Goal: Find specific page/section: Find specific page/section

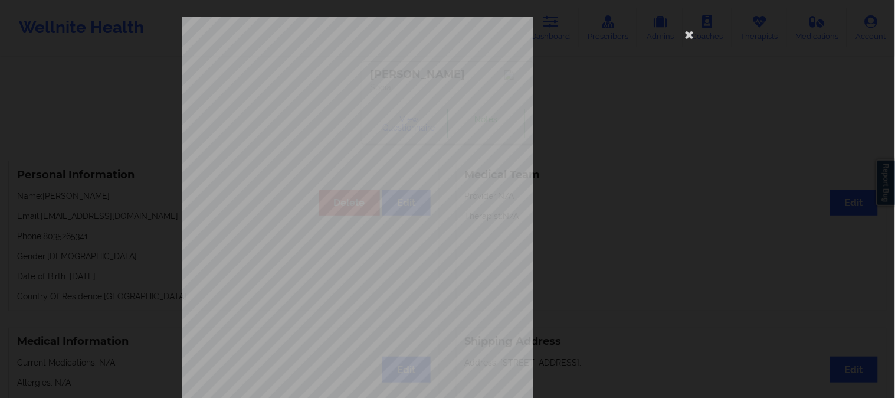
scroll to position [34, 0]
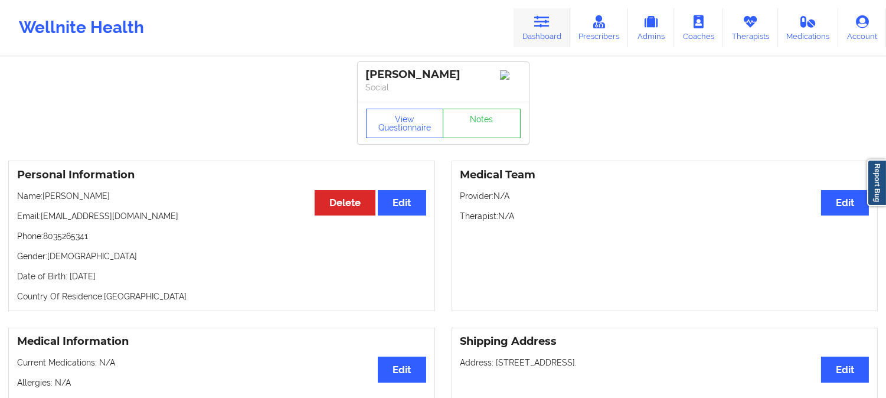
click at [547, 21] on icon at bounding box center [541, 21] width 15 height 13
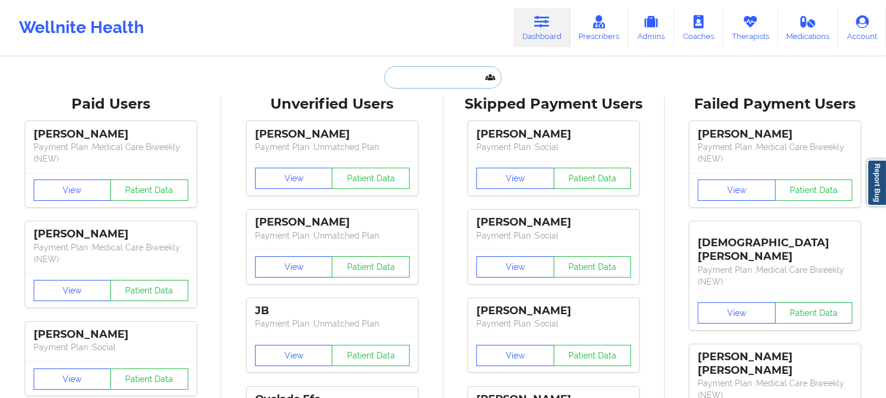
click at [438, 79] on input "text" at bounding box center [442, 77] width 117 height 22
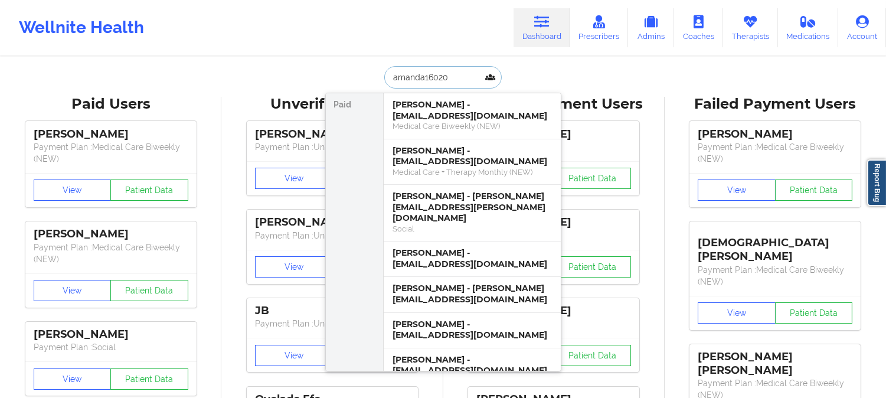
type input "amanda160202"
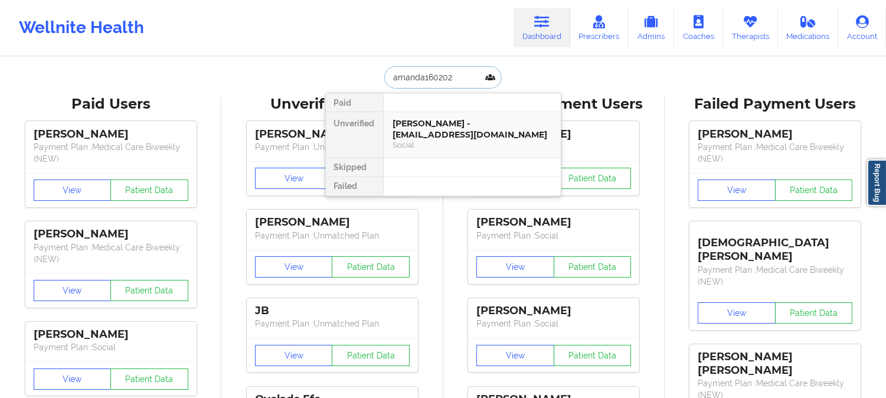
click at [506, 128] on div "Landon Shaffer - amanda160202@gmail.com" at bounding box center [472, 129] width 158 height 22
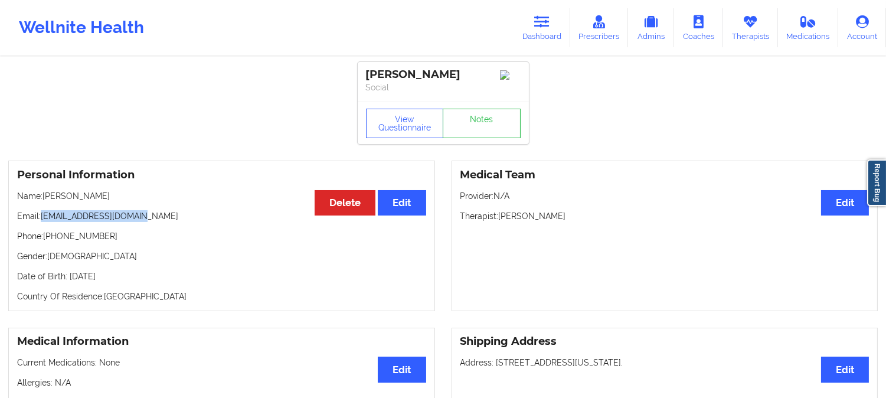
drag, startPoint x: 151, startPoint y: 219, endPoint x: 43, endPoint y: 218, distance: 108.0
click at [43, 218] on p "Email: amanda160202@gmail.com" at bounding box center [221, 216] width 409 height 12
copy p "amanda160202@gmail.com"
drag, startPoint x: 111, startPoint y: 201, endPoint x: 42, endPoint y: 196, distance: 69.2
click at [42, 196] on p "Name: Landon Shaffer" at bounding box center [221, 196] width 409 height 12
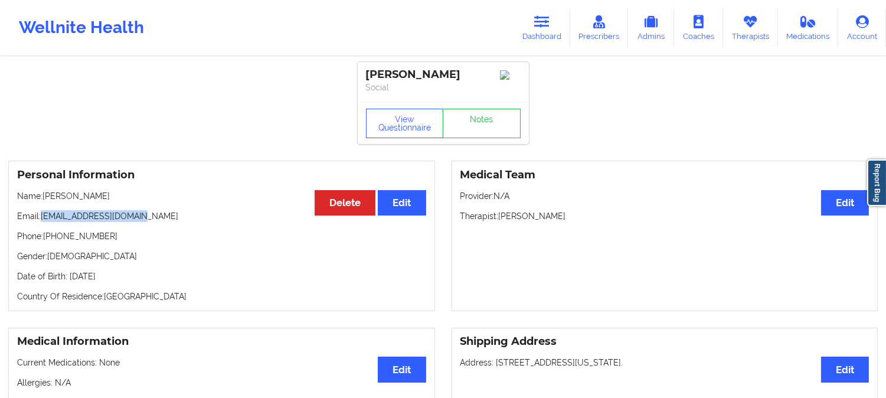
click at [90, 193] on p "Name: Landon Shaffer" at bounding box center [221, 196] width 409 height 12
drag, startPoint x: 107, startPoint y: 198, endPoint x: 44, endPoint y: 197, distance: 63.1
click at [44, 197] on p "Name: Landon Shaffer" at bounding box center [221, 196] width 409 height 12
copy p "Landon Shaffer"
drag, startPoint x: 158, startPoint y: 221, endPoint x: 43, endPoint y: 218, distance: 114.5
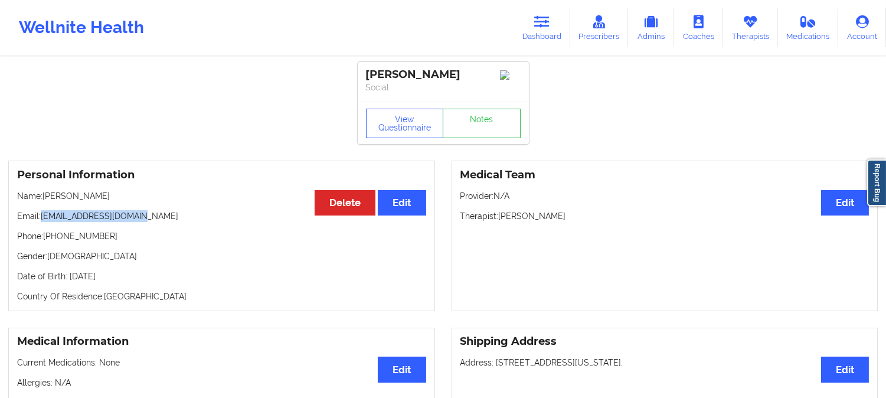
click at [43, 218] on p "Email: amanda160202@gmail.com" at bounding box center [221, 216] width 409 height 12
copy p "amanda160202@gmail.com"
click at [531, 25] on link "Dashboard" at bounding box center [541, 27] width 57 height 39
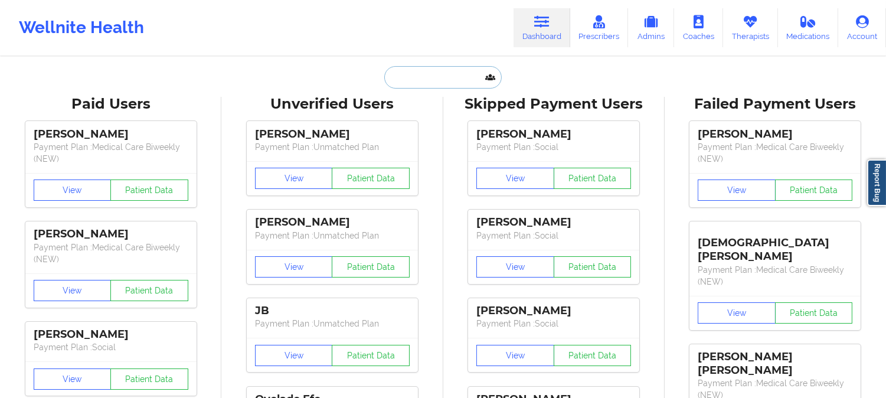
click at [458, 76] on input "text" at bounding box center [442, 77] width 117 height 22
paste input "CINTHIACORNEJO20@GMAIL.COM"
type input "CINTHIACORNEJO20@GMAIL.COM"
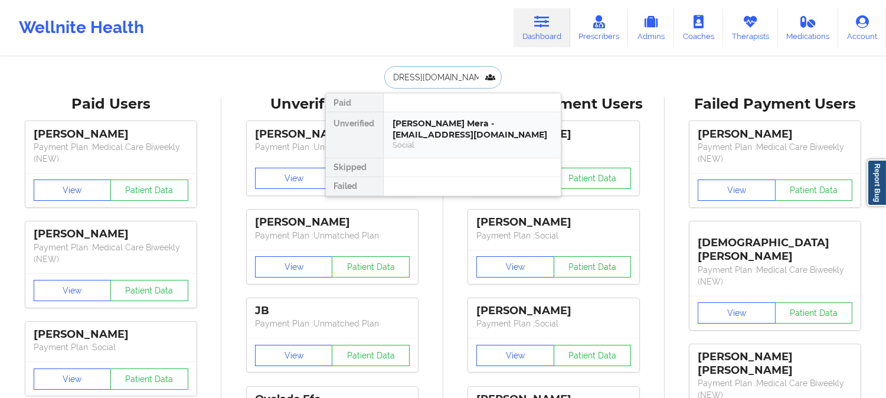
click at [426, 142] on div "Social" at bounding box center [472, 145] width 158 height 10
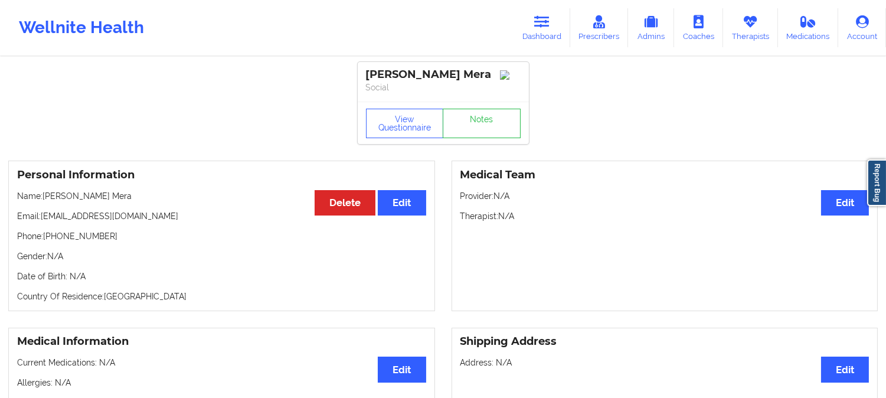
drag, startPoint x: 140, startPoint y: 199, endPoint x: 45, endPoint y: 202, distance: 95.6
click at [45, 202] on p "Name: Cinthia Cornejo Mera" at bounding box center [221, 196] width 409 height 12
copy p "Cinthia Cornejo Mera"
drag, startPoint x: 156, startPoint y: 217, endPoint x: 42, endPoint y: 218, distance: 113.9
click at [42, 218] on p "Email: cinthiacornejo20@gmail.com" at bounding box center [221, 216] width 409 height 12
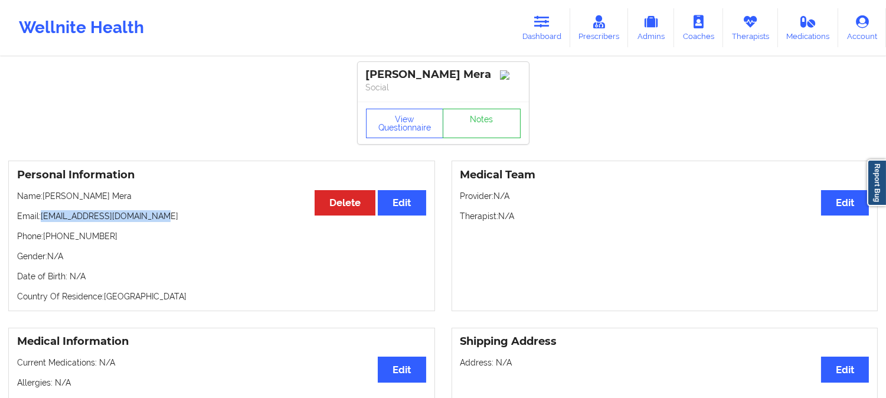
copy p "cinthiacornejo20@gmail.com"
click at [545, 20] on icon at bounding box center [541, 21] width 15 height 13
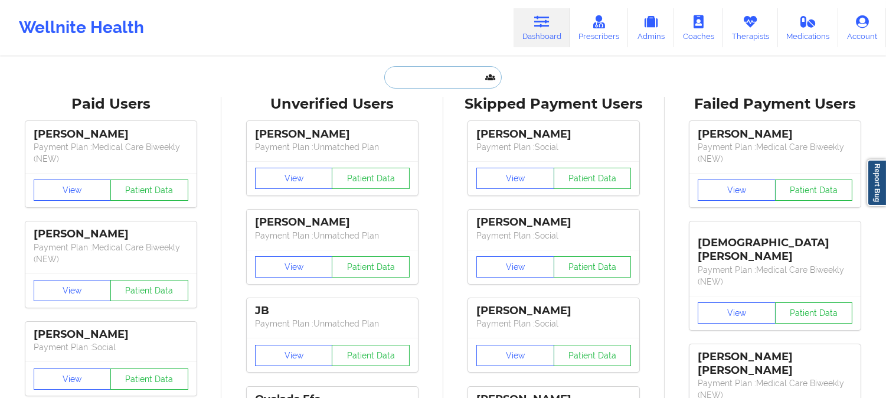
click at [461, 75] on input "text" at bounding box center [442, 77] width 117 height 22
paste input "SKERSHLIE SIMON"
type input "SKERSHLIE SIMON"
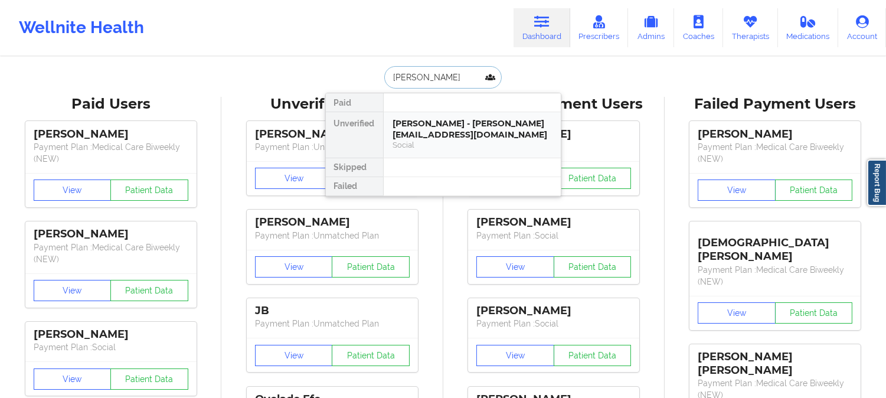
click at [449, 122] on div "Skershlie Simon - skershlie@gmail.com" at bounding box center [472, 129] width 158 height 22
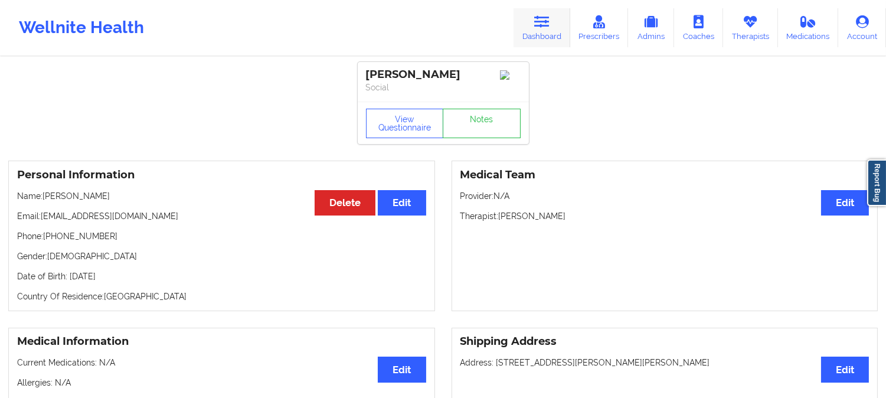
click at [547, 34] on link "Dashboard" at bounding box center [541, 27] width 57 height 39
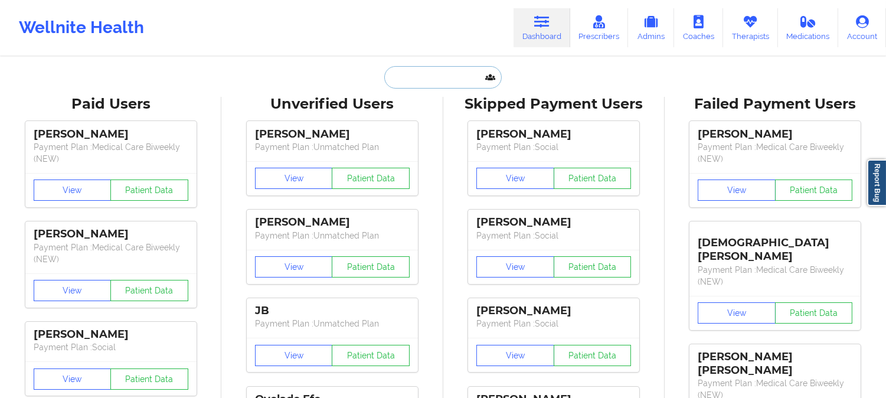
click at [448, 74] on input "text" at bounding box center [442, 77] width 117 height 22
paste input "DONNA D MORRIS"
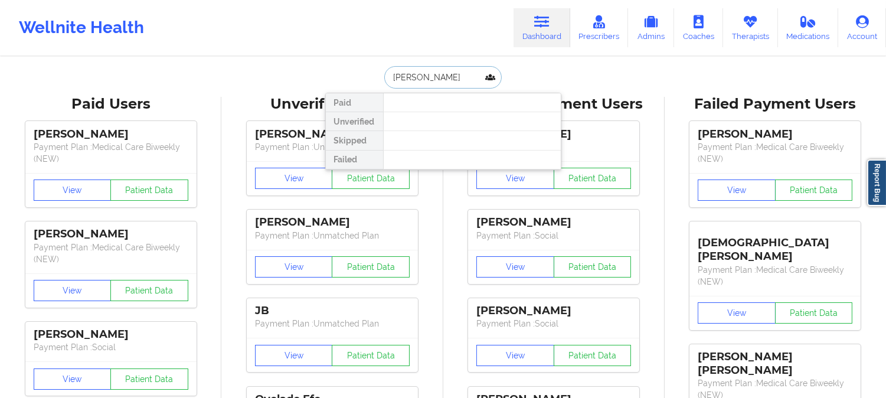
type input "DONNA"
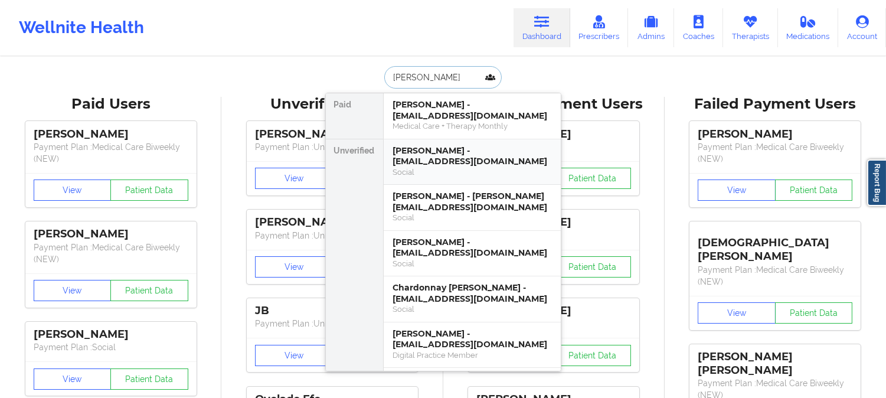
click at [508, 164] on div "Donna cook - morrisdd772@yahoo.com" at bounding box center [472, 156] width 158 height 22
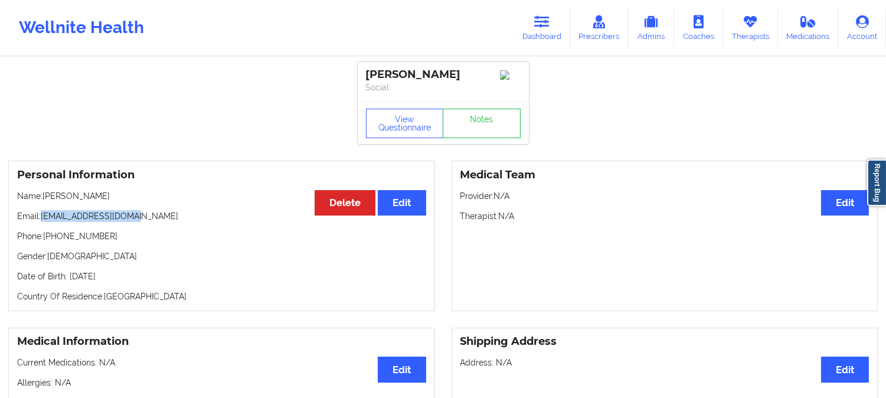
drag, startPoint x: 146, startPoint y: 221, endPoint x: 43, endPoint y: 216, distance: 102.8
click at [43, 216] on p "Email: morrisdd772@yahoo.com" at bounding box center [221, 216] width 409 height 12
copy p "morrisdd772@yahoo.com"
click at [538, 30] on link "Dashboard" at bounding box center [541, 27] width 57 height 39
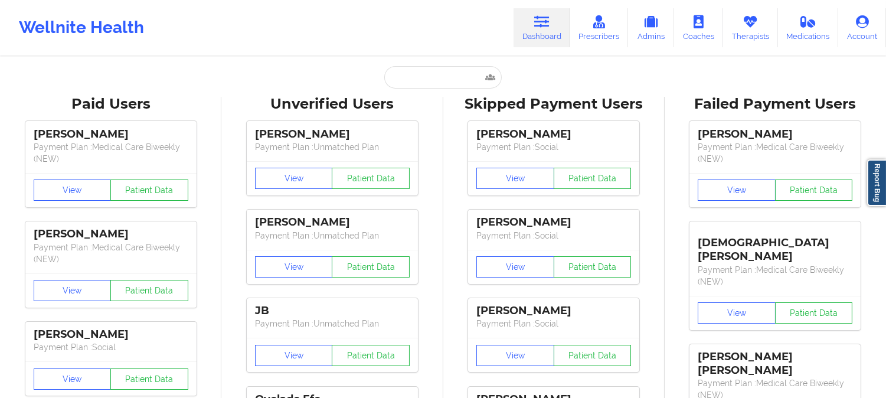
drag, startPoint x: 438, startPoint y: 94, endPoint x: 434, endPoint y: 73, distance: 21.5
click at [434, 73] on input "text" at bounding box center [442, 77] width 117 height 22
paste input "t.lestrade@gmail.com"
type input "t.lestrade@gmail.com"
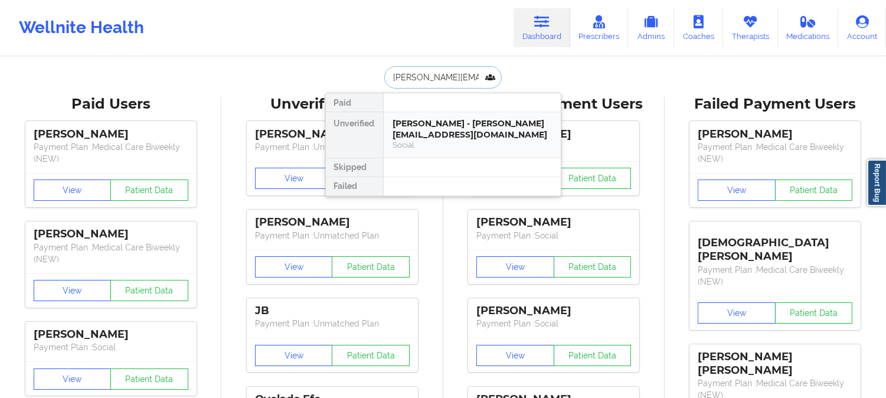
click at [441, 124] on div "Trishay Lestrade - t.lestrade@gmail.com" at bounding box center [472, 129] width 158 height 22
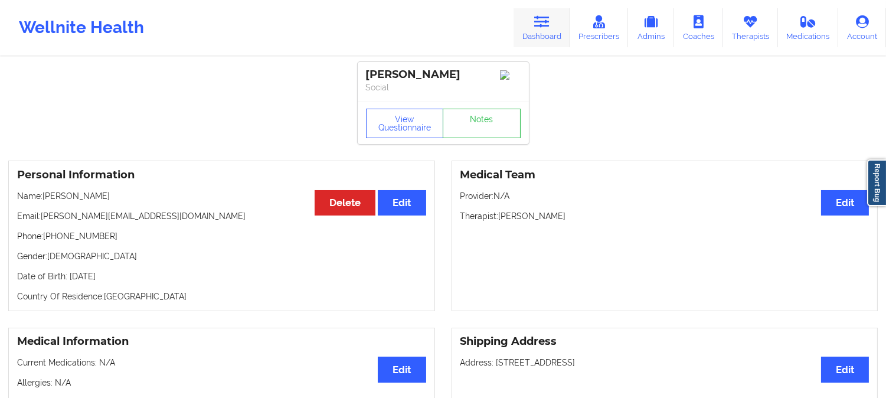
click at [545, 19] on icon at bounding box center [541, 21] width 15 height 13
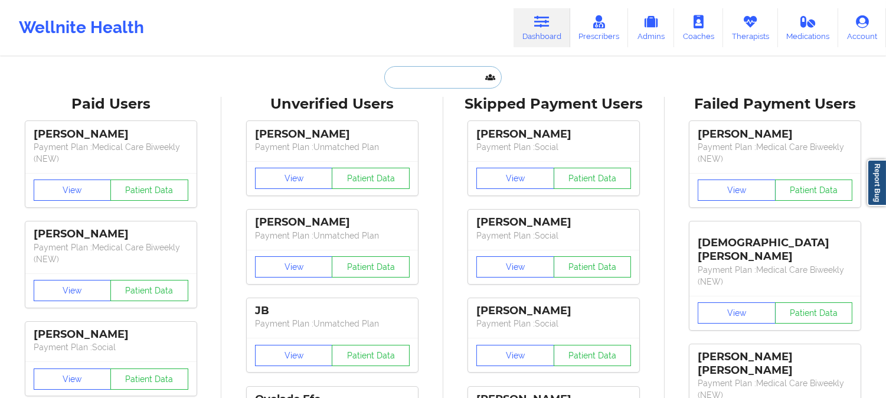
click at [445, 81] on input "text" at bounding box center [442, 77] width 117 height 22
paste input "MAGDARLENE LORTHE"
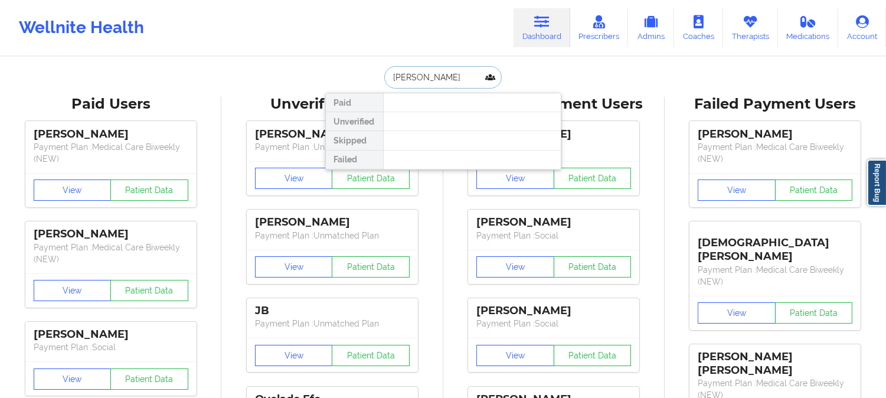
paste input "DARLINELORTHE17@GMAIL.COM"
type input "DARLINELORTHE17@GMAIL.COM"
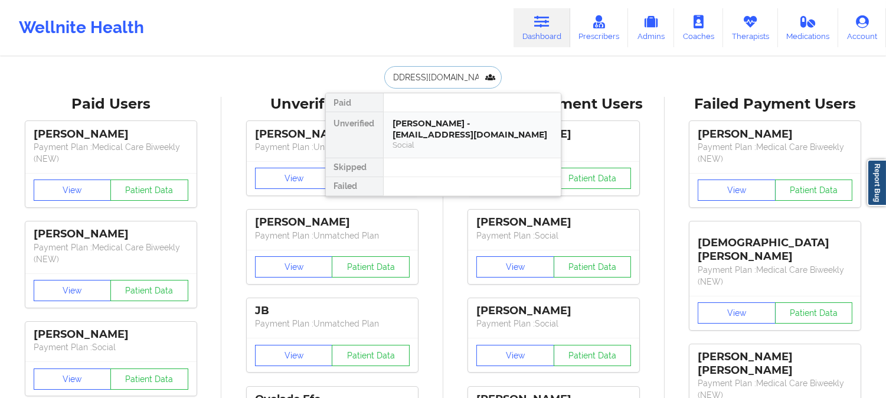
click at [440, 130] on div "Magdarline Lorthe - darlinelorthe17@gmail.com" at bounding box center [472, 129] width 158 height 22
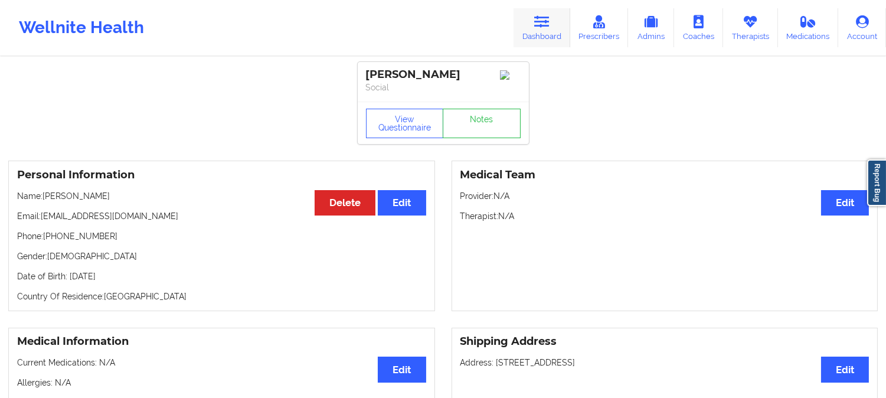
click at [536, 22] on icon at bounding box center [541, 21] width 15 height 13
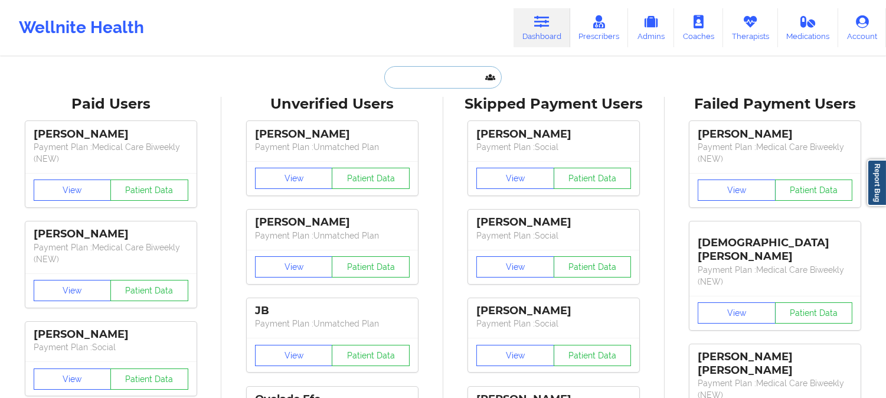
click at [437, 80] on input "text" at bounding box center [442, 77] width 117 height 22
paste input "HANASARKY@GMAIL.COM"
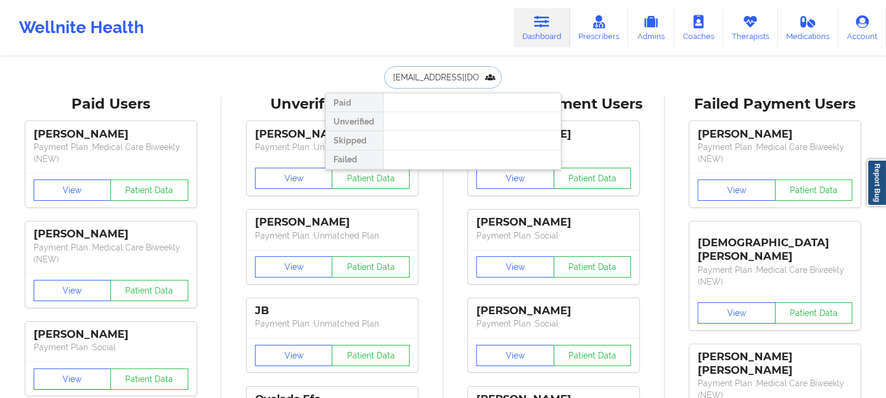
paste input "SARKOVICH"
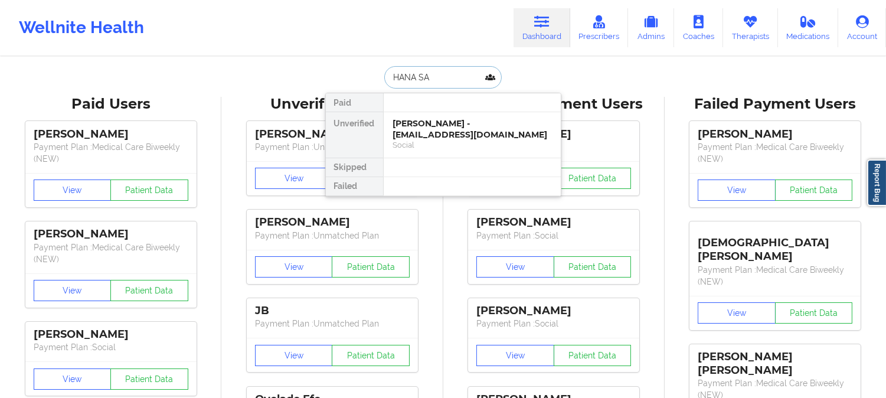
type input "HANA S"
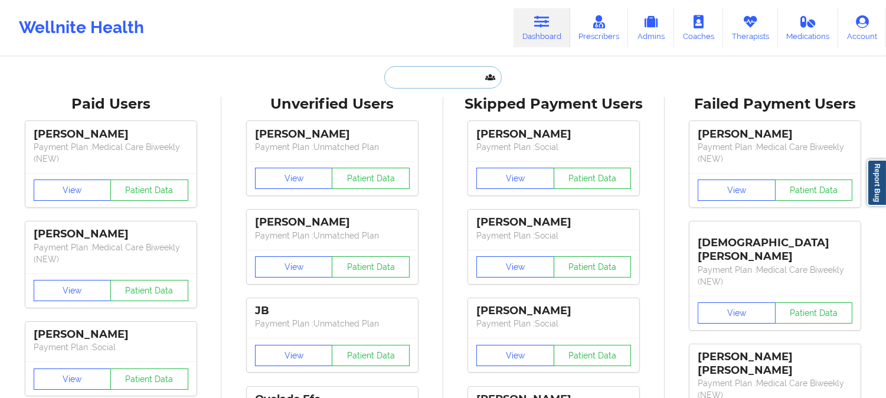
click at [444, 68] on input "text" at bounding box center [442, 77] width 117 height 22
paste input "taylormstuart@hotmail.com"
type input "taylormstuart@hotmail.com"
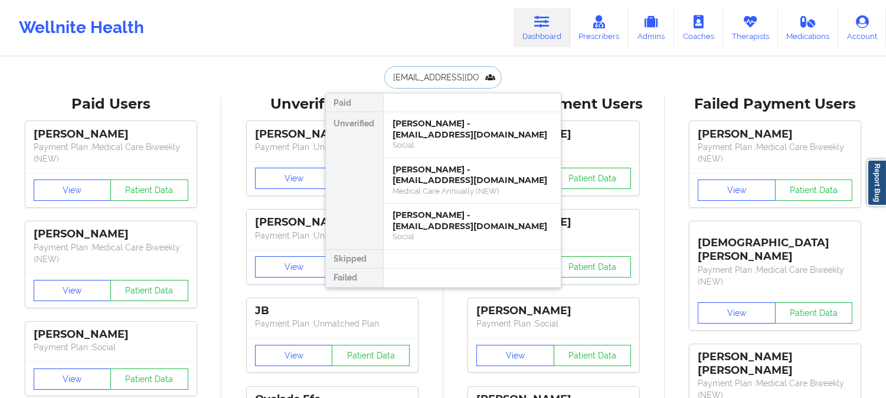
scroll to position [0, 13]
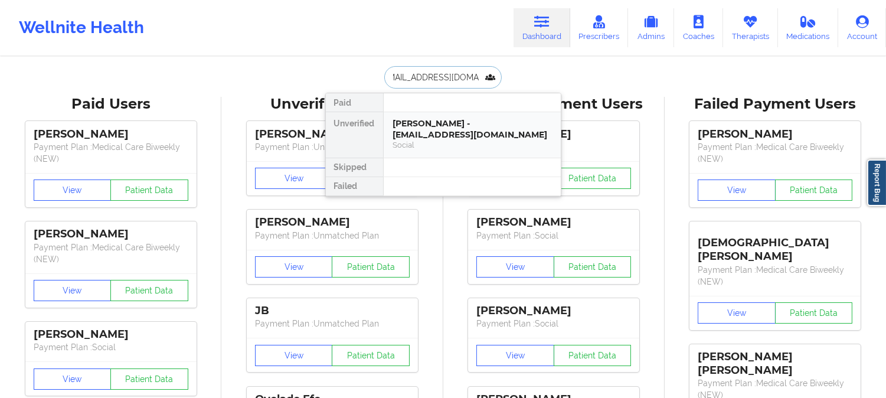
click at [457, 143] on div "Social" at bounding box center [472, 145] width 158 height 10
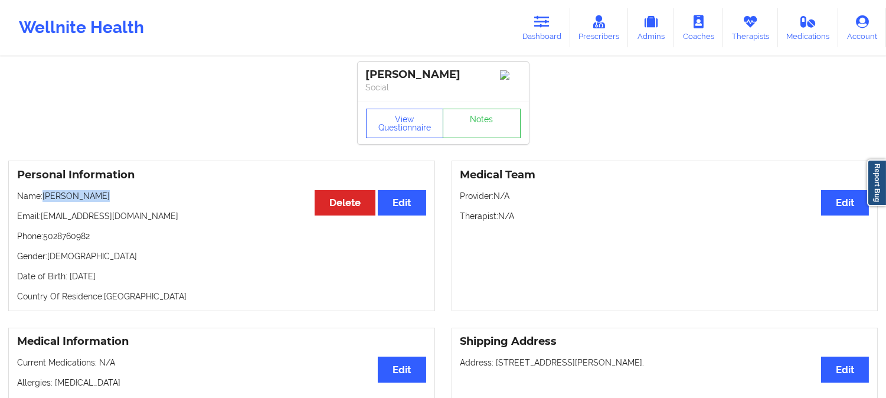
drag, startPoint x: 84, startPoint y: 202, endPoint x: 45, endPoint y: 197, distance: 38.7
click at [45, 197] on p "Name: Karsen Stuart" at bounding box center [221, 196] width 409 height 12
copy p "Karsen Stuart"
click at [545, 19] on icon at bounding box center [541, 21] width 15 height 13
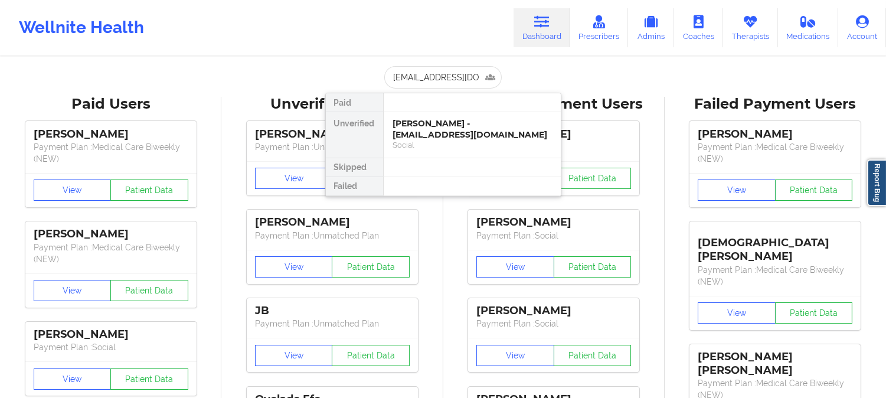
type input "matthewjkeys22@gmail.com"
click at [447, 119] on div "MATTHEW KEYS - matthewjkeys22@gmail.com" at bounding box center [472, 129] width 158 height 22
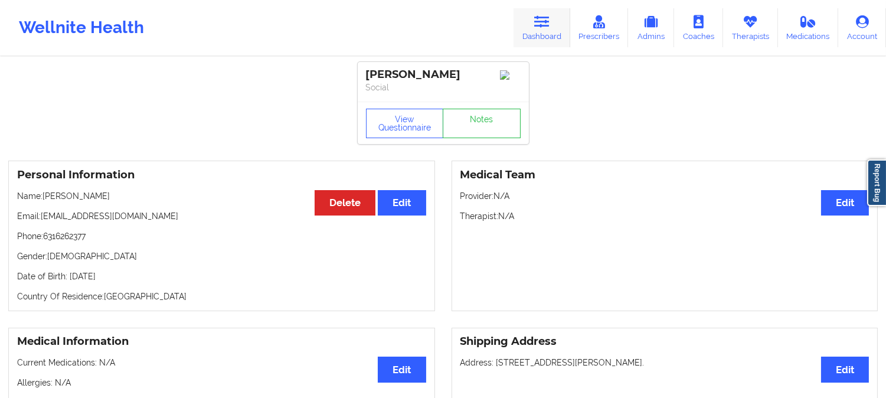
click at [544, 25] on icon at bounding box center [541, 21] width 15 height 13
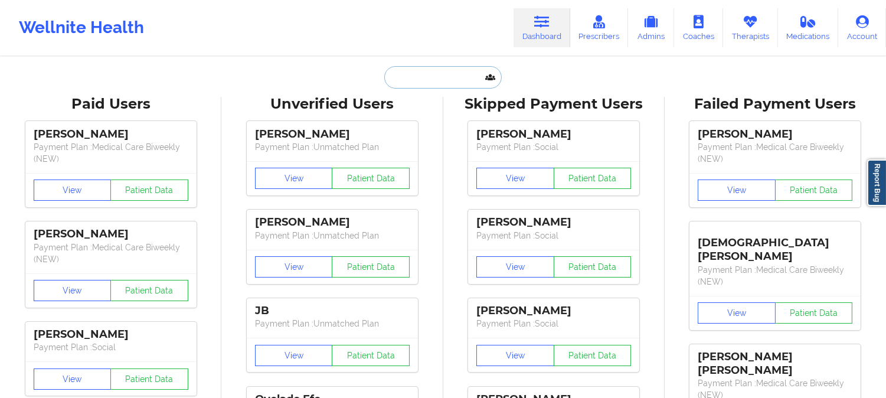
click at [452, 73] on input "text" at bounding box center [442, 77] width 117 height 22
paste input "taylormstuart@hotmail.com"
type input "taylormstuart@hotmail.com"
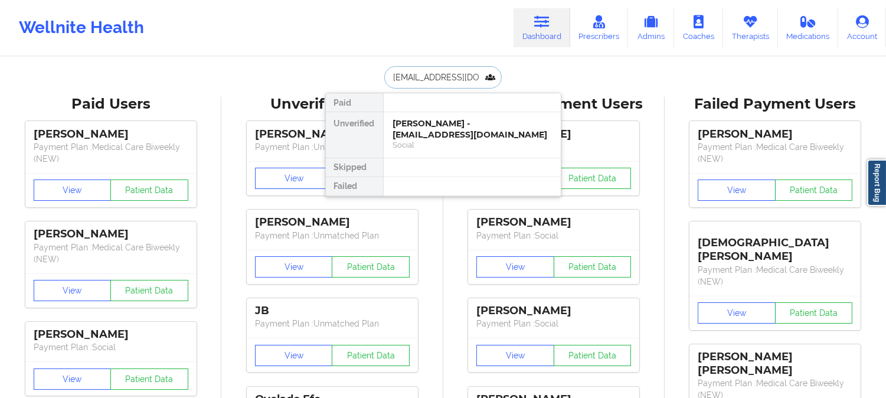
scroll to position [0, 13]
click at [435, 131] on div "Karsen Stuart - taylormstuart@hotmail.com" at bounding box center [472, 129] width 158 height 22
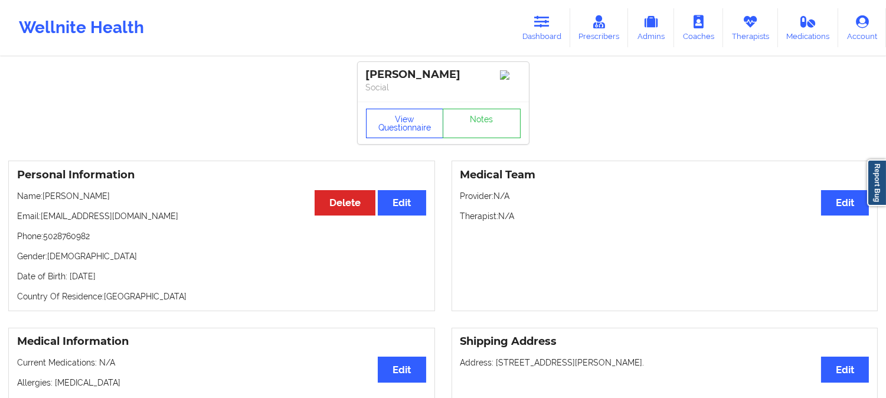
click at [428, 125] on button "View Questionnaire" at bounding box center [405, 123] width 78 height 29
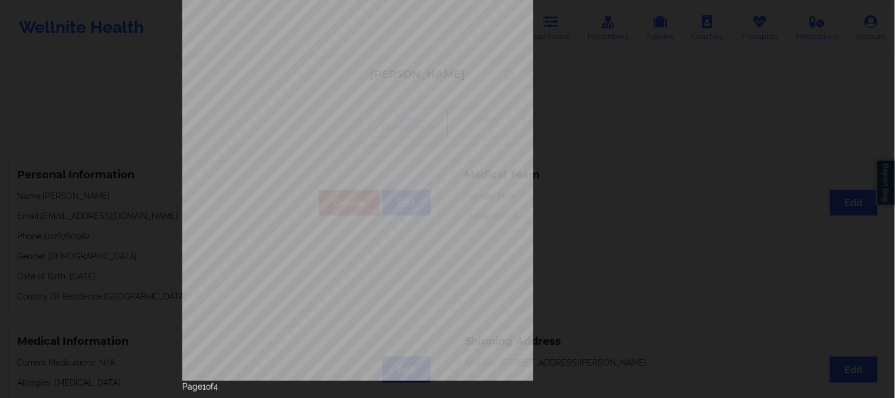
scroll to position [165, 0]
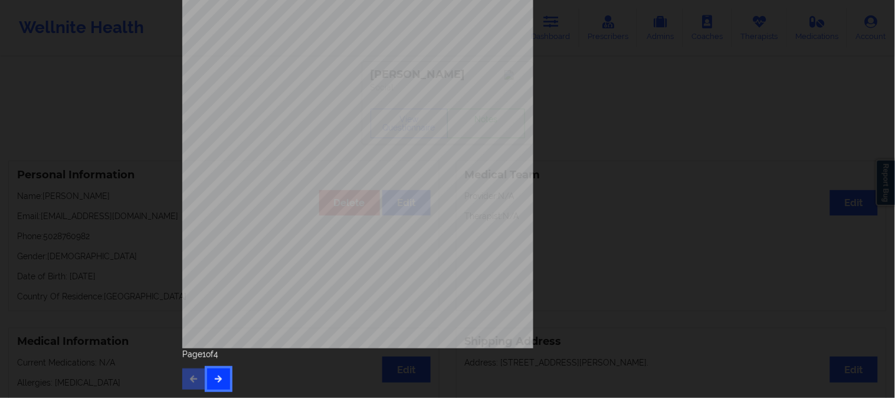
click at [216, 375] on icon "button" at bounding box center [219, 378] width 10 height 7
click at [219, 379] on icon "button" at bounding box center [219, 378] width 10 height 7
click at [146, 103] on div "you ever suf fered a head injury like in a vehicle accident or a fall or other …" at bounding box center [447, 199] width 895 height 398
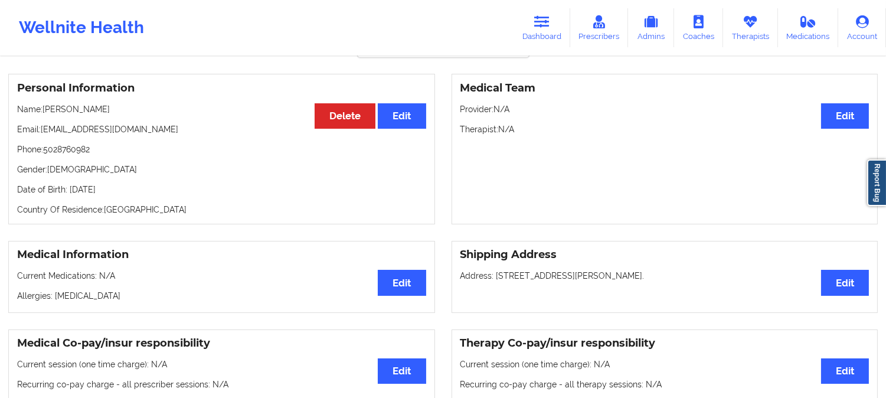
scroll to position [0, 0]
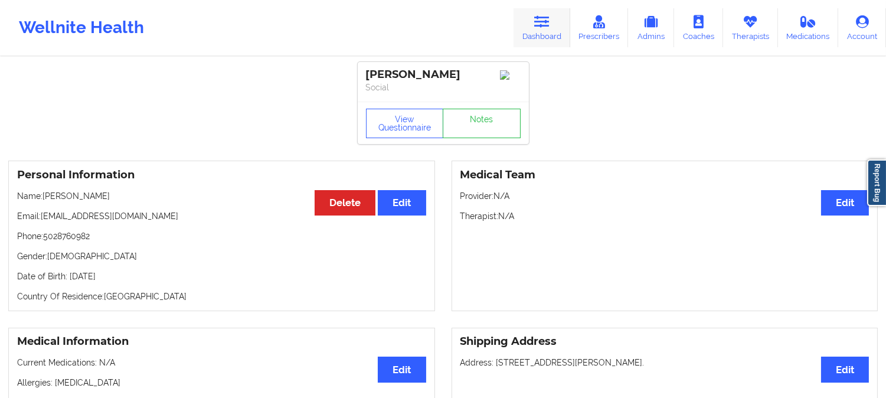
click at [543, 22] on icon at bounding box center [541, 21] width 15 height 13
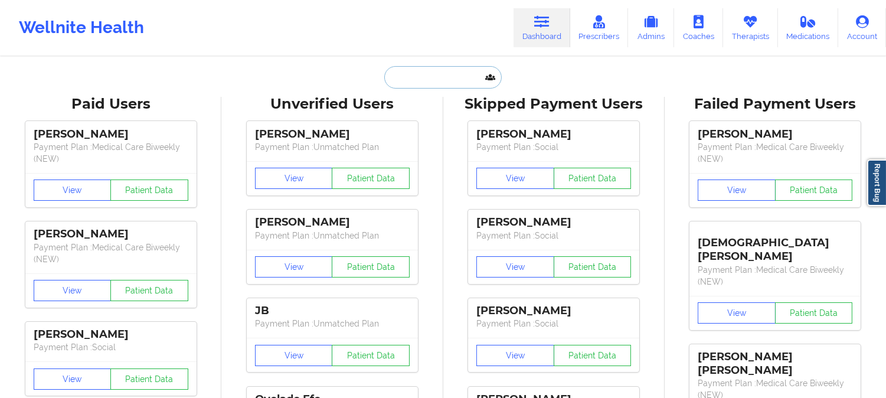
click at [449, 77] on input "text" at bounding box center [442, 77] width 117 height 22
paste input "hclarke067@gmail.com"
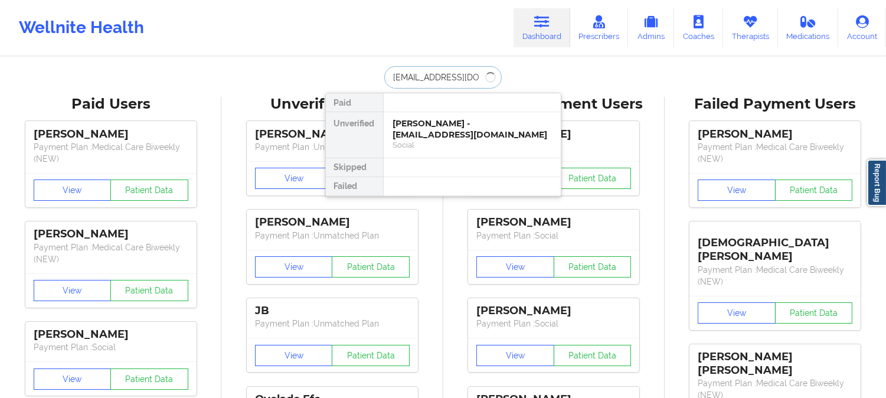
type input "hclarke067@gmail.com"
click at [429, 145] on div "Social" at bounding box center [472, 145] width 158 height 10
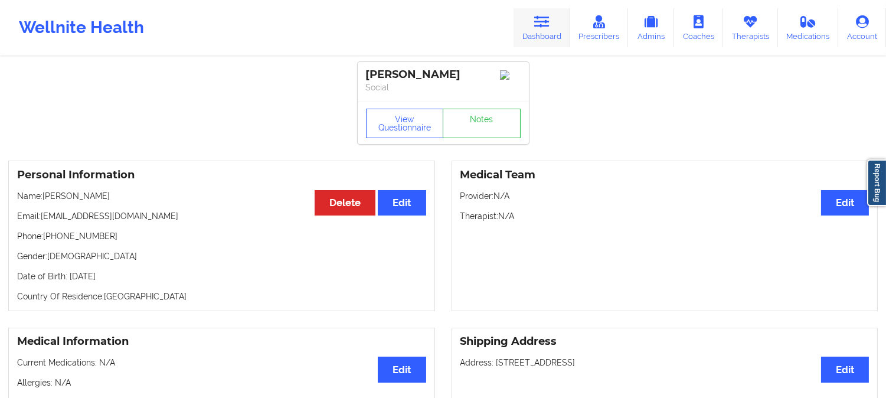
click at [549, 26] on icon at bounding box center [541, 21] width 15 height 13
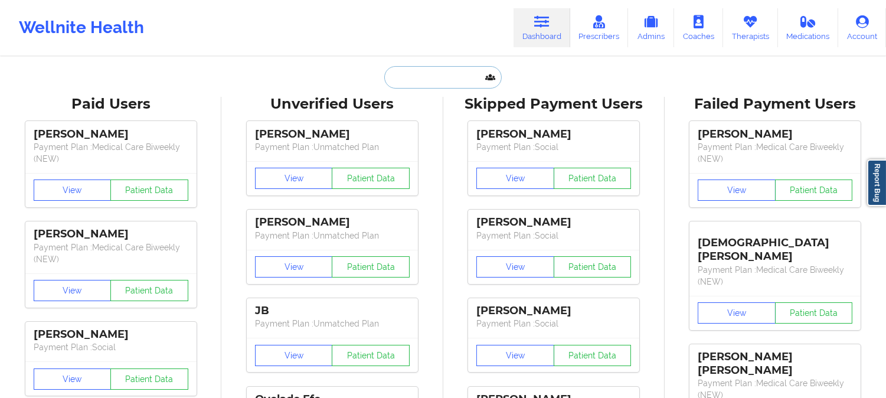
click at [421, 85] on input "text" at bounding box center [442, 77] width 117 height 22
paste input "thehannahclarke07@gmail.com"
type input "thehannahclarke07@gmail.com"
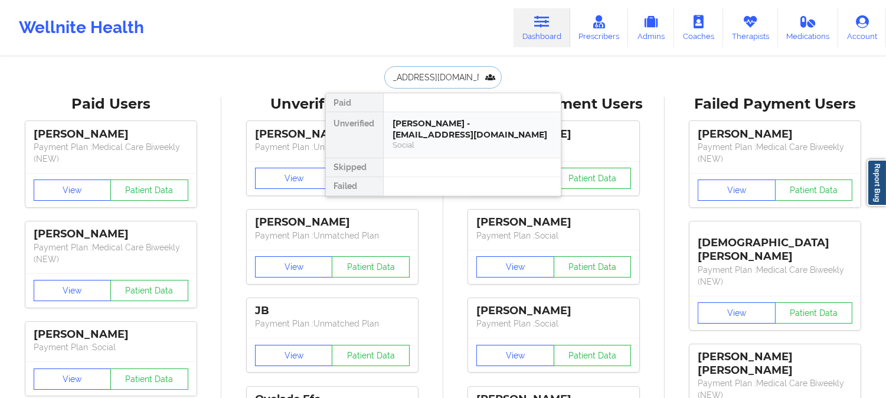
click at [444, 126] on div "Hannah Clarke - thehannahclarke07@gmail.com" at bounding box center [472, 129] width 158 height 22
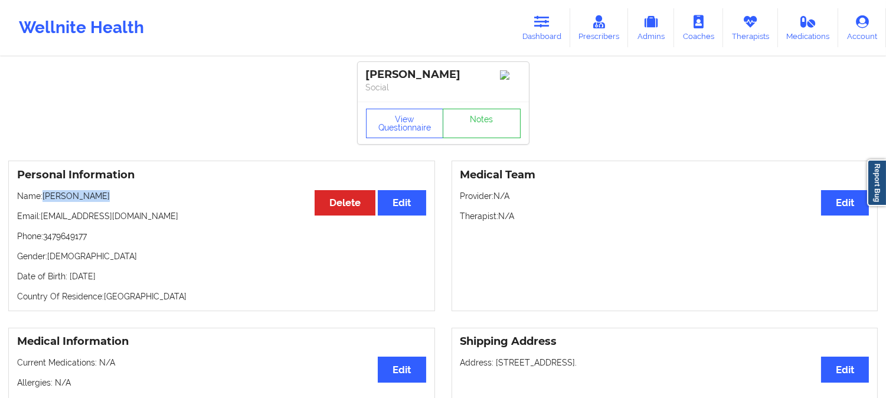
drag, startPoint x: 112, startPoint y: 198, endPoint x: 45, endPoint y: 202, distance: 67.4
click at [45, 202] on p "Name: Hannah Clarke" at bounding box center [221, 196] width 409 height 12
copy p "Hannah Clarke"
click at [546, 21] on icon at bounding box center [541, 21] width 15 height 13
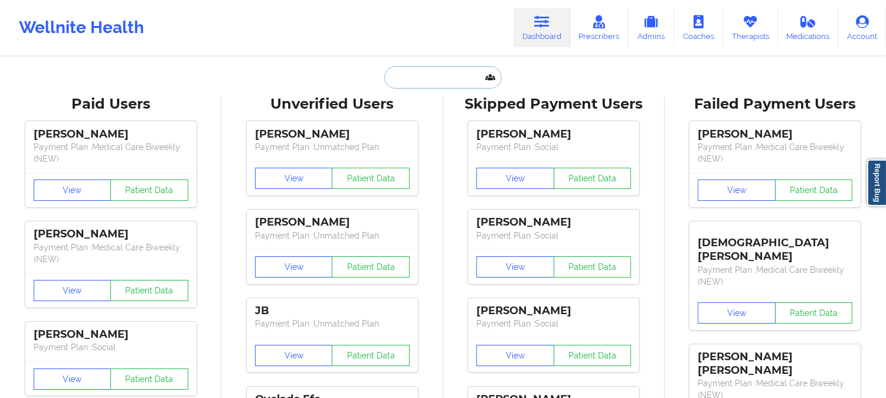
click at [439, 78] on input "text" at bounding box center [442, 77] width 117 height 22
paste input "hclarke067@gmail.com"
type input "hclarke067@gmail.com"
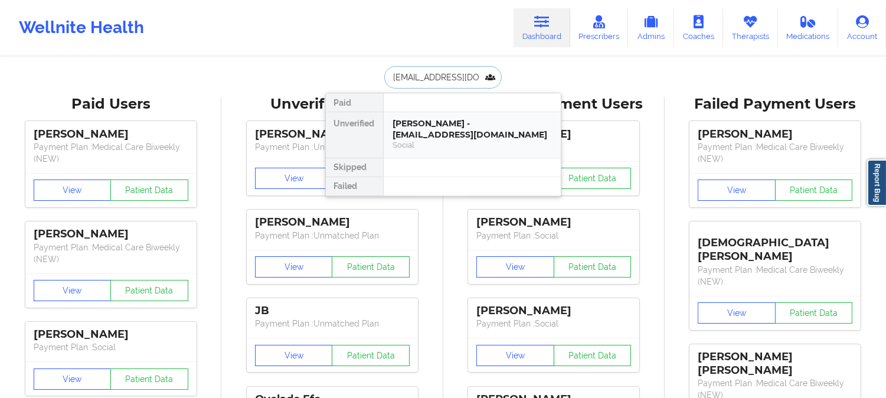
click at [439, 132] on div "Hannah Clarke - hclarke067@gmail.com" at bounding box center [472, 129] width 158 height 22
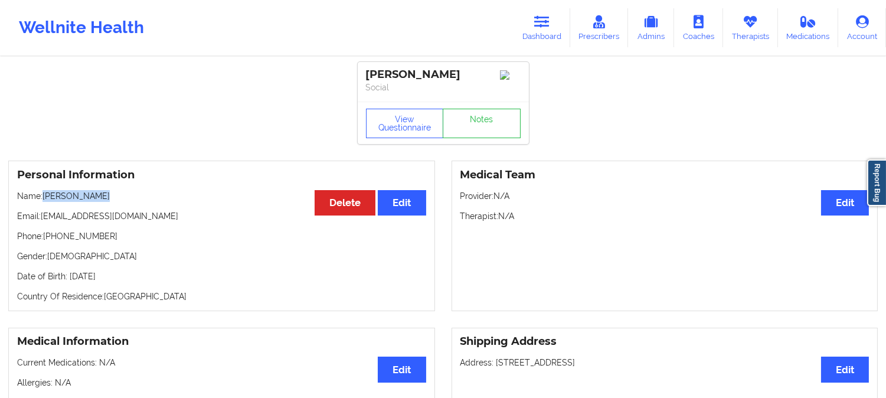
drag, startPoint x: 107, startPoint y: 202, endPoint x: 44, endPoint y: 197, distance: 63.3
click at [44, 197] on p "Name: Hannah Clarke" at bounding box center [221, 196] width 409 height 12
drag, startPoint x: 104, startPoint y: 240, endPoint x: 45, endPoint y: 240, distance: 58.4
click at [45, 240] on p "Phone: +13479649177" at bounding box center [221, 236] width 409 height 12
click at [551, 28] on link "Dashboard" at bounding box center [541, 27] width 57 height 39
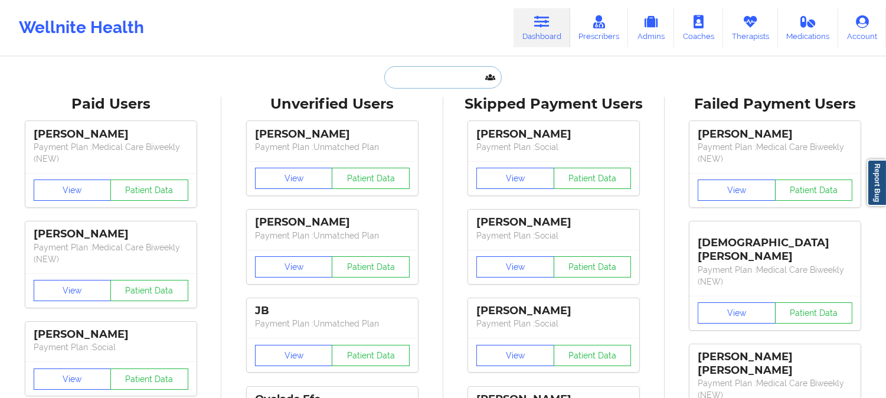
click at [419, 76] on input "text" at bounding box center [442, 77] width 117 height 22
paste input "ROSHEEDA CASNAVE"
type input "ROSHEEDA CASNAVE"
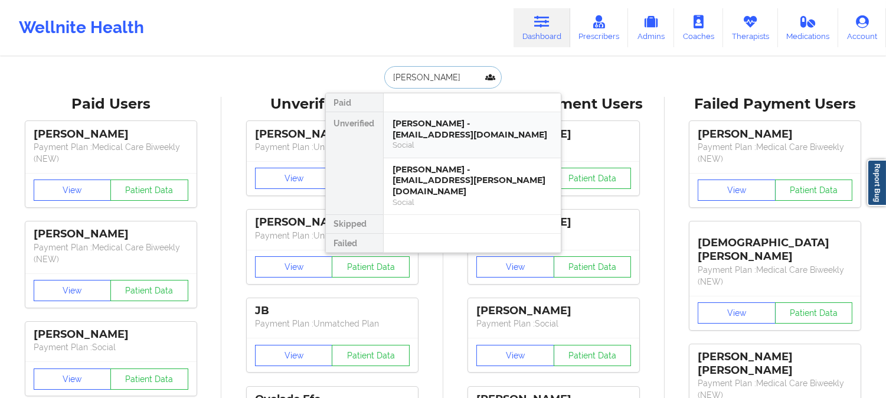
click at [450, 134] on div "Rosheeda casnave - ro_casnave@yahoo.com" at bounding box center [472, 129] width 158 height 22
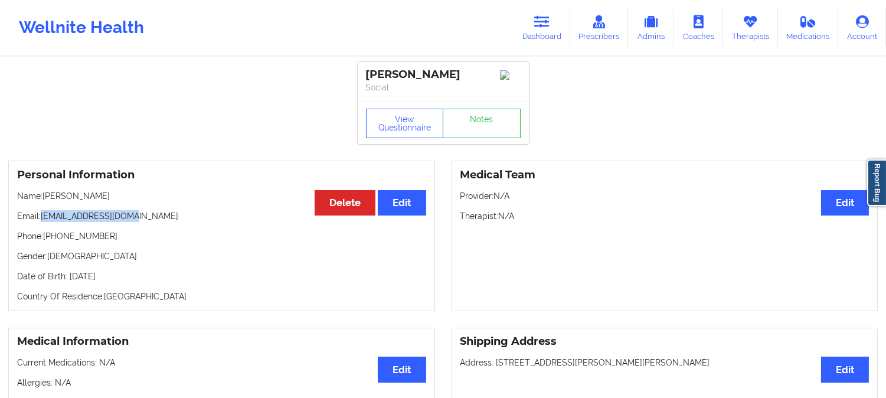
drag, startPoint x: 139, startPoint y: 220, endPoint x: 42, endPoint y: 218, distance: 96.8
click at [42, 218] on p "Email: ro_casnave@yahoo.com" at bounding box center [221, 216] width 409 height 12
click at [535, 28] on link "Dashboard" at bounding box center [541, 27] width 57 height 39
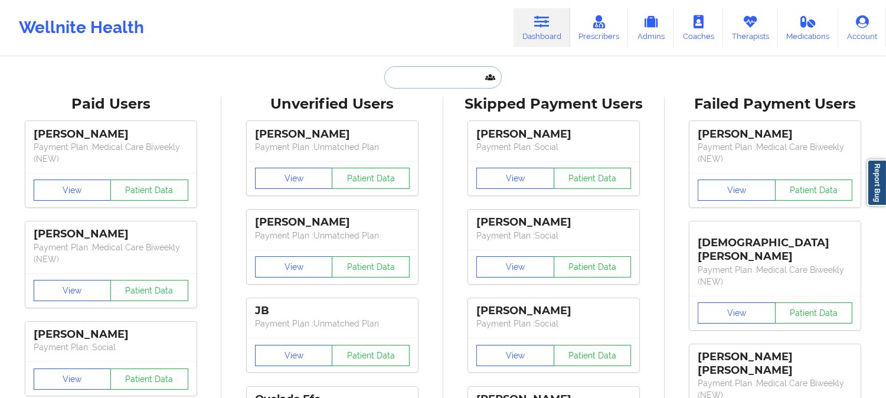
click at [445, 79] on input "text" at bounding box center [442, 77] width 117 height 22
paste input "Woodward Waesche"
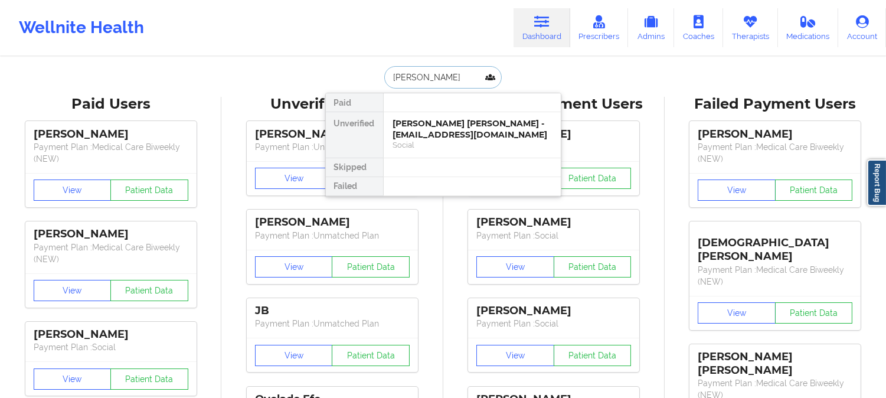
type input "Woodward"
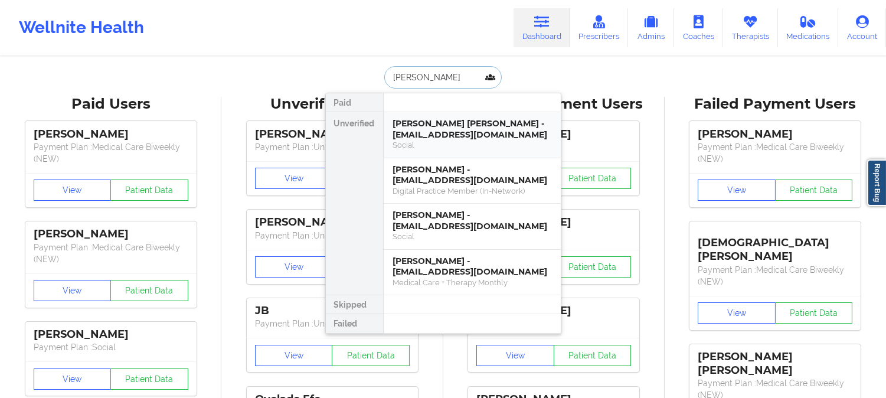
click at [464, 126] on div "Woodward Waesche - waeschew@gmail.com" at bounding box center [472, 129] width 158 height 22
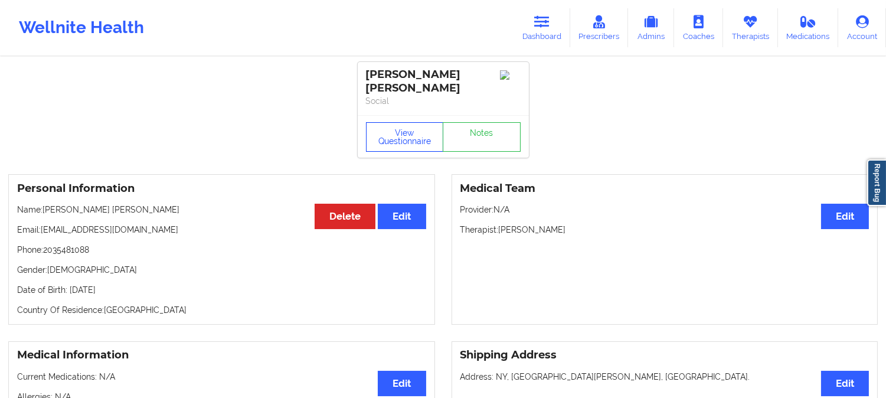
click at [398, 122] on button "View Questionnaire" at bounding box center [405, 136] width 78 height 29
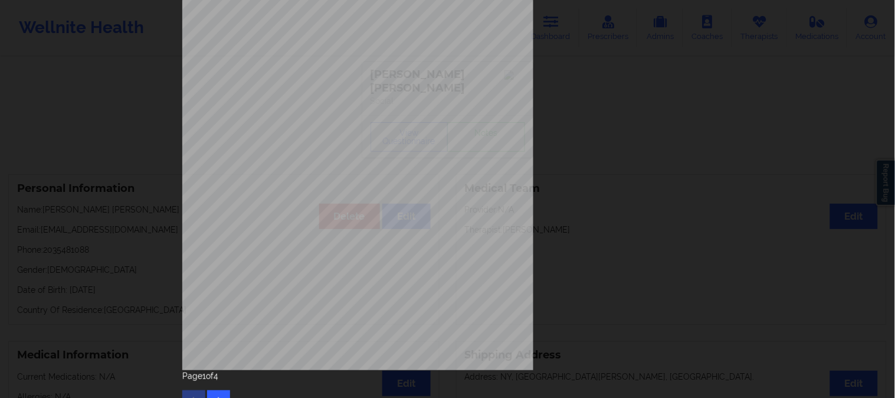
scroll to position [165, 0]
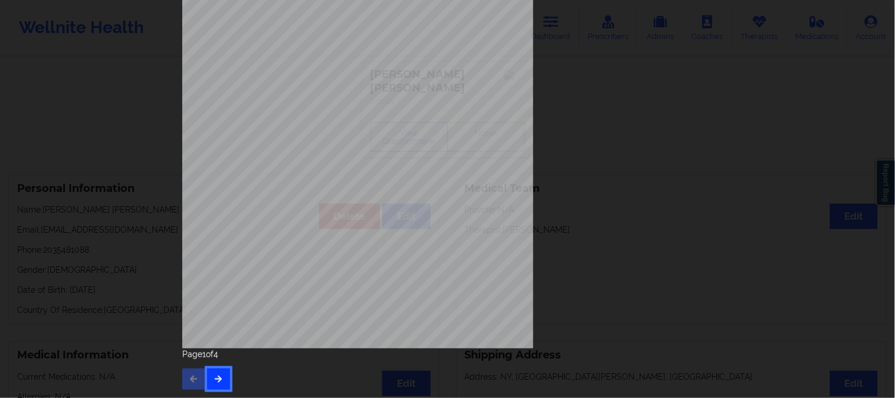
click at [214, 381] on icon "button" at bounding box center [219, 378] width 10 height 7
click at [220, 385] on button "button" at bounding box center [218, 378] width 23 height 21
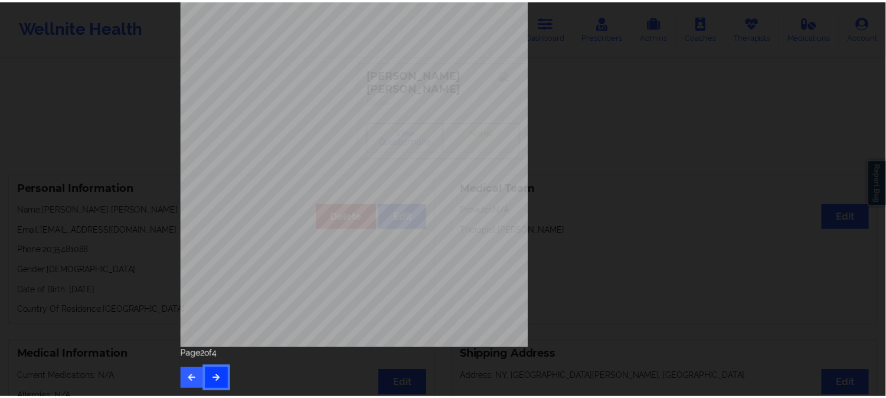
scroll to position [0, 0]
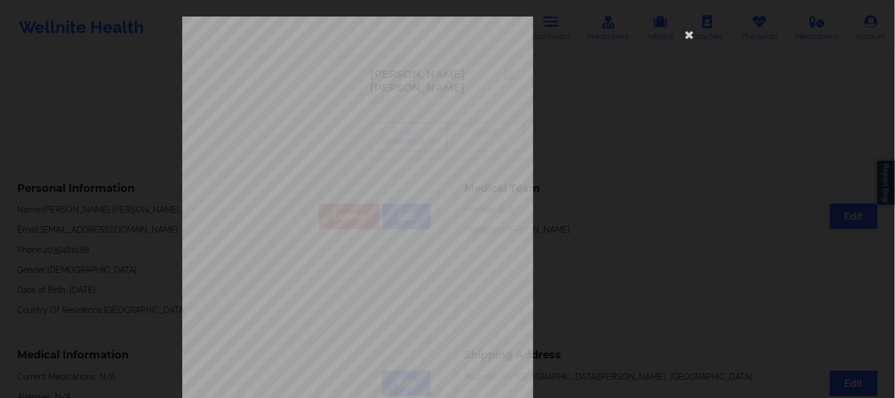
click at [126, 190] on div "commercial Insurance Member ID for patient 19506566400 Insurance company name d…" at bounding box center [447, 199] width 895 height 398
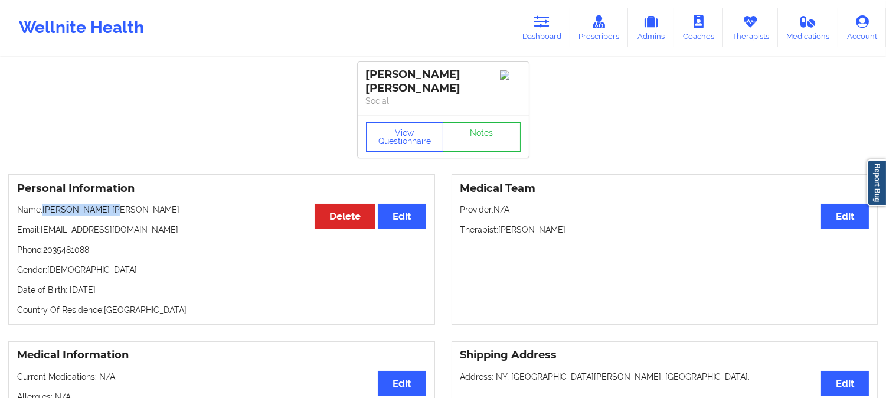
drag, startPoint x: 121, startPoint y: 199, endPoint x: 48, endPoint y: 191, distance: 73.6
click at [48, 191] on div "Personal Information Edit Delete Name: Woodward Waesche Email: waeschew@gmail.c…" at bounding box center [221, 249] width 427 height 150
click at [288, 182] on h3 "Personal Information" at bounding box center [221, 189] width 409 height 14
click at [552, 12] on link "Dashboard" at bounding box center [541, 27] width 57 height 39
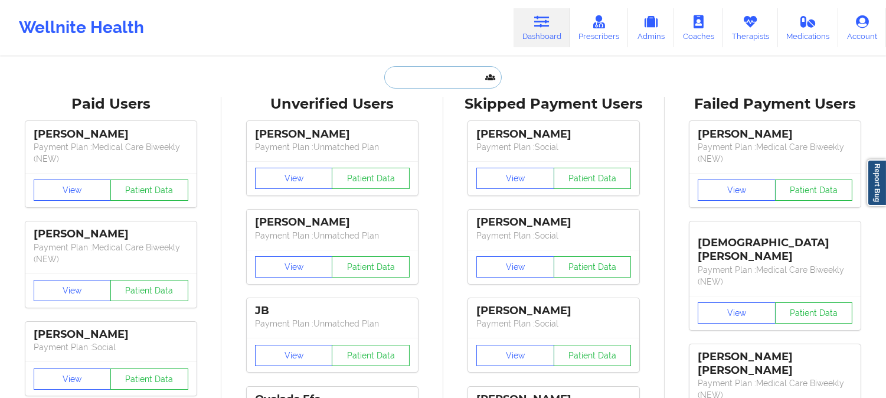
click at [450, 78] on input "text" at bounding box center [442, 77] width 117 height 22
paste input "ro.casnave@gmail.com"
type input "ro.casnave@gmail.com"
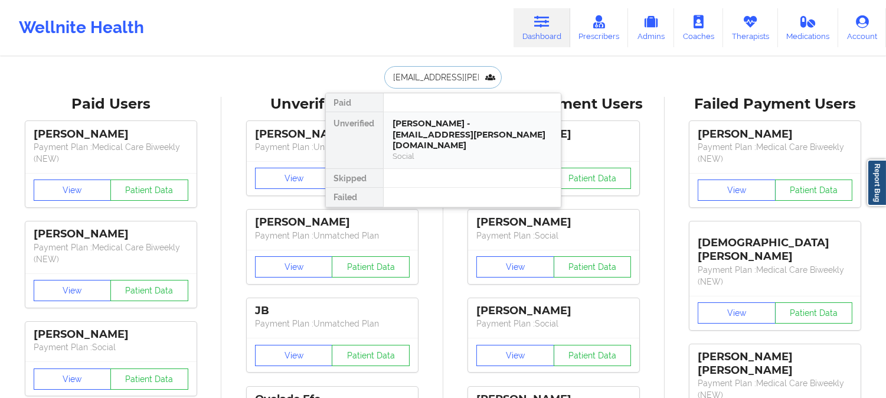
click at [443, 128] on div "ROSHEEDA CASNAVE - ro.casnave@gmail.com" at bounding box center [472, 134] width 158 height 33
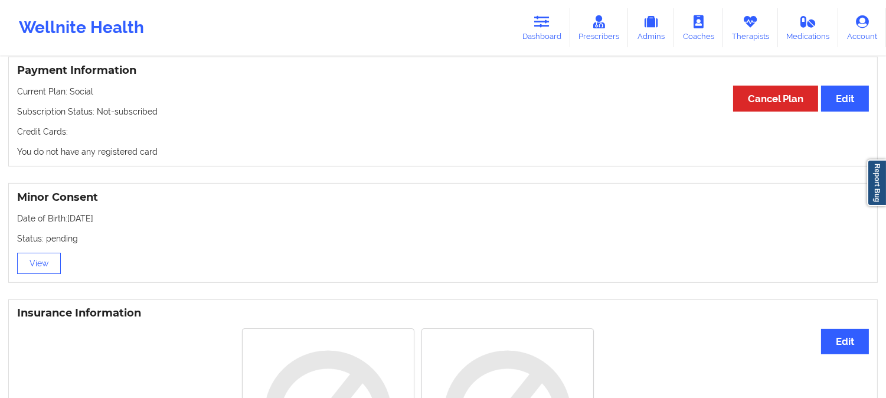
scroll to position [655, 0]
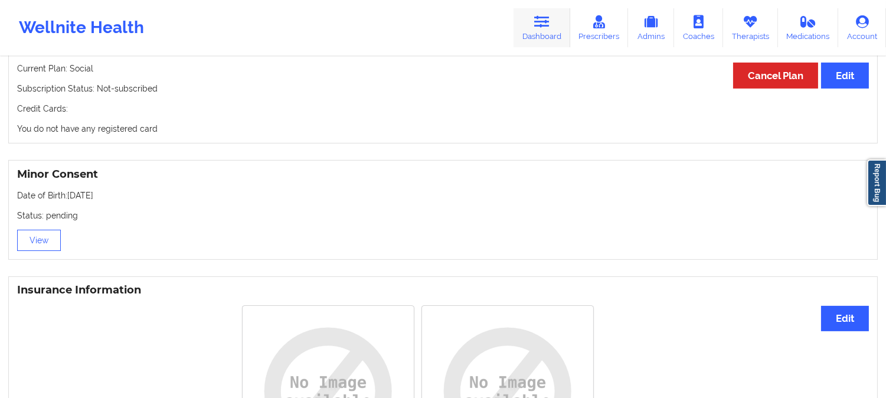
click at [543, 26] on icon at bounding box center [541, 21] width 15 height 13
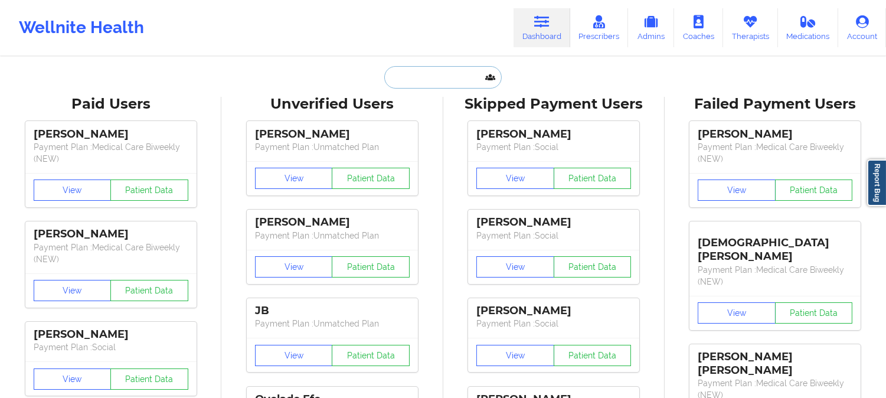
click at [429, 81] on input "text" at bounding box center [442, 77] width 117 height 22
paste input "ro_casnave@yahoo.com"
type input "ro_casnave@yahoo.com"
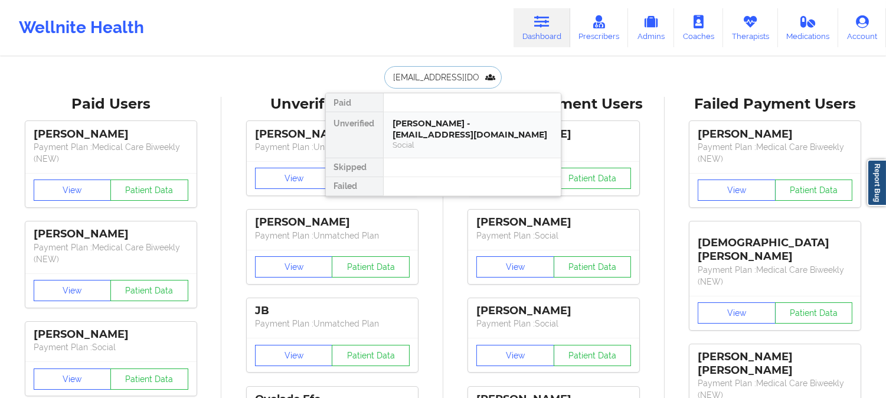
click at [445, 128] on div "Rosheeda casnave - ro_casnave@yahoo.com" at bounding box center [472, 129] width 158 height 22
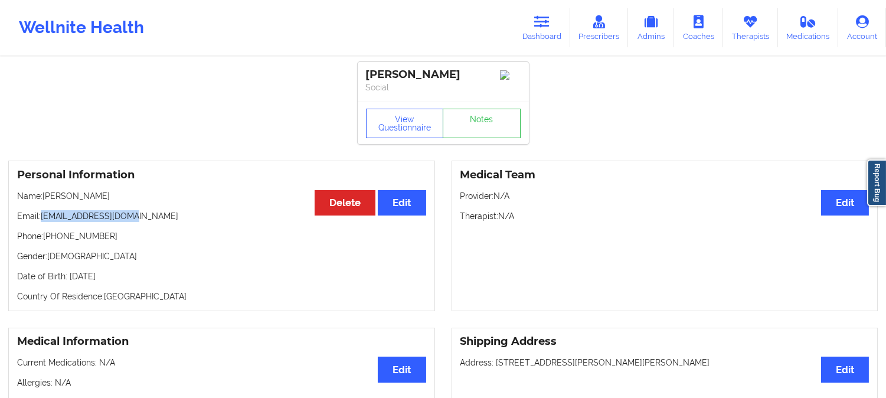
drag, startPoint x: 136, startPoint y: 220, endPoint x: 42, endPoint y: 218, distance: 93.8
click at [42, 218] on p "Email: ro_casnave@yahoo.com" at bounding box center [221, 216] width 409 height 12
click at [552, 32] on link "Dashboard" at bounding box center [541, 27] width 57 height 39
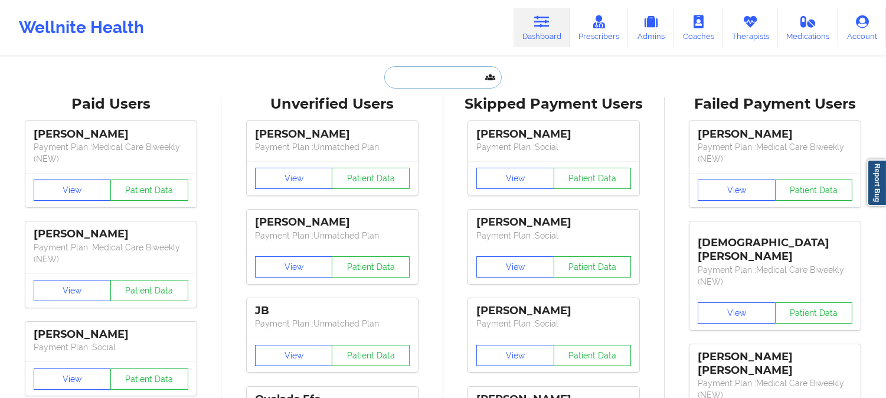
click at [458, 71] on input "text" at bounding box center [442, 77] width 117 height 22
paste input "norawilliams1110@gmail.com"
type input "norawilliams1110@gmail.com"
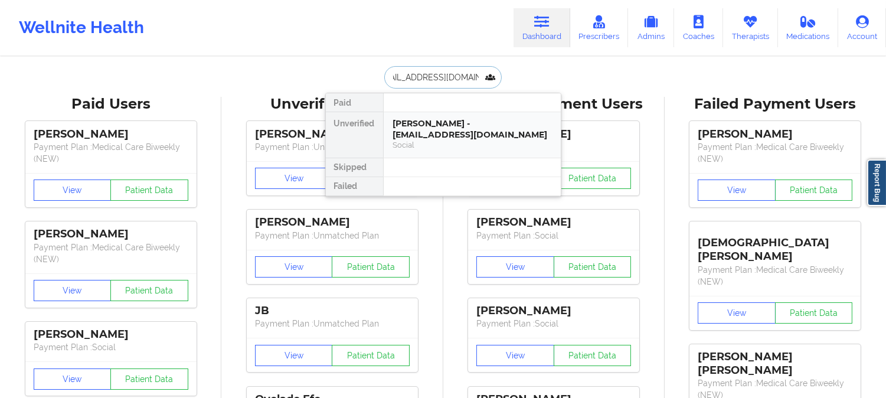
click at [450, 130] on div "SENORIA WILSON - norawilliams1110@gmail.com" at bounding box center [472, 129] width 158 height 22
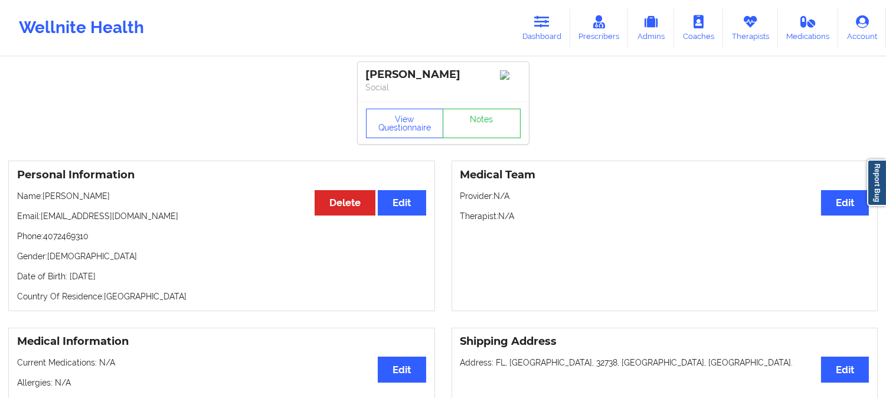
drag, startPoint x: 122, startPoint y: 199, endPoint x: 46, endPoint y: 199, distance: 75.5
click at [46, 199] on p "Name: SENORIA WILSON" at bounding box center [221, 196] width 409 height 12
click at [398, 122] on button "View Questionnaire" at bounding box center [405, 123] width 78 height 29
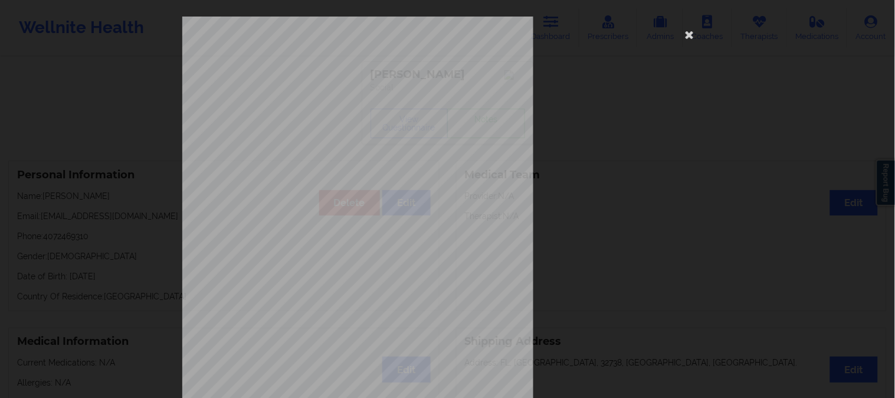
click at [130, 111] on div "1161 Mission St San Francisco, CA, 94103 What state do you live in ? Florida Fu…" at bounding box center [447, 199] width 895 height 398
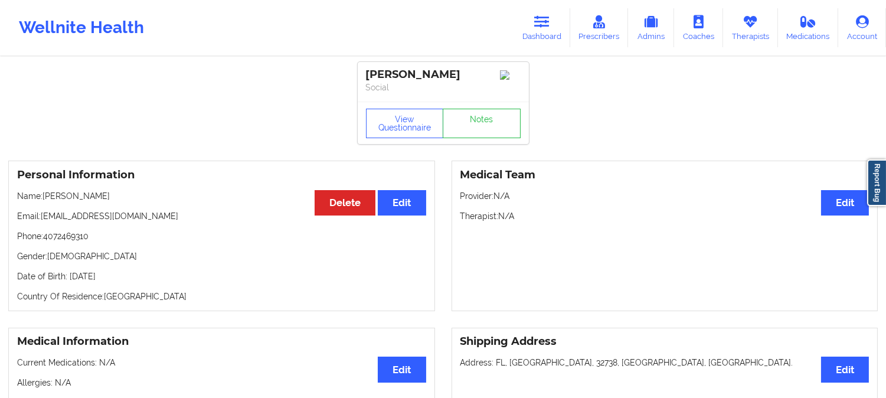
click at [555, 25] on link "Dashboard" at bounding box center [541, 27] width 57 height 39
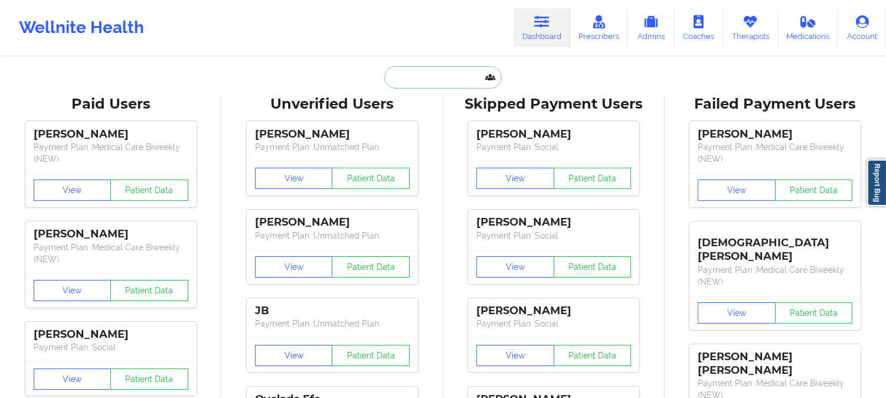
click at [455, 79] on input "text" at bounding box center [442, 77] width 117 height 22
paste input "aleahjco@gmail.com"
type input "aleahjco@gmail.com"
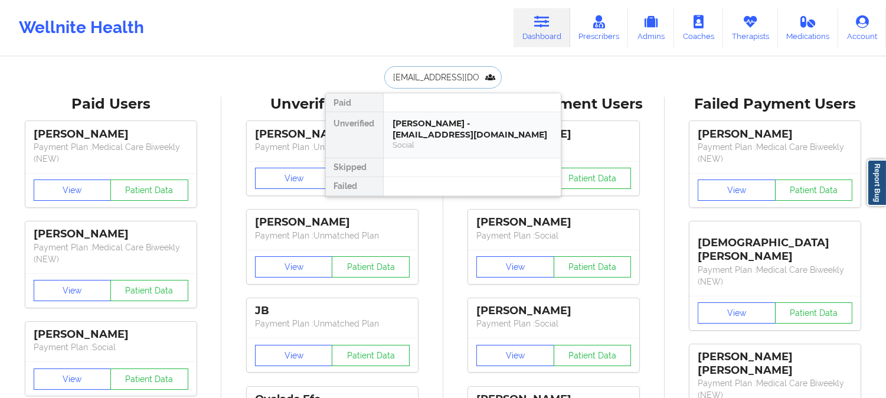
click at [449, 133] on div "Jazzmin Hobbs - aleahjco@gmail.com" at bounding box center [472, 129] width 158 height 22
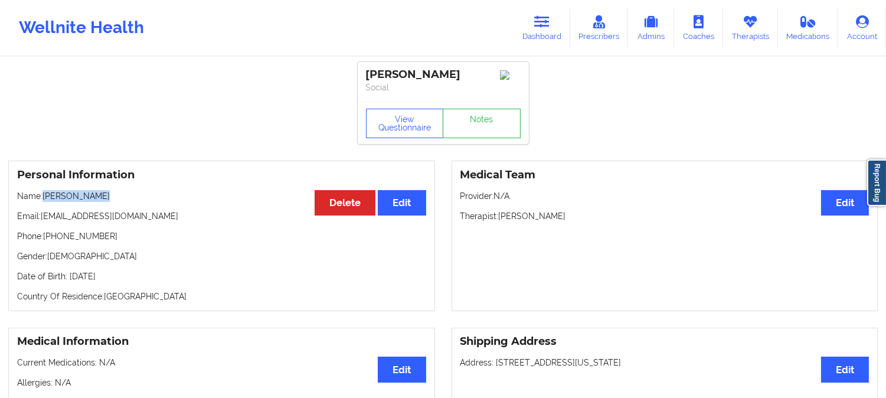
drag, startPoint x: 104, startPoint y: 199, endPoint x: 45, endPoint y: 194, distance: 59.2
click at [45, 194] on p "Name: Jazzmin Hobbs" at bounding box center [221, 196] width 409 height 12
click at [509, 217] on p "Therapist: Felicia Hill" at bounding box center [664, 216] width 409 height 12
click at [543, 18] on icon at bounding box center [541, 21] width 15 height 13
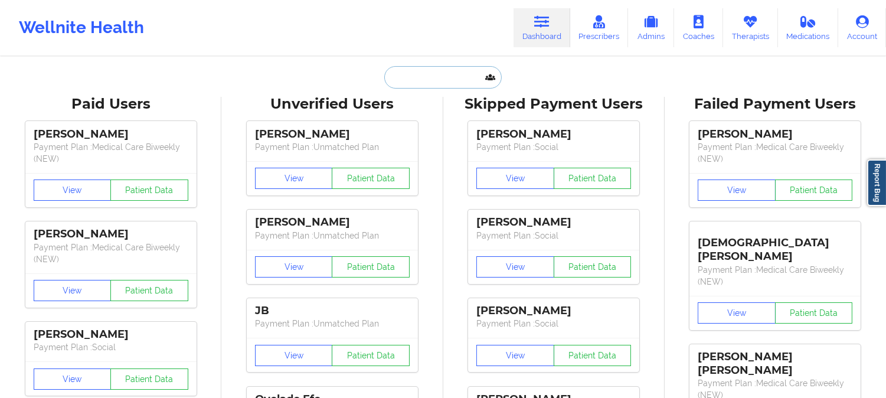
click at [447, 81] on input "text" at bounding box center [442, 77] width 117 height 22
paste input "SENORIA WILSON"
type input "SENORIA WILSON"
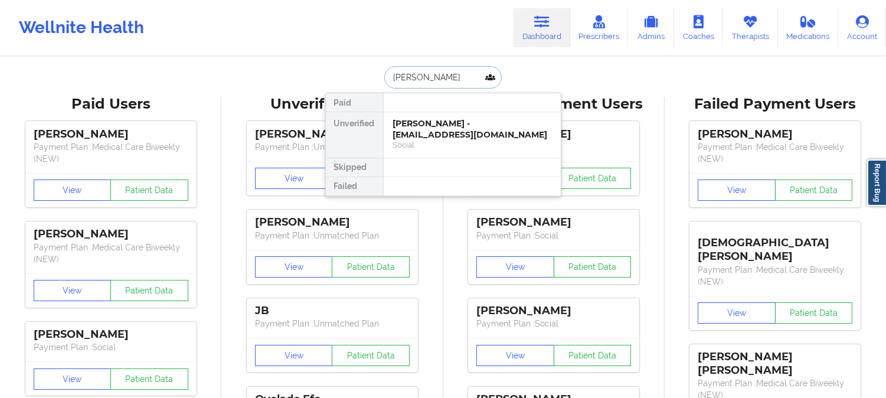
click at [443, 135] on div "SENORIA WILSON - norawilliams1110@gmail.com" at bounding box center [472, 129] width 158 height 22
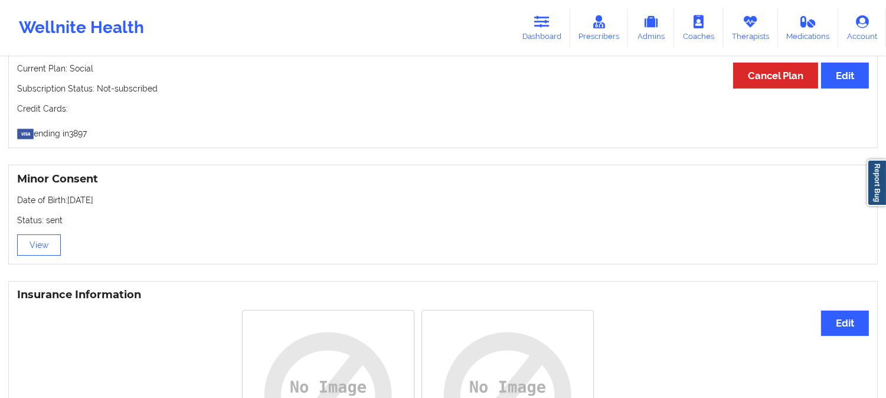
drag, startPoint x: 219, startPoint y: 267, endPoint x: 204, endPoint y: 186, distance: 81.7
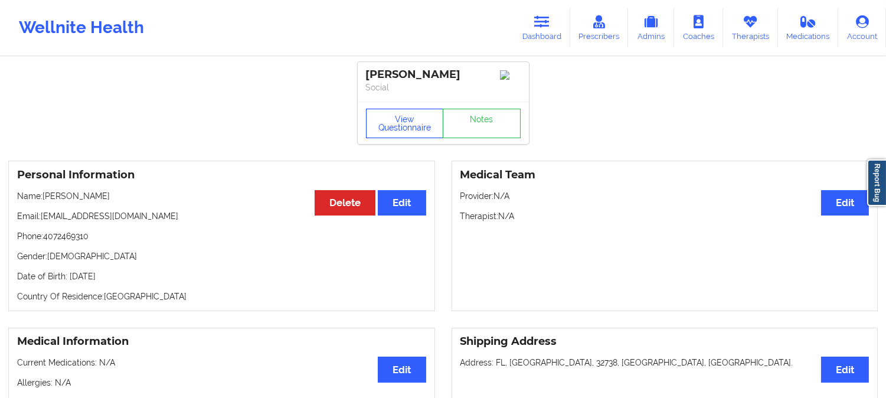
click at [409, 126] on button "View Questionnaire" at bounding box center [405, 123] width 78 height 29
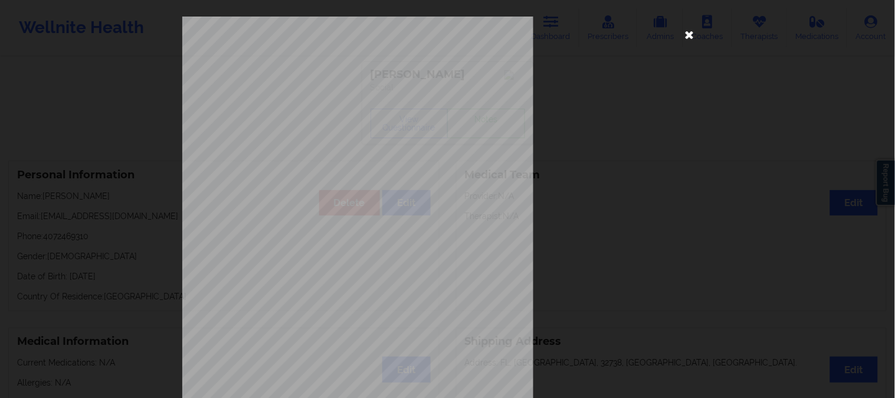
click at [693, 30] on icon at bounding box center [689, 34] width 19 height 19
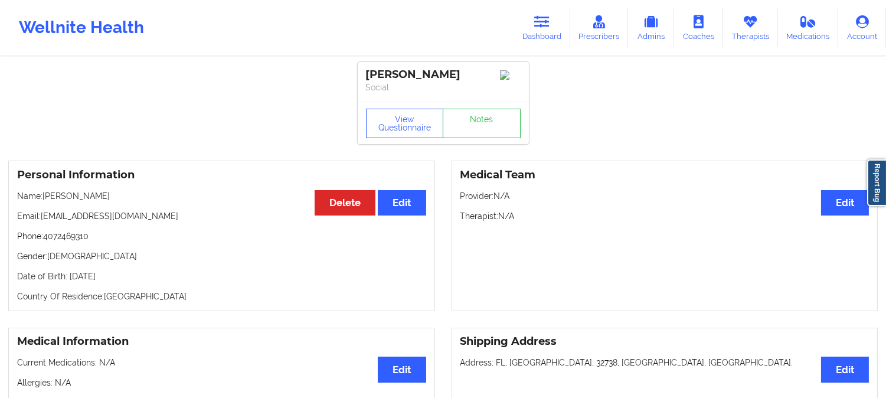
click at [54, 197] on p "Name: SENORIA WILSON" at bounding box center [221, 196] width 409 height 12
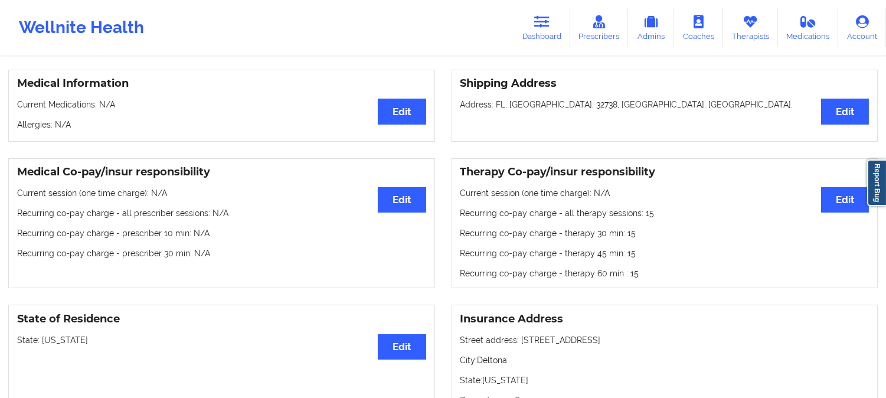
scroll to position [262, 0]
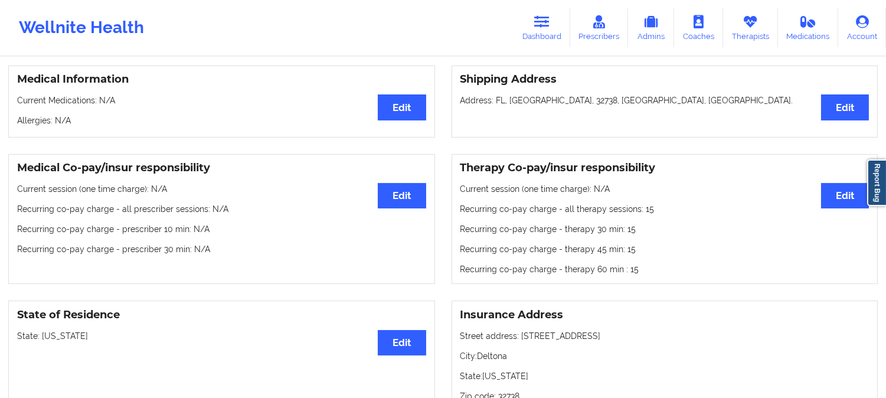
click at [47, 337] on p "State: Florida" at bounding box center [221, 336] width 409 height 12
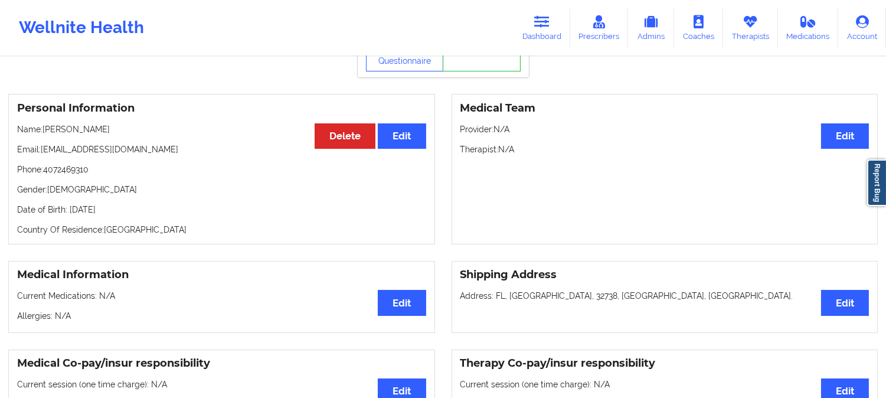
scroll to position [65, 0]
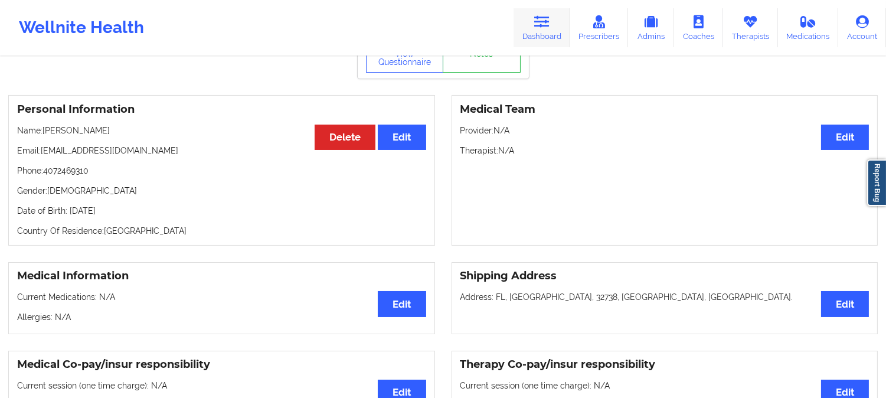
click at [543, 24] on icon at bounding box center [541, 21] width 15 height 13
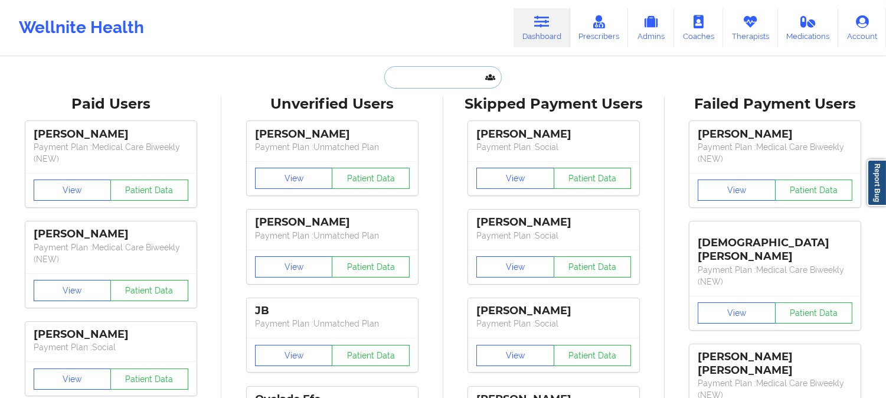
click at [427, 78] on input "text" at bounding box center [442, 77] width 117 height 22
paste input "ro_casnave@yahoo.com"
type input "ro_casnave@yahoo.com"
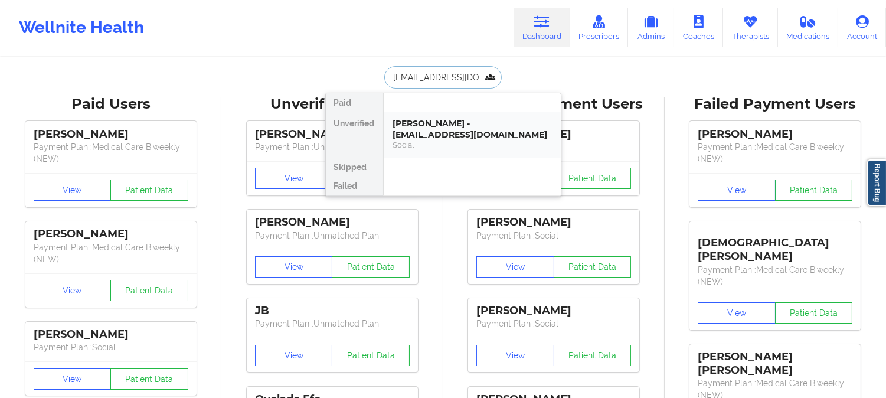
click at [431, 125] on div "Rosheeda casnave - ro_casnave@yahoo.com" at bounding box center [472, 129] width 158 height 22
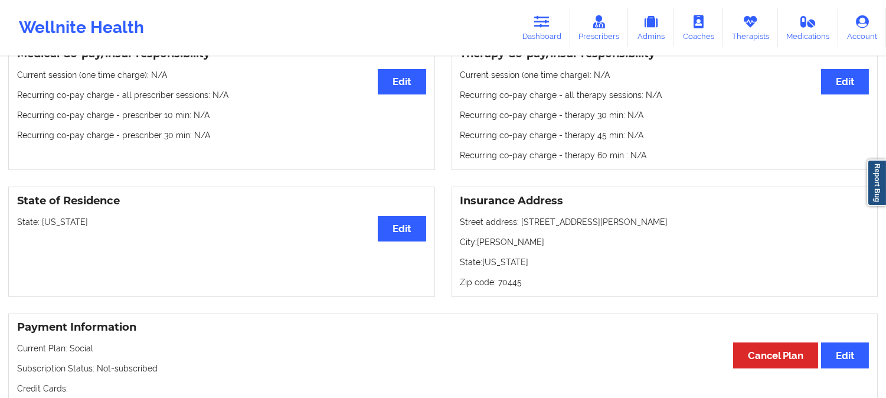
scroll to position [393, 0]
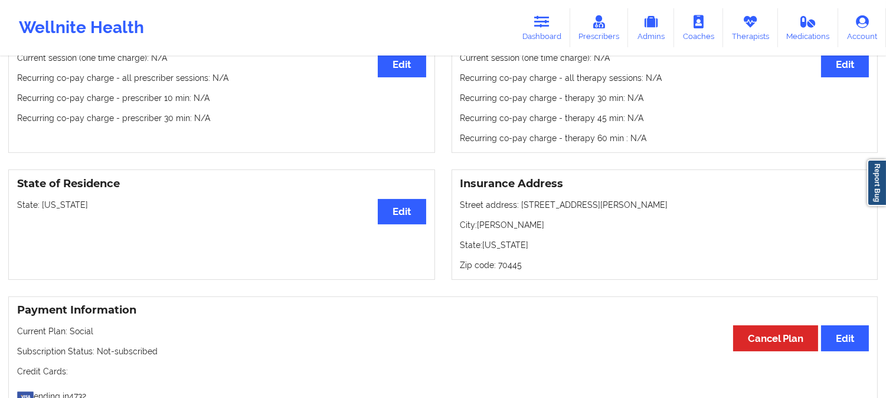
click at [50, 211] on p "State: Louisiana" at bounding box center [221, 205] width 409 height 12
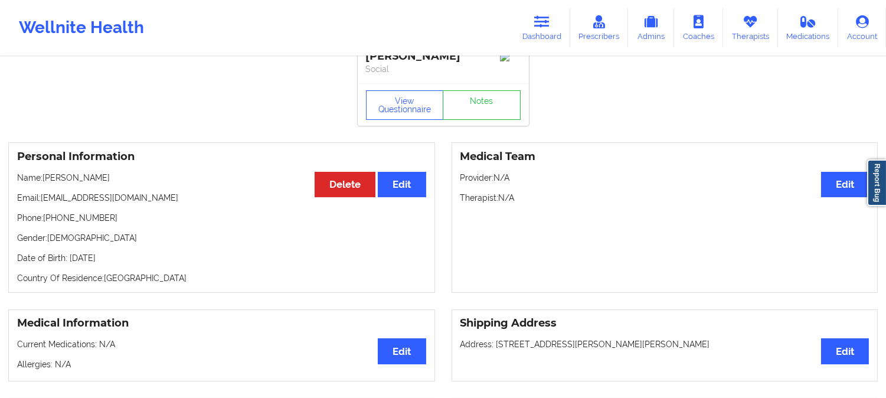
scroll to position [0, 0]
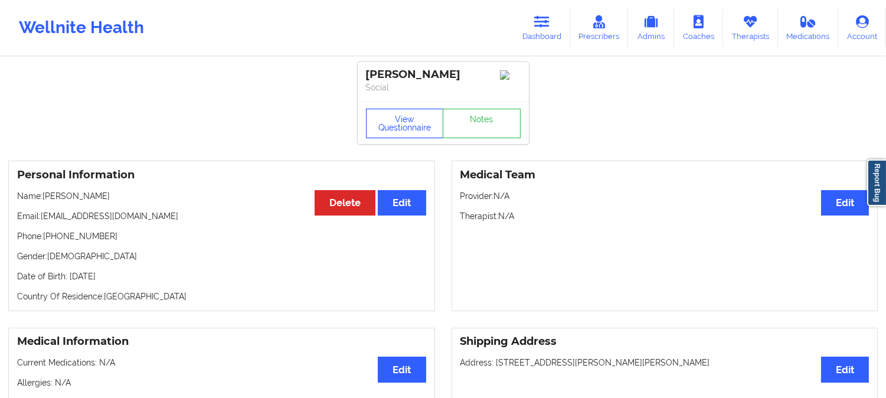
click at [416, 127] on button "View Questionnaire" at bounding box center [405, 123] width 78 height 29
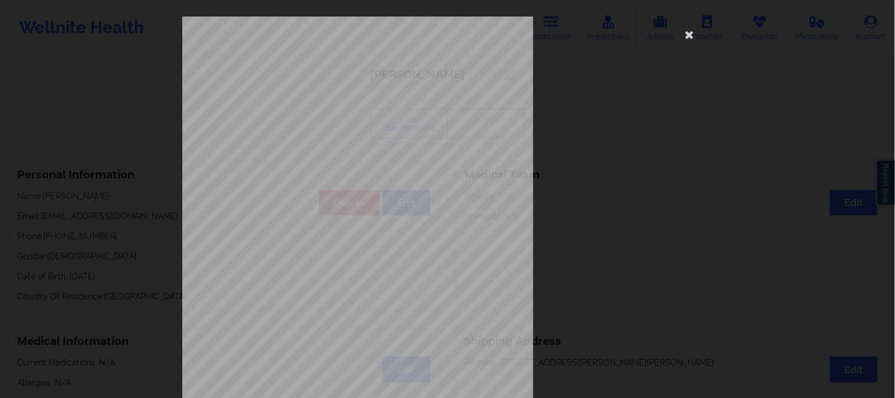
click at [65, 95] on div "1161 Mission St San Francisco, CA, 94103 What state do you live in ? Louisiana …" at bounding box center [447, 199] width 895 height 398
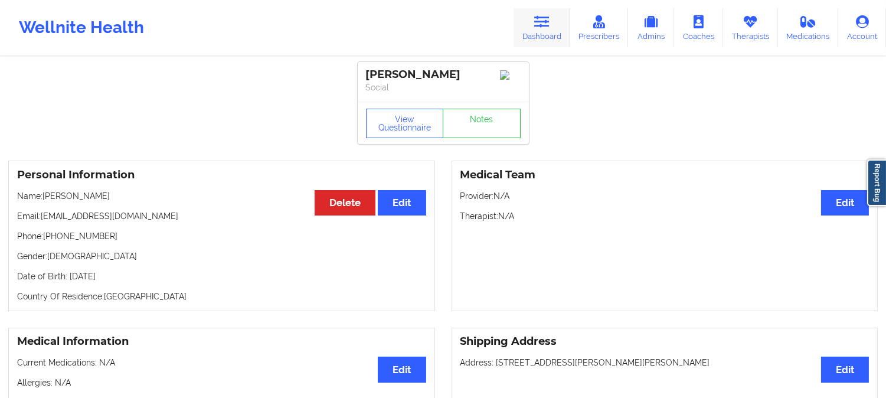
click at [549, 12] on link "Dashboard" at bounding box center [541, 27] width 57 height 39
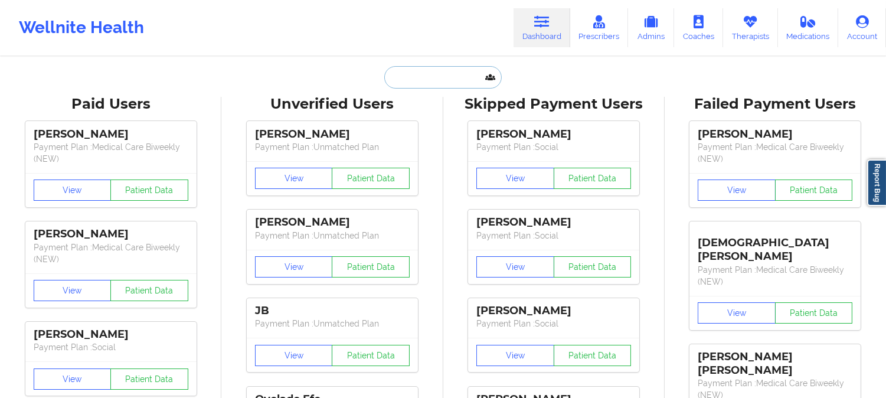
click at [434, 75] on input "text" at bounding box center [442, 77] width 117 height 22
paste input "aimeeyu731@gmail.com"
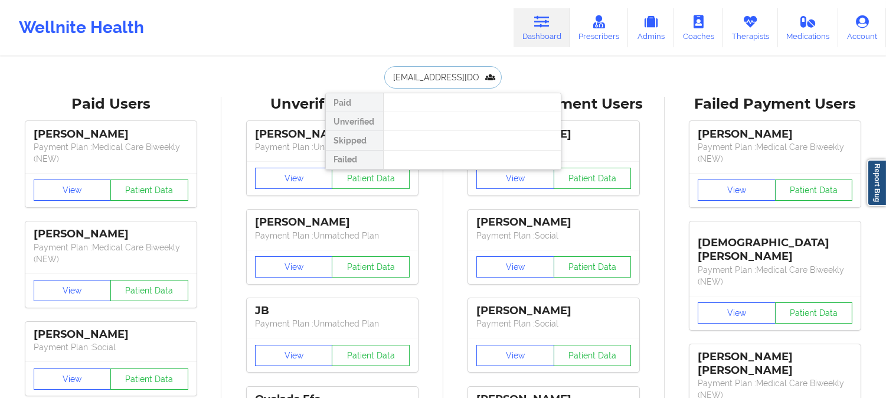
paste input "EMMA"
type input "EMMA y"
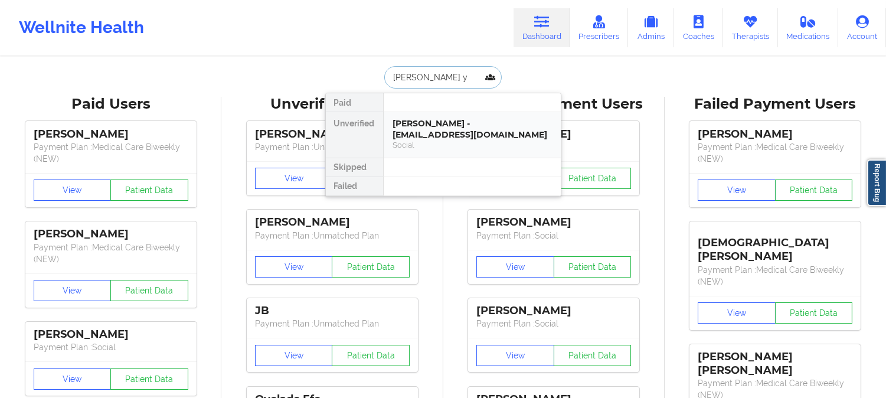
click at [478, 130] on div "Emma Yniguez - komickto@gmail.com" at bounding box center [472, 129] width 158 height 22
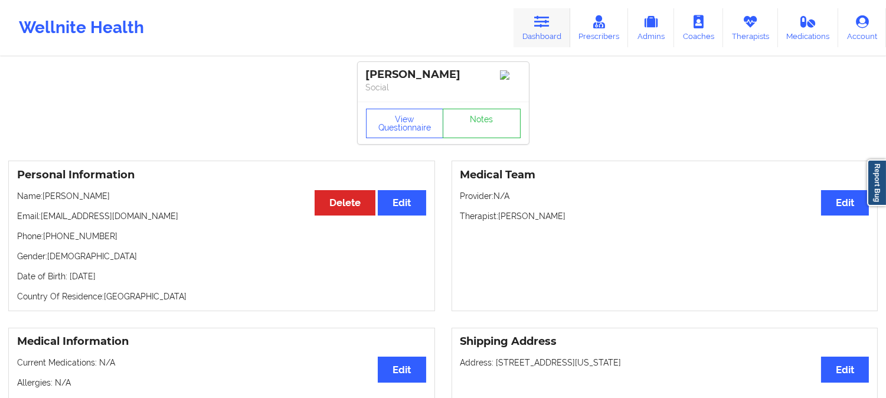
click at [547, 27] on icon at bounding box center [541, 21] width 15 height 13
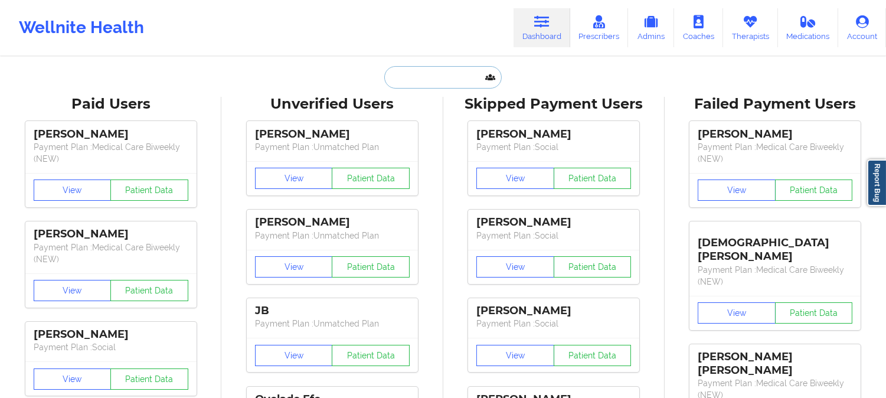
click at [459, 83] on input "text" at bounding box center [442, 77] width 117 height 22
paste input "waeschew@gmail.com"
type input "waeschew@gmail.com"
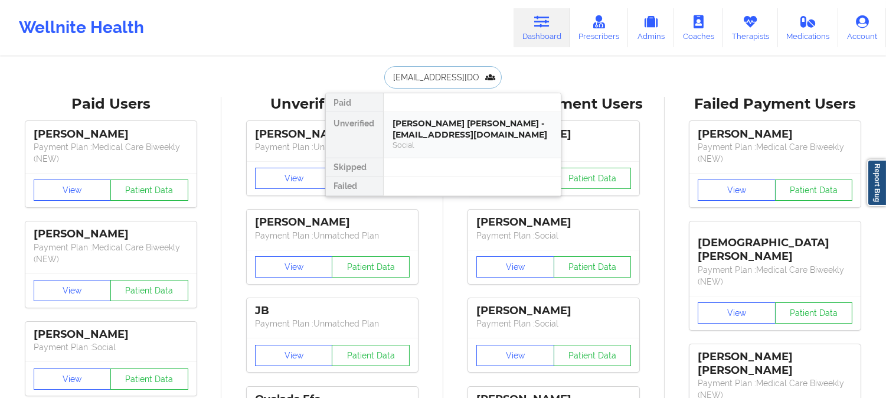
click at [449, 131] on div "Woodward Waesche - waeschew@gmail.com" at bounding box center [472, 129] width 158 height 22
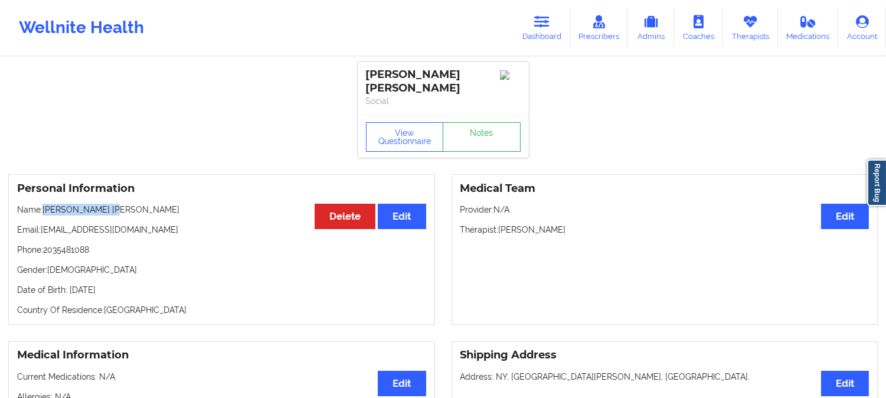
drag, startPoint x: 136, startPoint y: 203, endPoint x: 46, endPoint y: 201, distance: 89.7
click at [46, 204] on p "Name: Woodward Waesche" at bounding box center [221, 210] width 409 height 12
click at [399, 125] on button "View Questionnaire" at bounding box center [405, 136] width 78 height 29
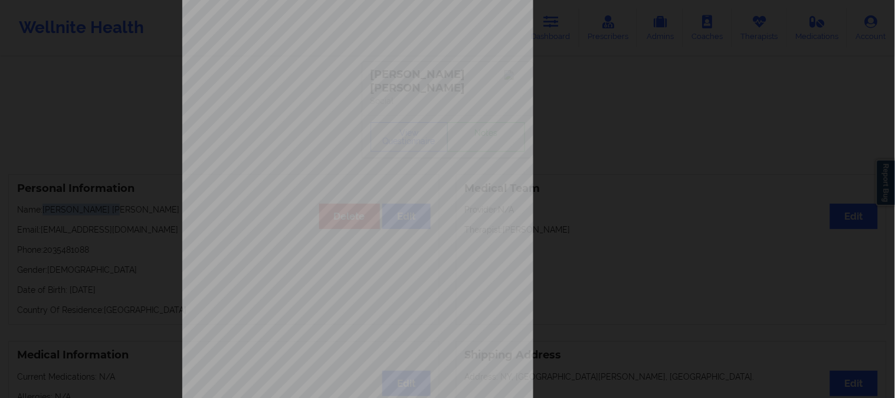
scroll to position [165, 0]
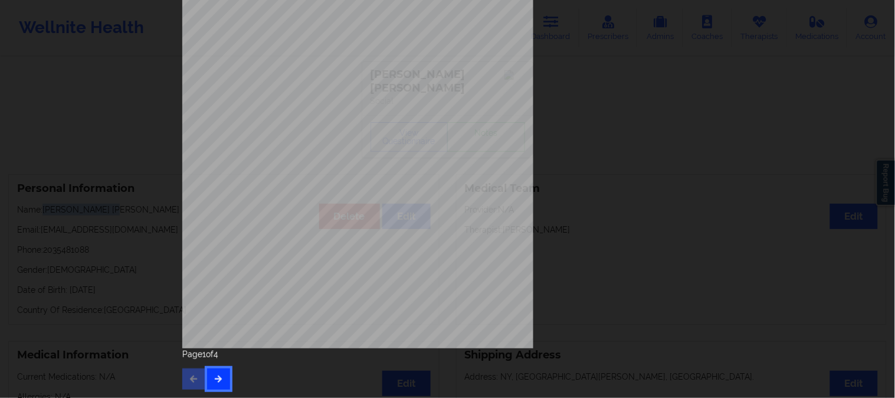
click at [214, 378] on icon "button" at bounding box center [219, 378] width 10 height 7
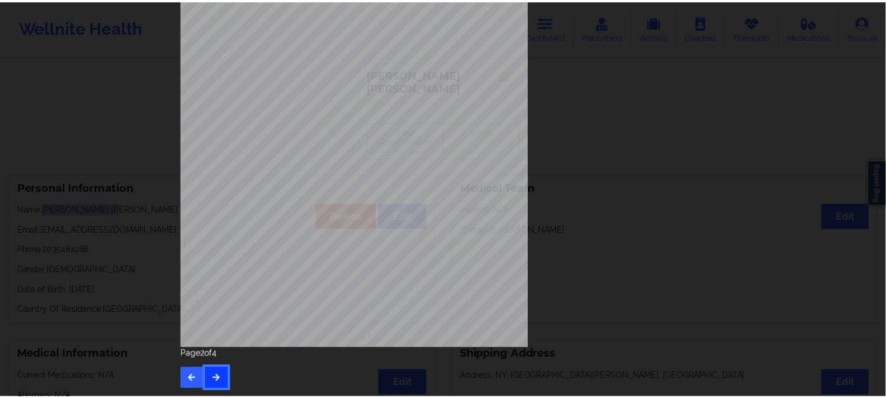
scroll to position [0, 0]
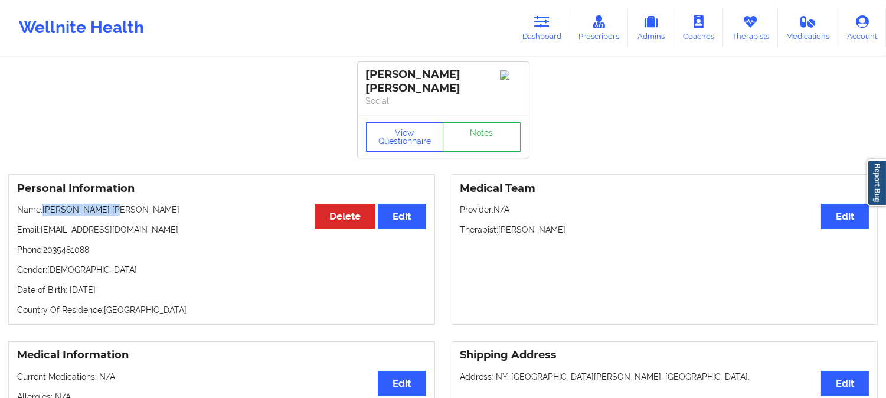
drag, startPoint x: 127, startPoint y: 199, endPoint x: 42, endPoint y: 199, distance: 85.0
click at [42, 204] on p "Name: Woodward Waesche" at bounding box center [221, 210] width 409 height 12
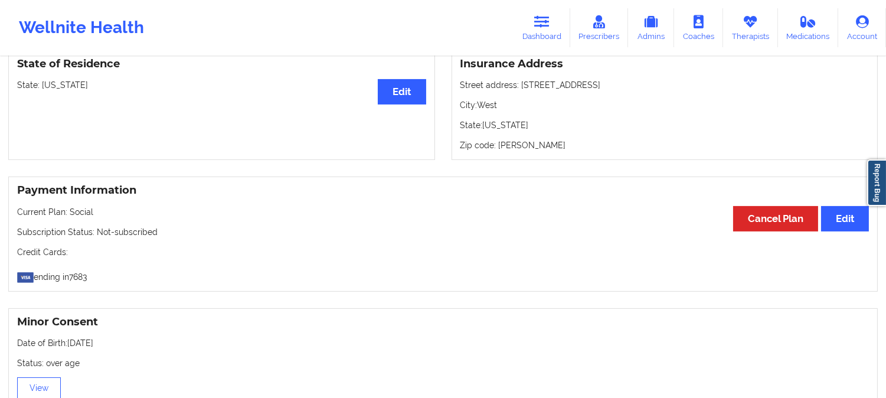
scroll to position [590, 0]
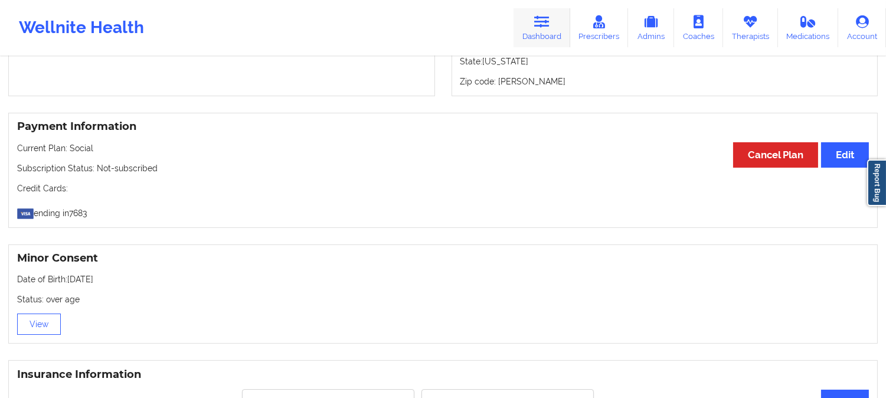
click at [543, 19] on icon at bounding box center [541, 21] width 15 height 13
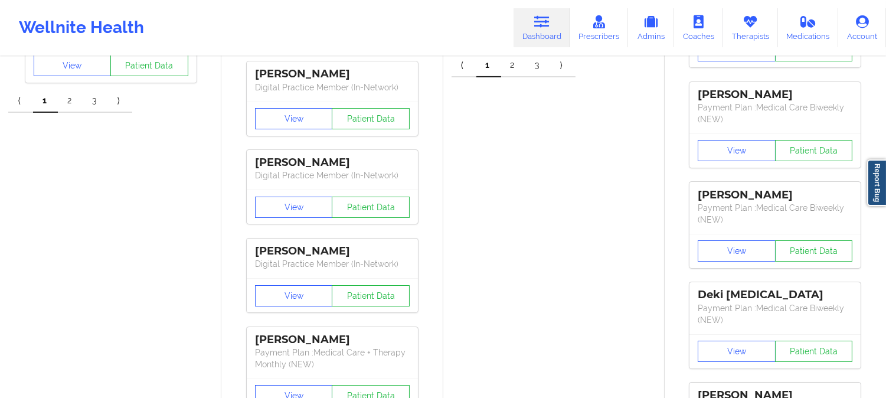
drag, startPoint x: 444, startPoint y: 304, endPoint x: 417, endPoint y: 248, distance: 62.5
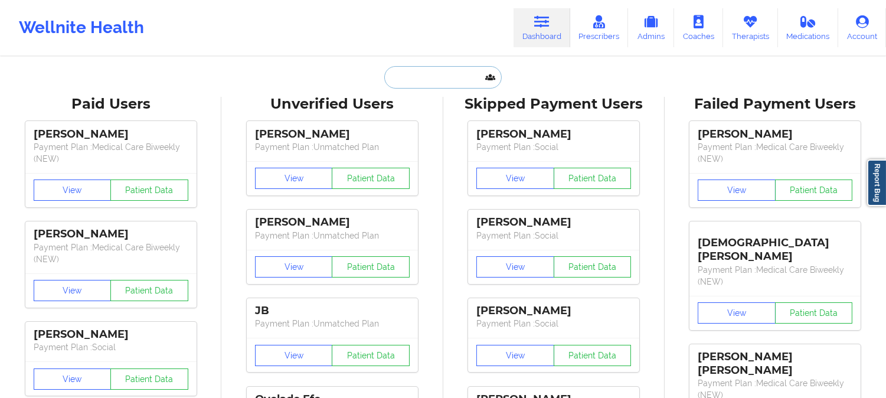
click at [442, 74] on input "text" at bounding box center [442, 77] width 117 height 22
paste input "matthewjkeys22@gmail.com"
type input "matthewjkeys22@gmail.com"
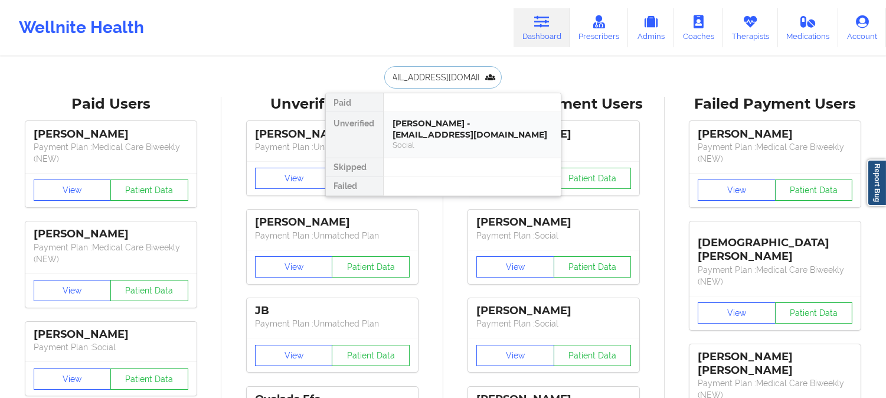
click at [437, 122] on div "MATTHEW KEYS - matthewjkeys22@gmail.com" at bounding box center [472, 129] width 158 height 22
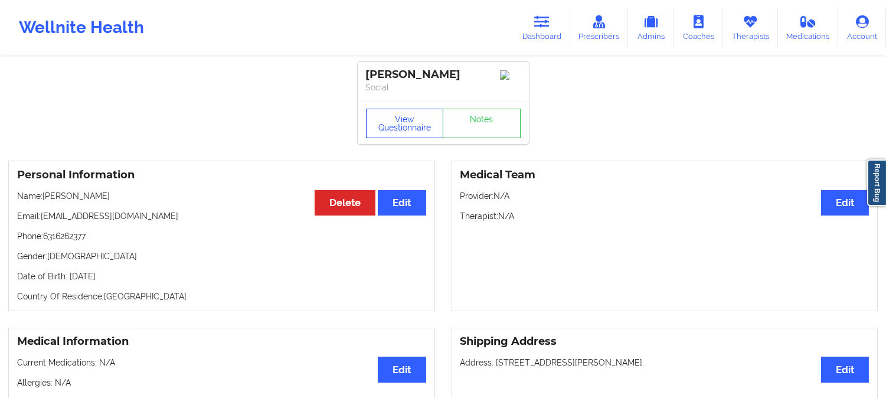
click at [414, 120] on button "View Questionnaire" at bounding box center [405, 123] width 78 height 29
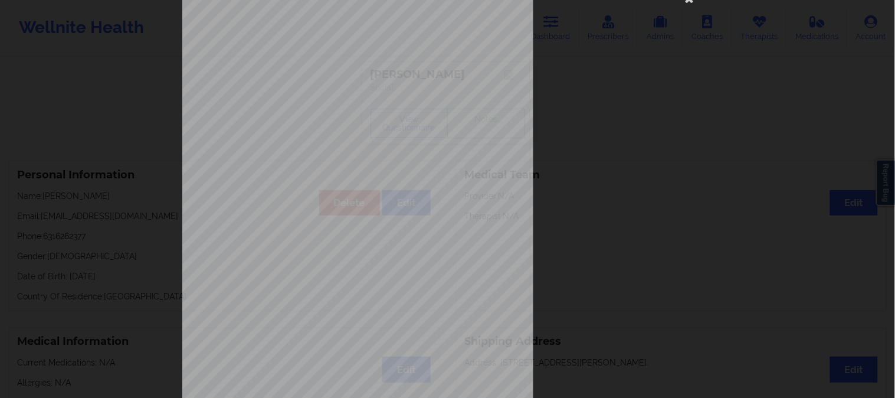
scroll to position [165, 0]
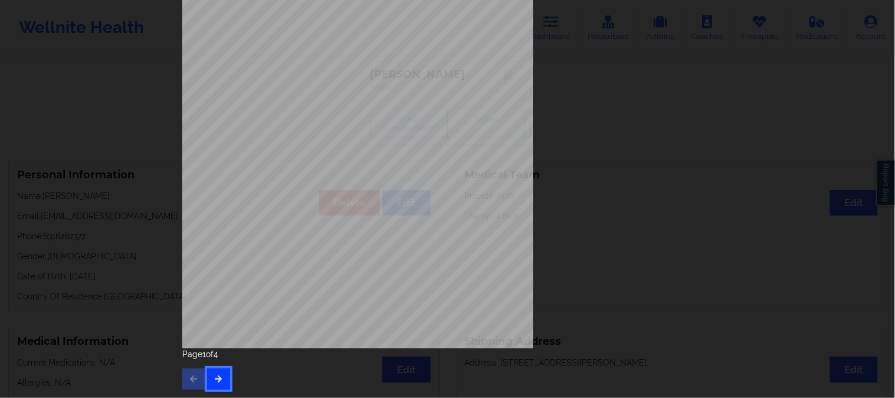
click at [217, 375] on icon "button" at bounding box center [219, 378] width 10 height 7
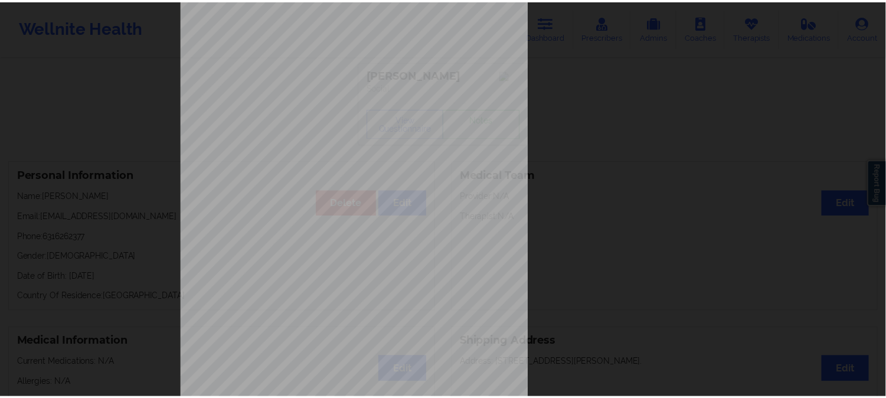
scroll to position [0, 0]
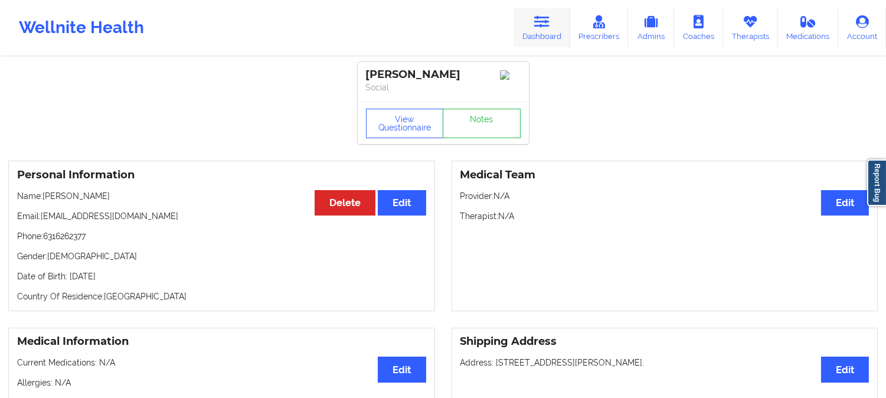
click at [558, 25] on link "Dashboard" at bounding box center [541, 27] width 57 height 39
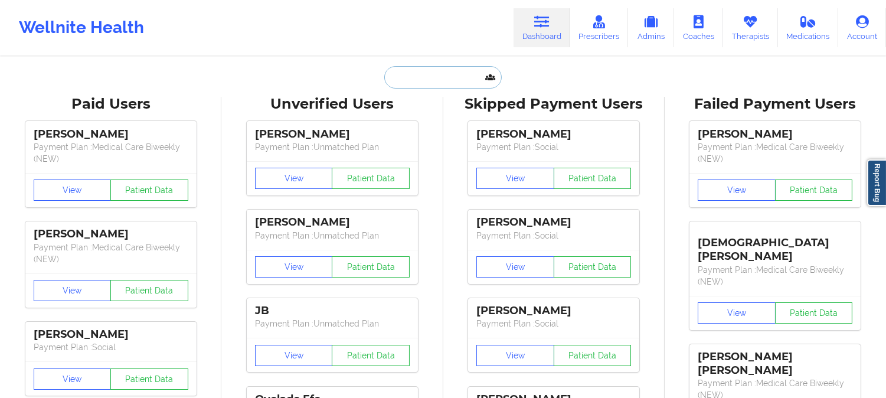
click at [451, 77] on input "text" at bounding box center [442, 77] width 117 height 22
paste input "matthewjkeys22@gmail.com"
type input "matthewjkeys22@gmail.com"
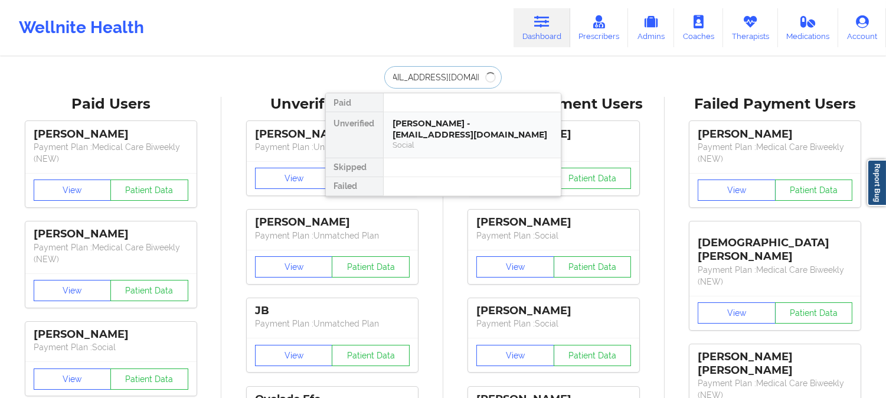
click at [449, 135] on div "MATTHEW KEYS - matthewjkeys22@gmail.com" at bounding box center [472, 129] width 158 height 22
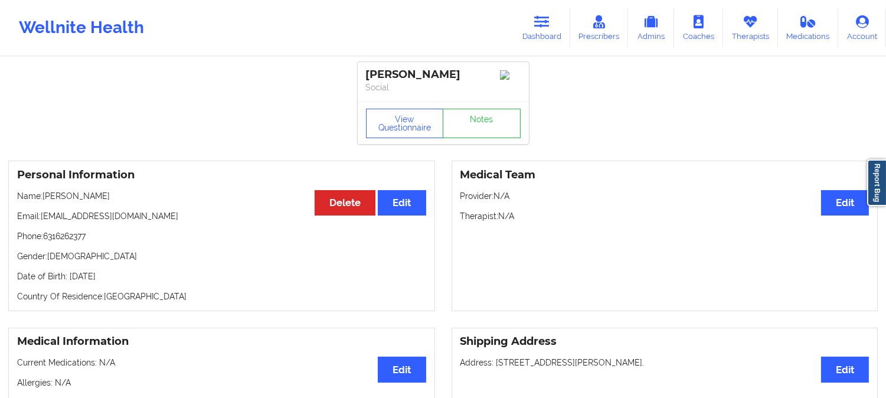
scroll to position [65, 0]
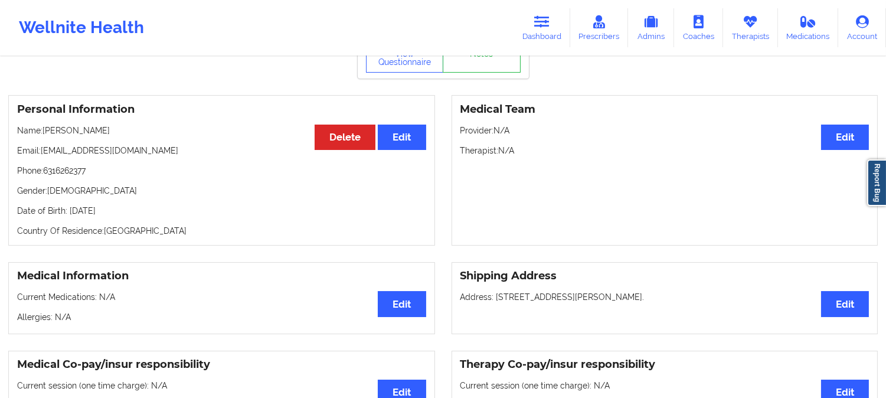
click at [232, 130] on p "Name: MATTHEW KEYS" at bounding box center [221, 130] width 409 height 12
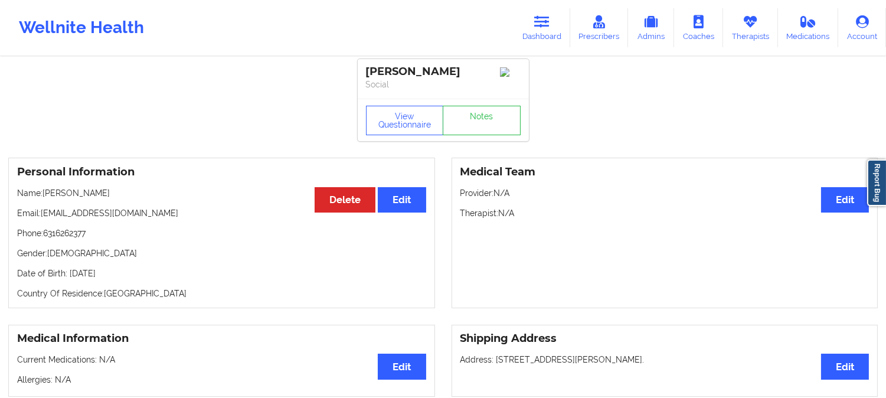
scroll to position [0, 0]
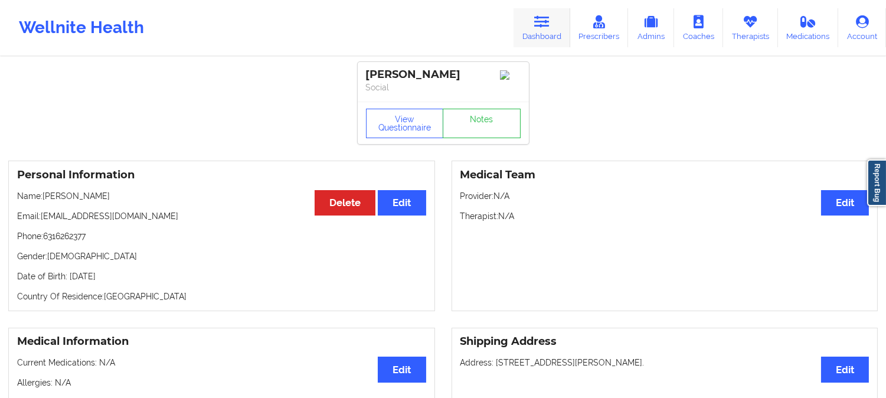
click at [539, 15] on icon at bounding box center [541, 21] width 15 height 13
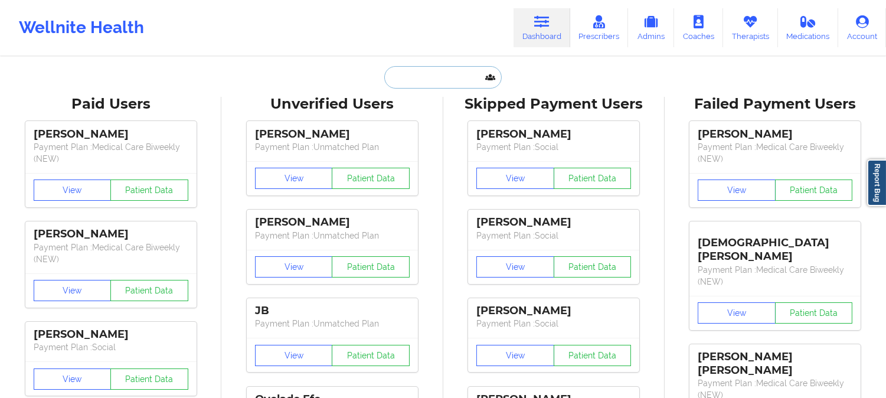
drag, startPoint x: 455, startPoint y: 86, endPoint x: 451, endPoint y: 80, distance: 6.7
click at [454, 86] on input "text" at bounding box center [442, 77] width 117 height 22
paste input "Kellisilveira14@gmail.com"
type input "Kellisilveira14@gmail.com"
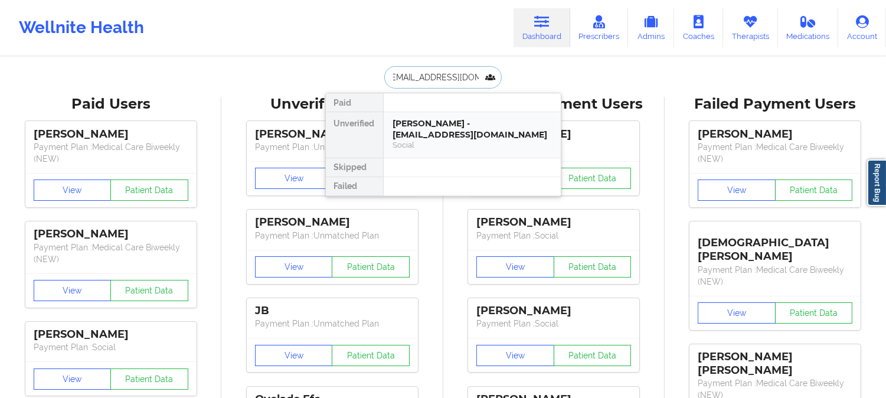
click at [448, 146] on div "Social" at bounding box center [472, 145] width 158 height 10
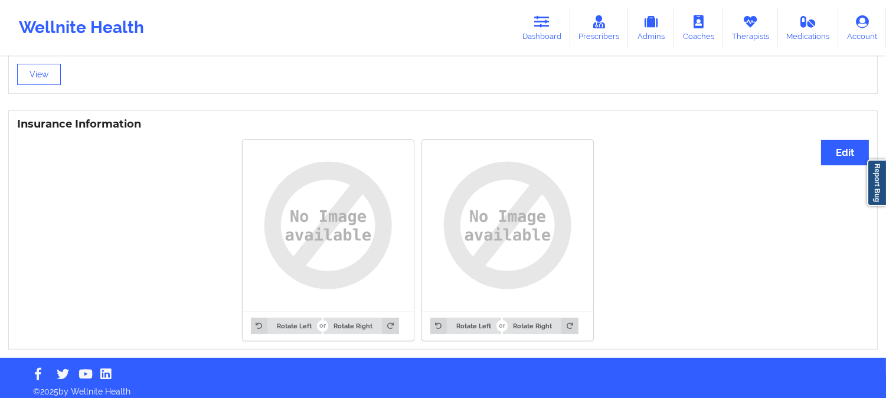
scroll to position [838, 0]
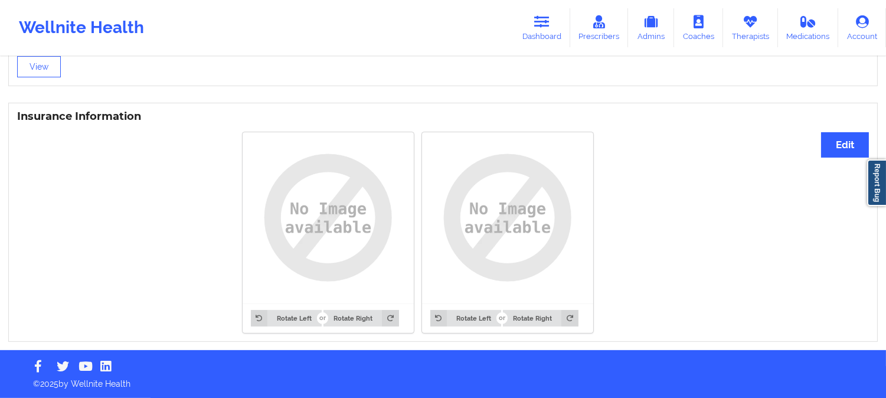
click at [219, 268] on div "Rotate Left Rotate Right Rotate Left Rotate Right" at bounding box center [417, 231] width 801 height 215
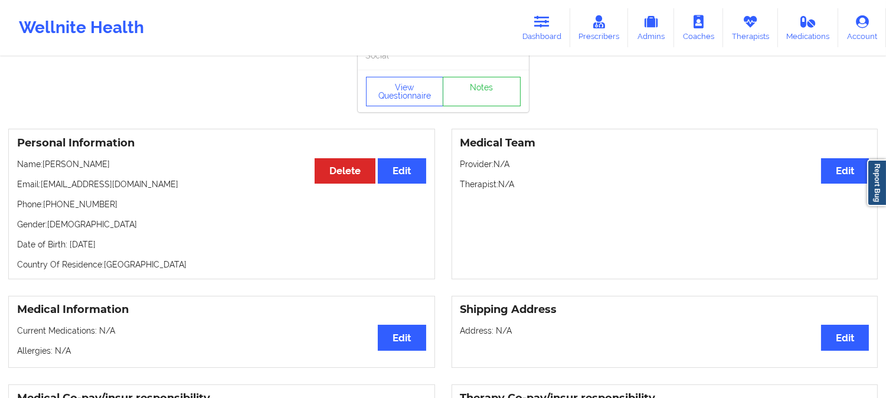
scroll to position [0, 0]
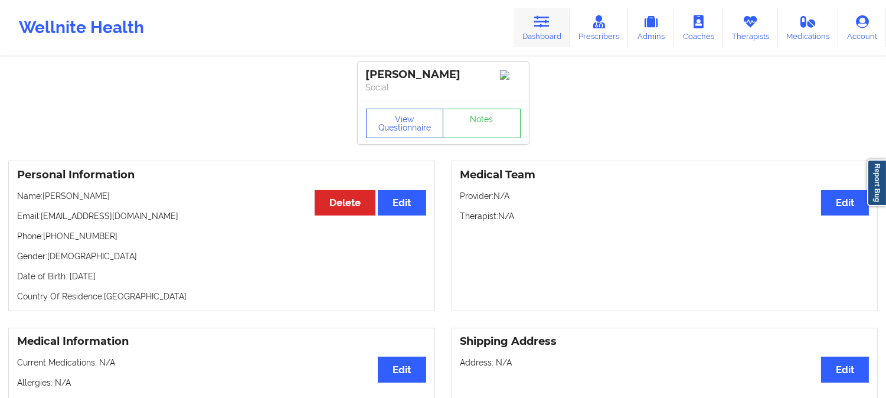
click at [543, 17] on icon at bounding box center [541, 21] width 15 height 13
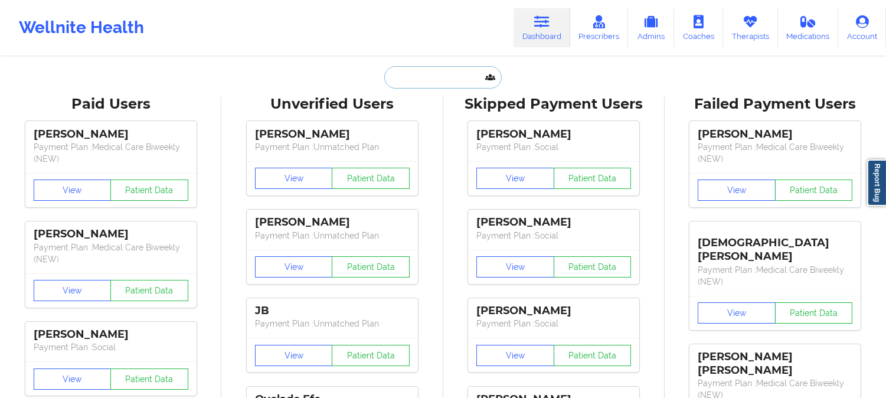
click at [453, 75] on input "text" at bounding box center [442, 77] width 117 height 22
paste input "Kellisilveira14@gmail.com"
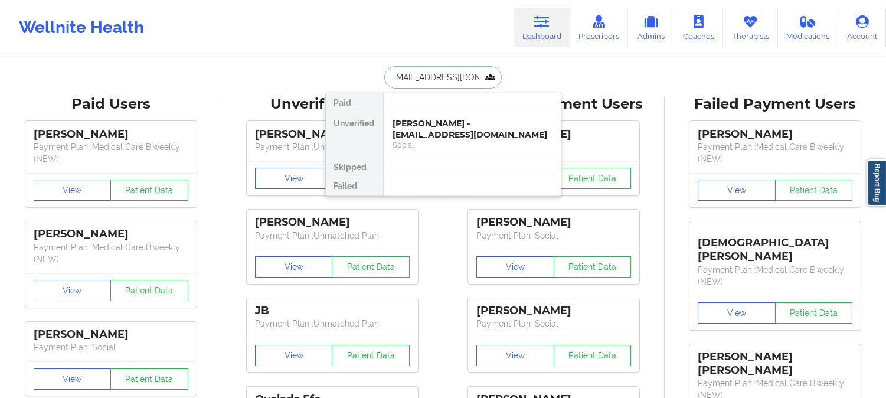
type input "Kellisilveira14@gmail.com"
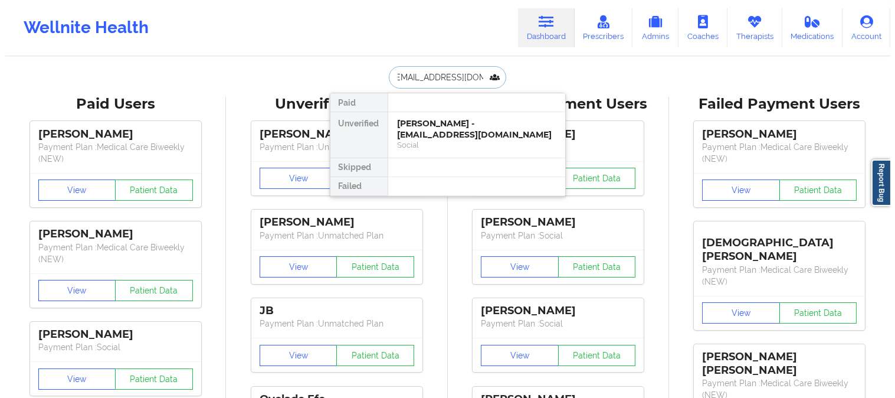
scroll to position [0, 0]
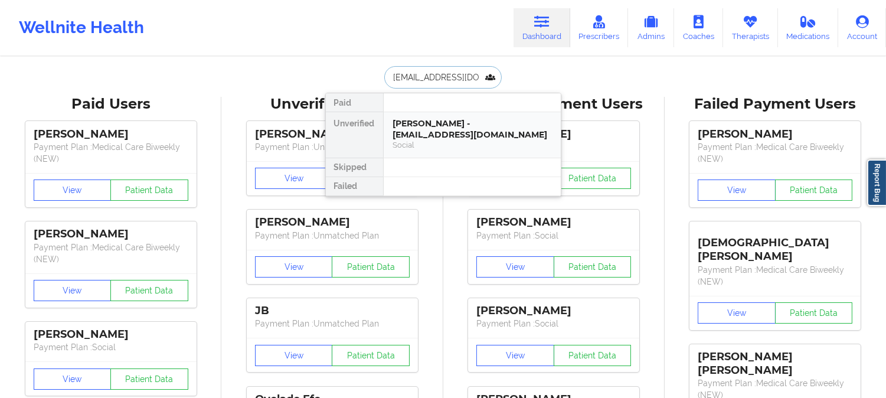
click at [458, 138] on div "Kelli silveira - kellisilveira14@gmail.com" at bounding box center [472, 129] width 158 height 22
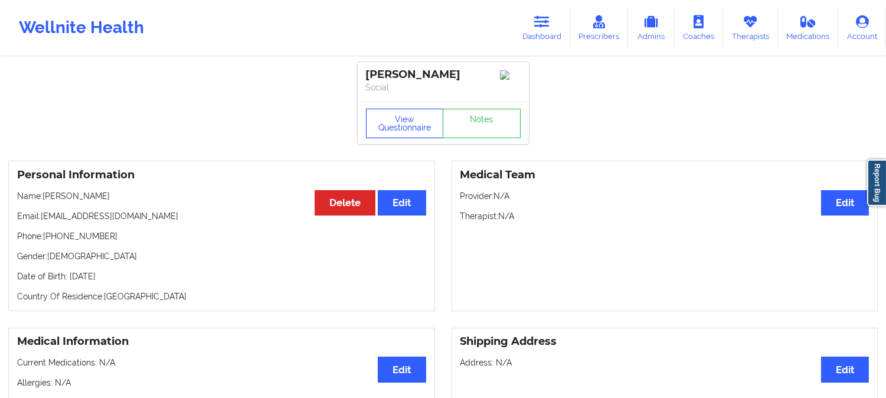
click at [394, 127] on button "View Questionnaire" at bounding box center [405, 123] width 78 height 29
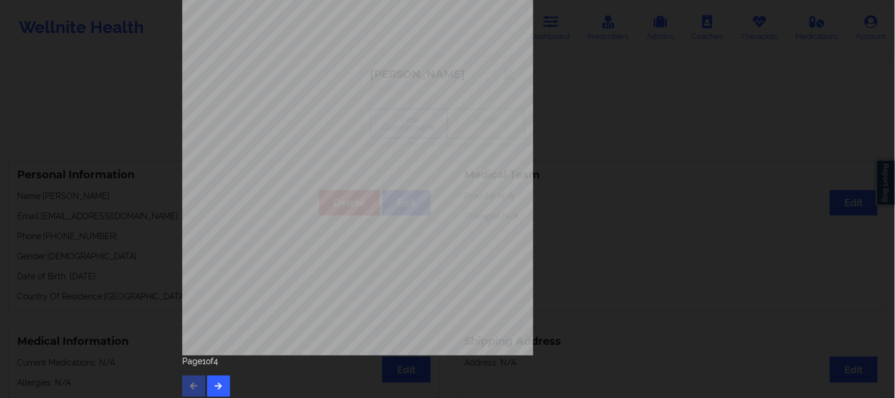
scroll to position [165, 0]
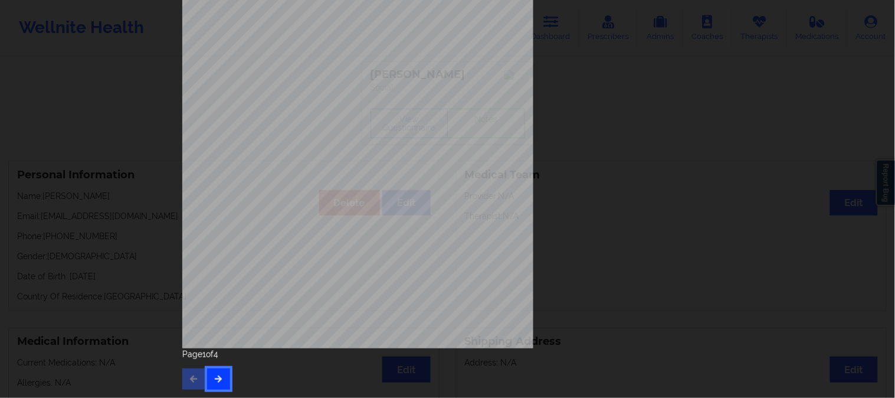
click at [217, 378] on icon "button" at bounding box center [219, 378] width 10 height 7
click at [214, 383] on button "button" at bounding box center [218, 378] width 23 height 21
click at [214, 375] on icon "button" at bounding box center [219, 378] width 10 height 7
click at [190, 373] on button "button" at bounding box center [193, 378] width 23 height 21
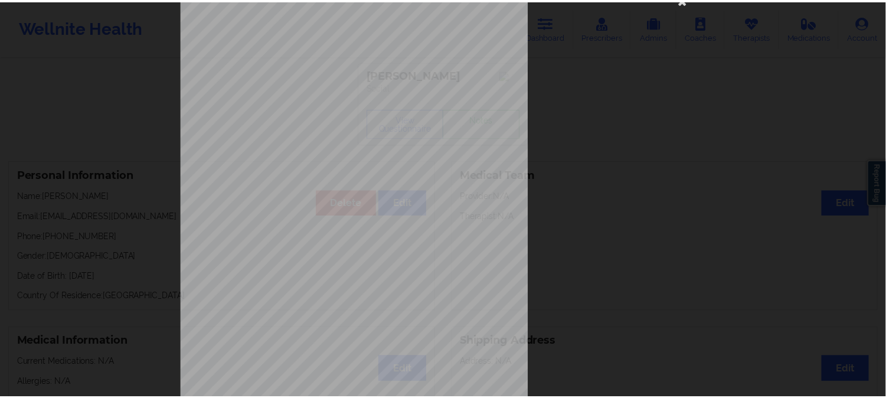
scroll to position [0, 0]
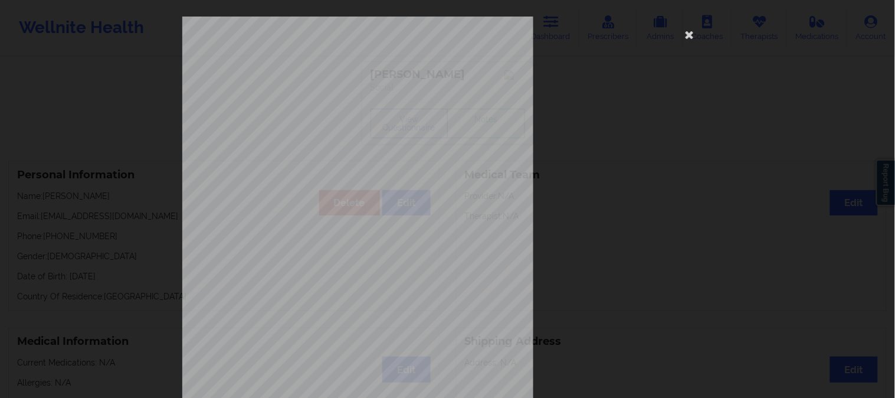
click at [116, 119] on div "commercial Insurance Member ID for patient XJGH54483491 Insurance company name …" at bounding box center [447, 199] width 895 height 398
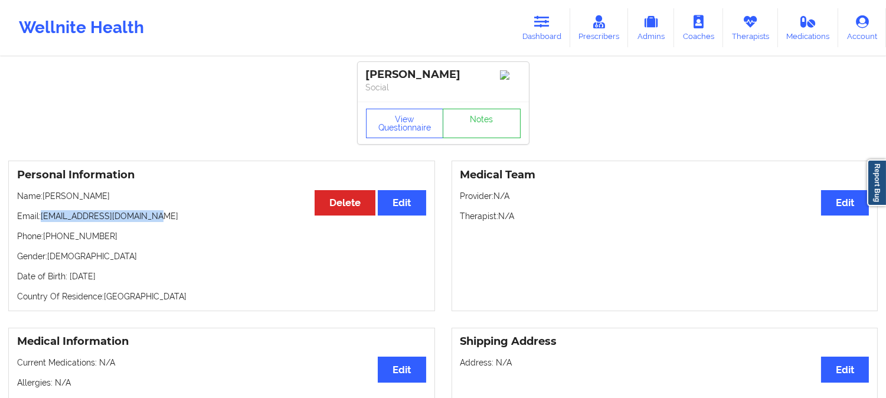
drag, startPoint x: 147, startPoint y: 221, endPoint x: 42, endPoint y: 215, distance: 105.8
click at [42, 215] on p "Email: kellisilveira14@gmail.com" at bounding box center [221, 216] width 409 height 12
click at [530, 22] on link "Dashboard" at bounding box center [541, 27] width 57 height 39
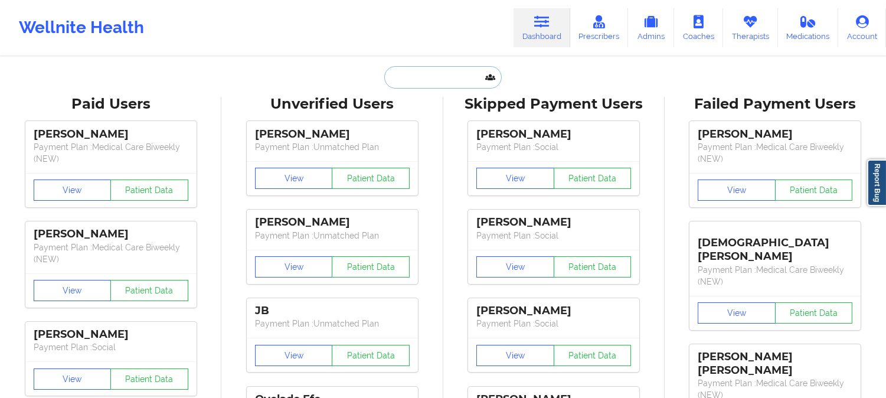
click at [447, 79] on input "text" at bounding box center [442, 77] width 117 height 22
paste input "Donna D Morris"
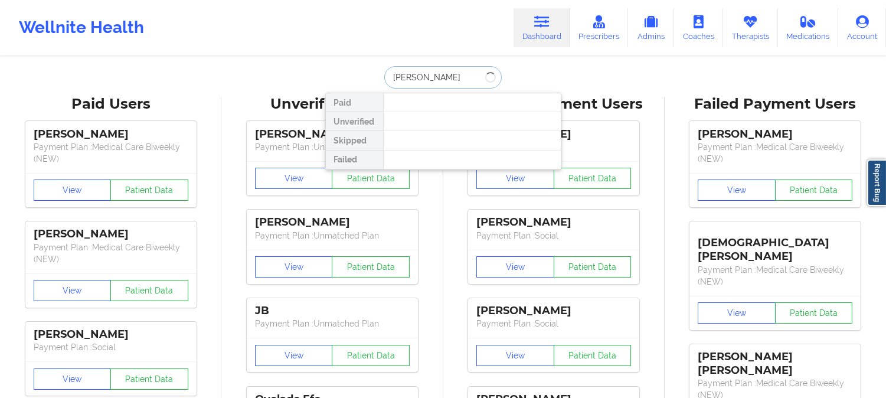
type input "Donna c"
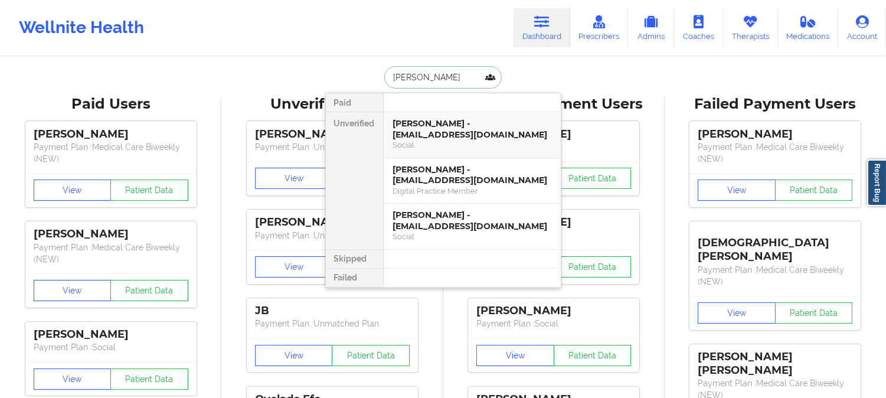
click at [444, 131] on div "Donna cook - morrisdd772@yahoo.com" at bounding box center [472, 129] width 158 height 22
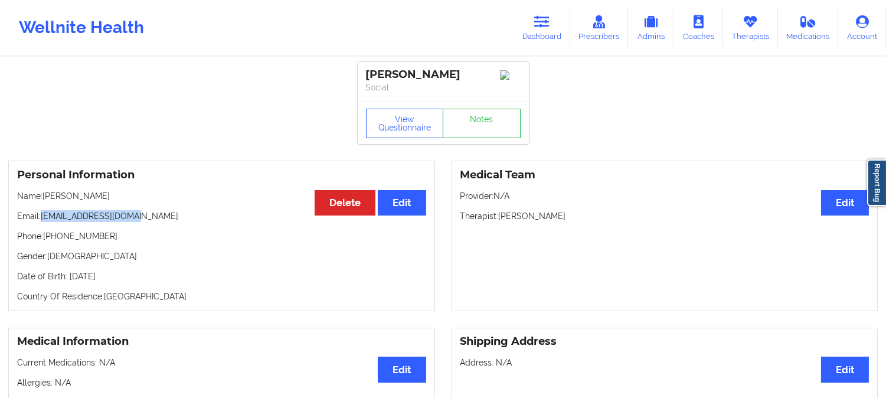
drag, startPoint x: 143, startPoint y: 221, endPoint x: 44, endPoint y: 217, distance: 99.2
click at [44, 217] on p "Email: morrisdd772@yahoo.com" at bounding box center [221, 216] width 409 height 12
click at [552, 30] on link "Dashboard" at bounding box center [541, 27] width 57 height 39
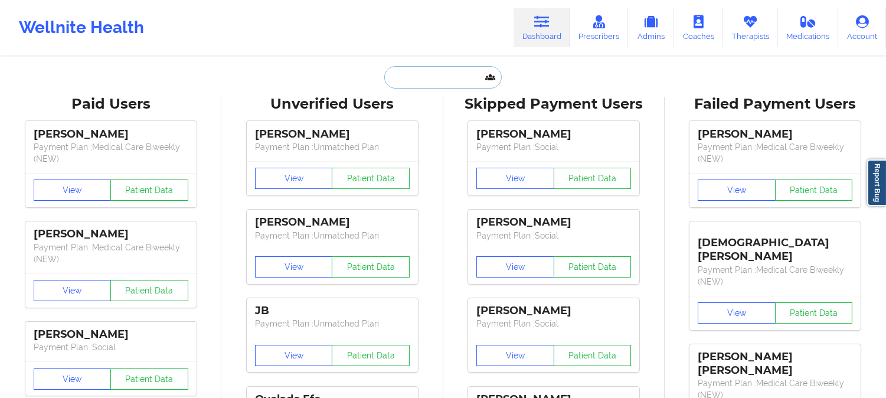
click at [458, 78] on input "text" at bounding box center [442, 77] width 117 height 22
paste input "waeschew@gmail.com"
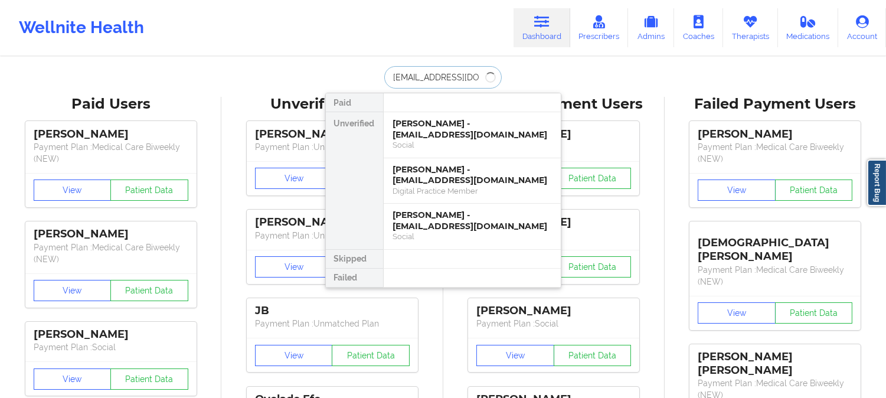
type input "waeschew@gmail.com"
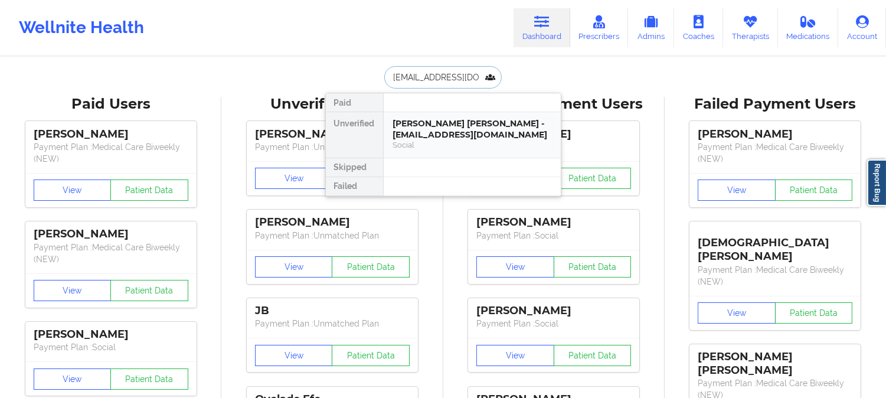
click at [467, 118] on div "Woodward Waesche - waeschew@gmail.com" at bounding box center [472, 129] width 158 height 22
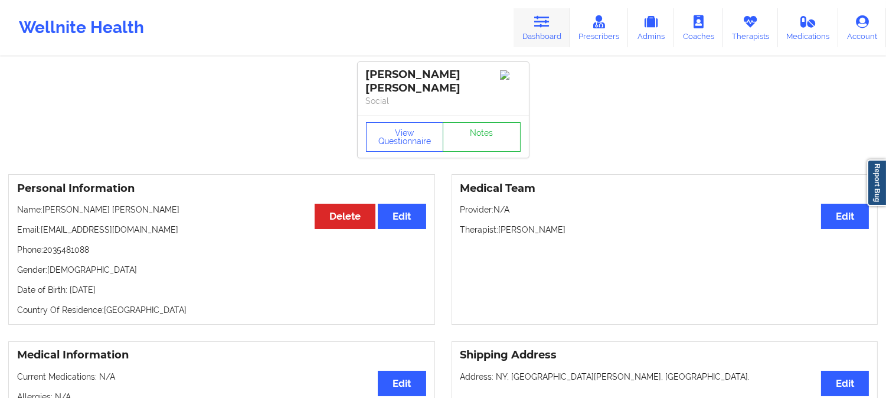
click at [528, 30] on link "Dashboard" at bounding box center [541, 27] width 57 height 39
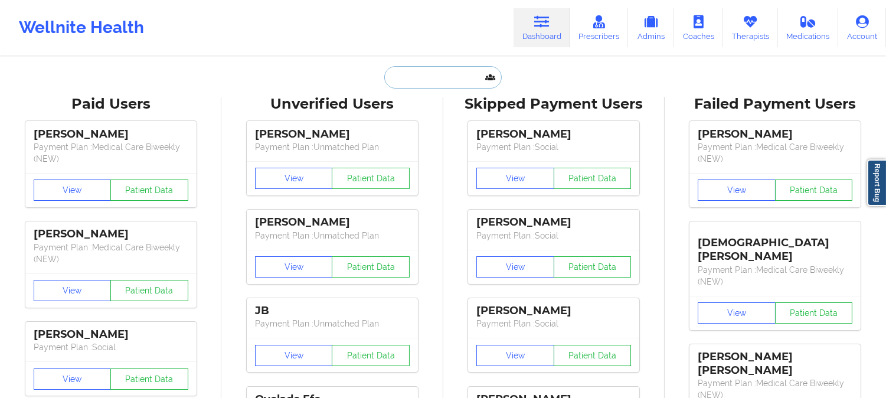
click at [444, 75] on input "text" at bounding box center [442, 77] width 117 height 22
paste input "aimeeyu731@gmail.com"
type input "aimeeyu731@gmail.com"
click at [323, 53] on div "Wellnite Health Dashboard Prescribers Admins Coaches Therapists Medications Acc…" at bounding box center [443, 27] width 886 height 55
click at [420, 71] on input "text" at bounding box center [442, 77] width 117 height 22
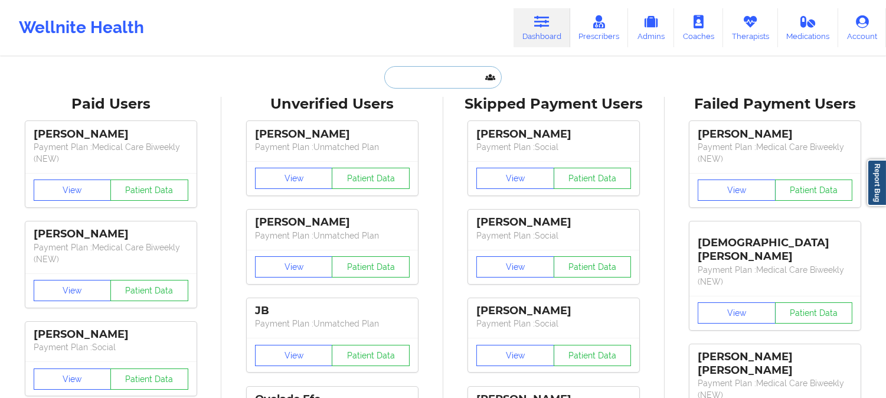
paste input "Kellisilveira14@gmail.com"
type input "Kellisilveira14@gmail.com"
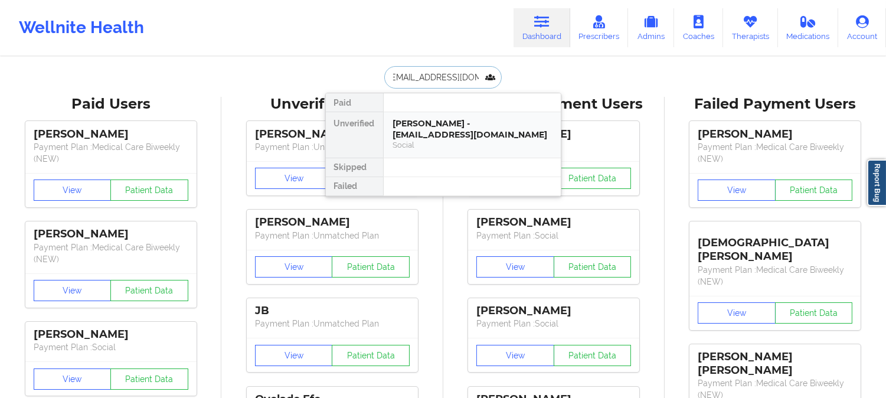
click at [447, 137] on div "Kelli silveira - kellisilveira14@gmail.com" at bounding box center [472, 129] width 158 height 22
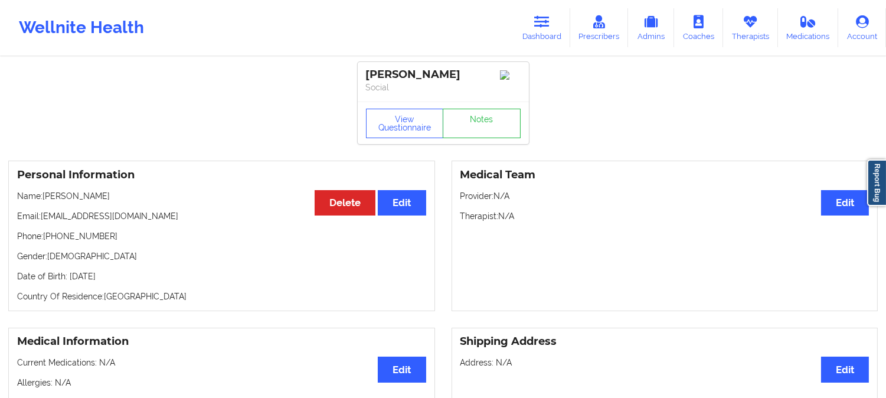
drag, startPoint x: 92, startPoint y: 202, endPoint x: 45, endPoint y: 199, distance: 47.3
click at [45, 199] on p "Name: Kelli silveira" at bounding box center [221, 196] width 409 height 12
click at [537, 19] on icon at bounding box center [541, 21] width 15 height 13
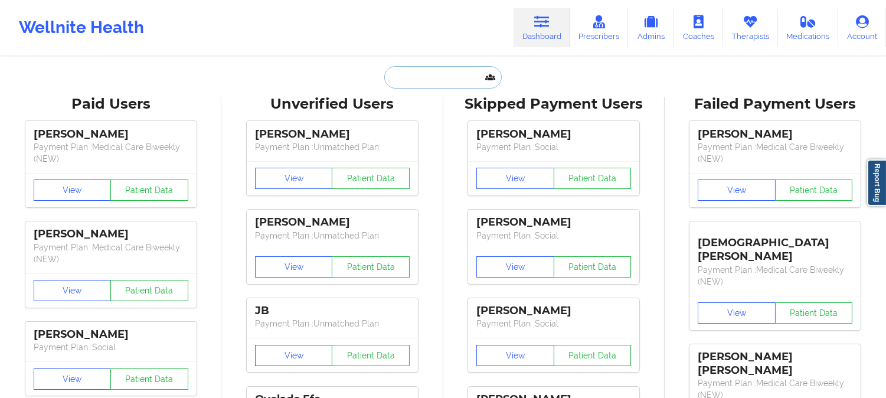
click at [445, 84] on input "text" at bounding box center [442, 77] width 117 height 22
paste input "aimeeyu731@gmail.com"
type input "aimeeyu731@gmail.com"
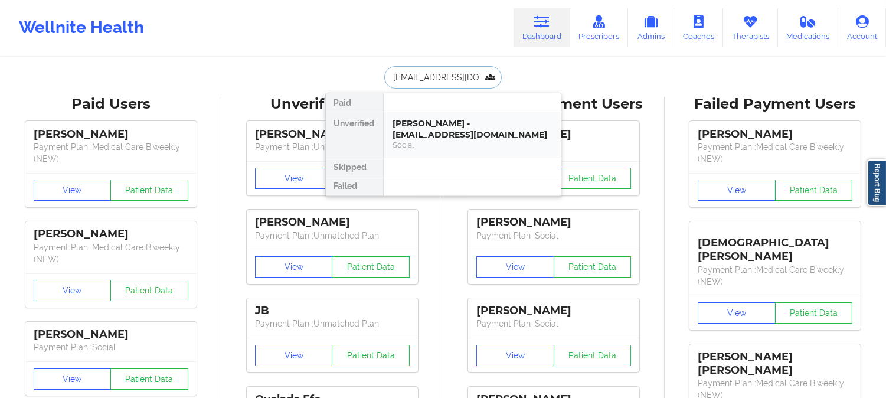
click at [438, 140] on div "Social" at bounding box center [472, 145] width 158 height 10
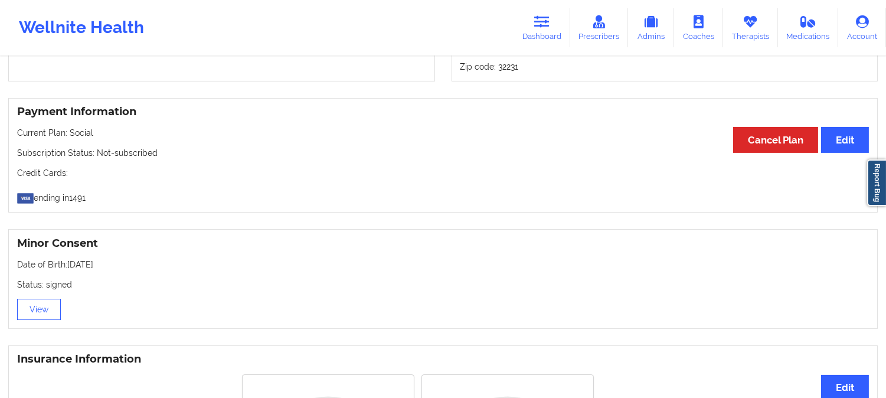
scroll to position [655, 0]
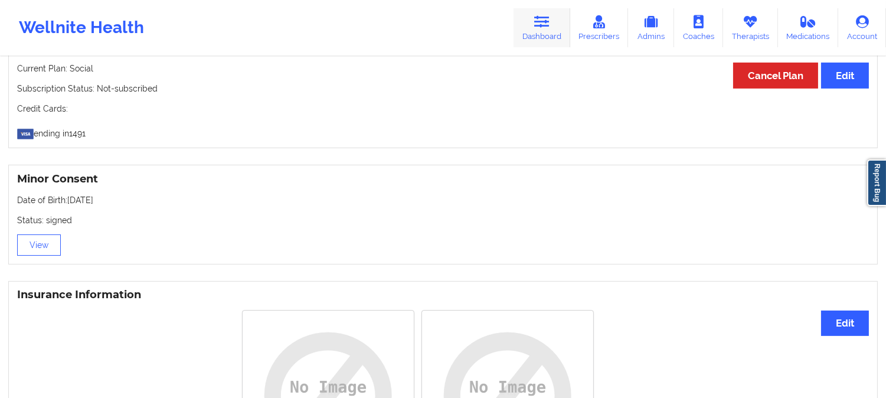
click at [532, 22] on link "Dashboard" at bounding box center [541, 27] width 57 height 39
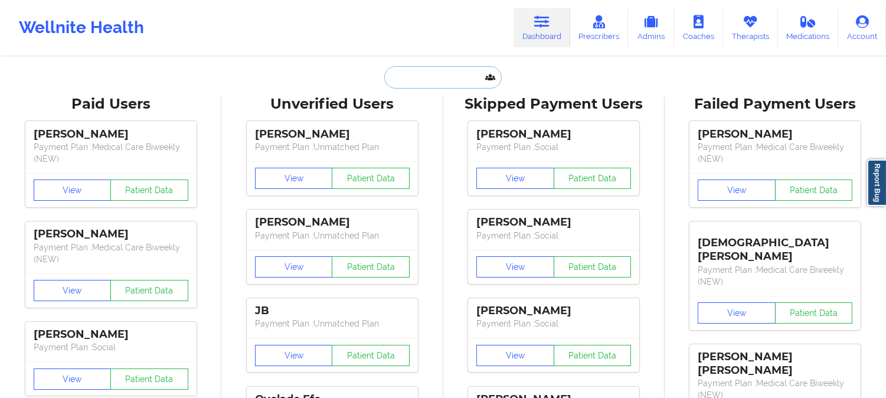
click at [437, 77] on input "text" at bounding box center [442, 77] width 117 height 22
paste input "SALVADOR SANTANA-ARELLANO"
type input "SALVADOR SANTANA-ARELLANO"
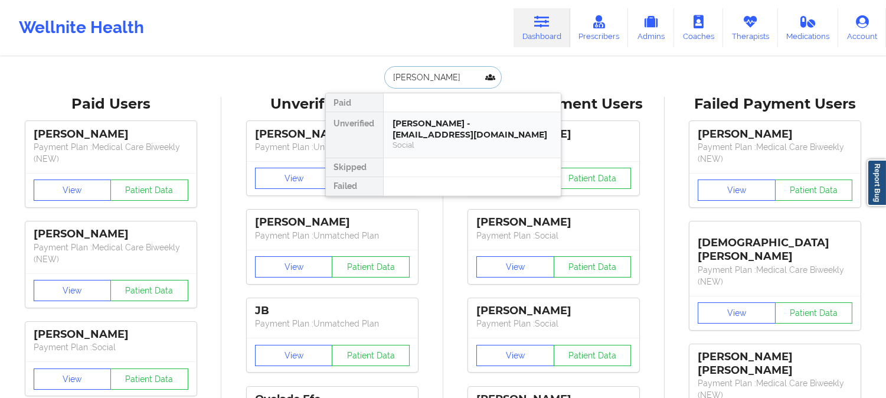
click at [445, 133] on div "SALVADOR SANTANA-ARELLANO - salvadorsantana71@icloud.com" at bounding box center [472, 129] width 158 height 22
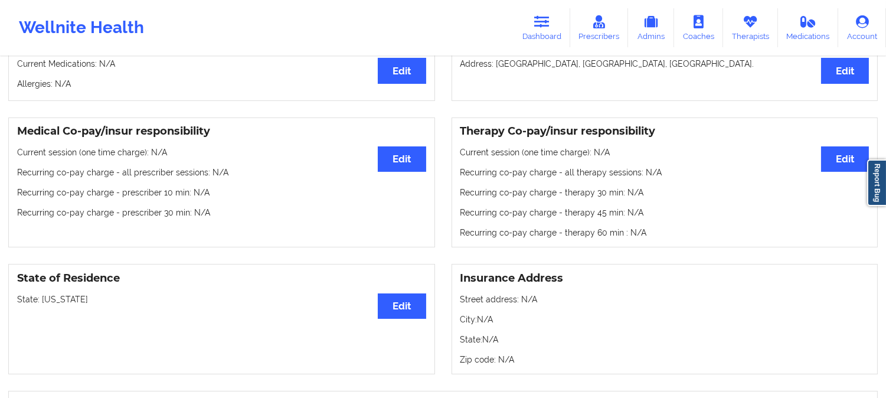
scroll to position [327, 0]
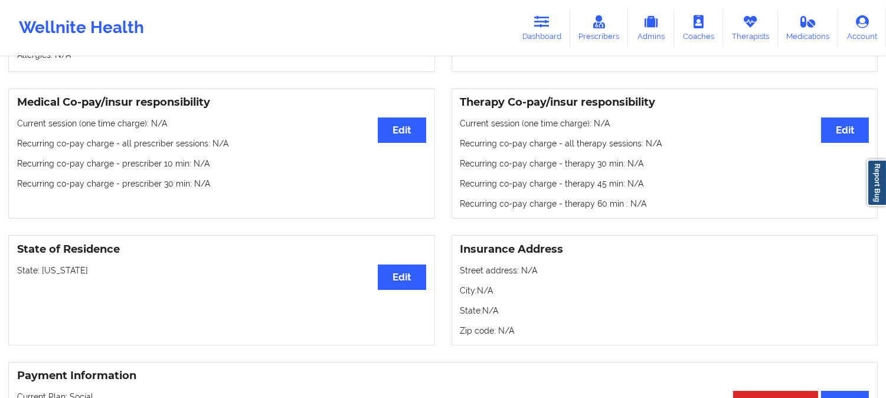
click at [48, 276] on p "State: Texas" at bounding box center [221, 270] width 409 height 12
click at [539, 21] on icon at bounding box center [541, 21] width 15 height 13
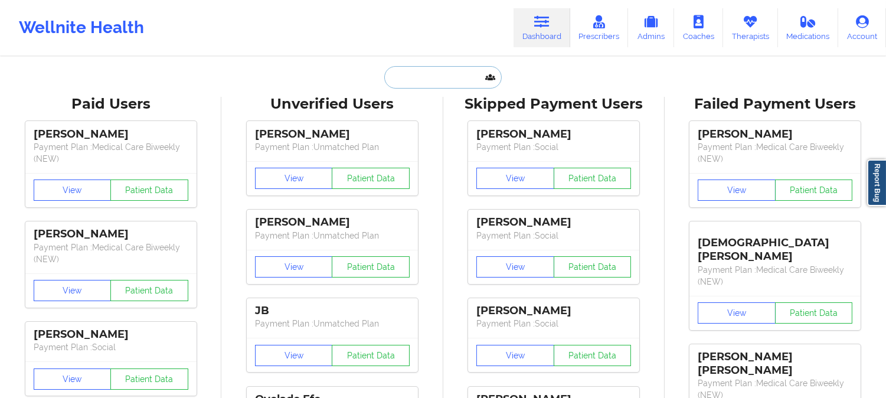
click at [443, 79] on input "text" at bounding box center [442, 77] width 117 height 22
paste input "Katherine Dauser"
type input "Katherine Dauser"
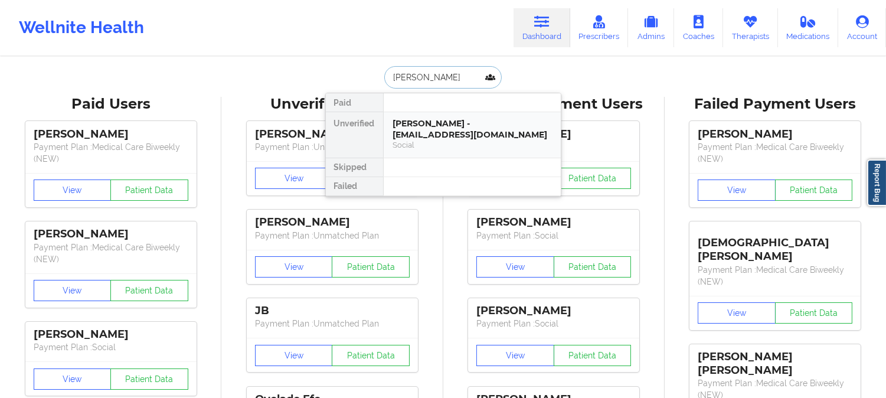
click at [429, 132] on div "Katherine Dauser - greengirl415@gmail.com" at bounding box center [472, 129] width 158 height 22
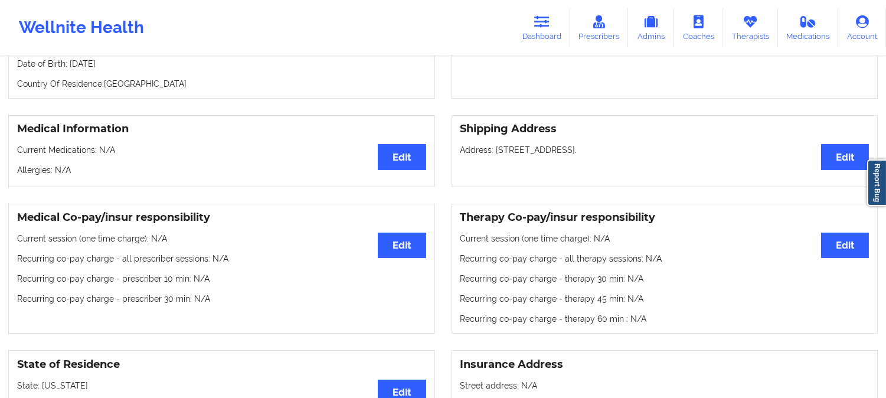
scroll to position [327, 0]
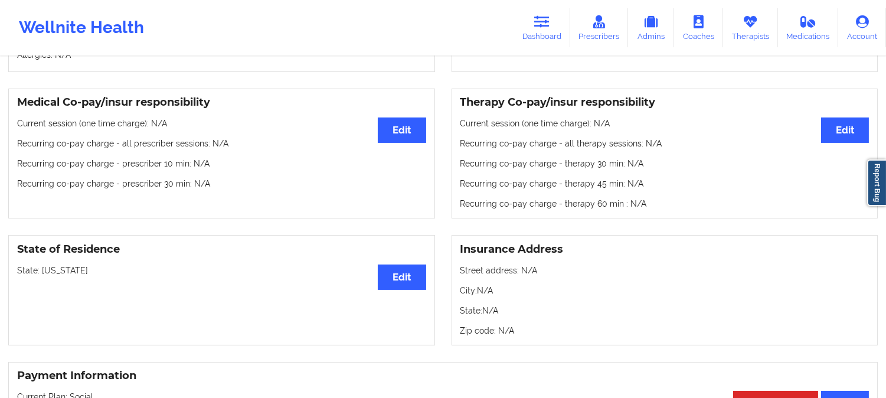
click at [51, 272] on p "State: California" at bounding box center [221, 270] width 409 height 12
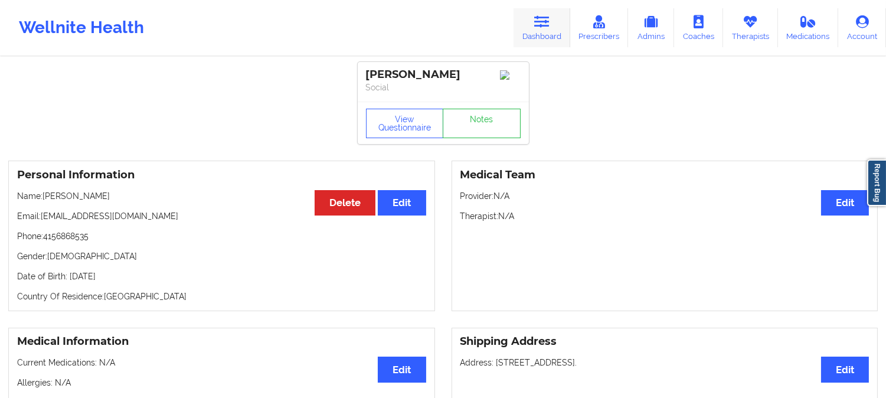
click at [545, 32] on link "Dashboard" at bounding box center [541, 27] width 57 height 39
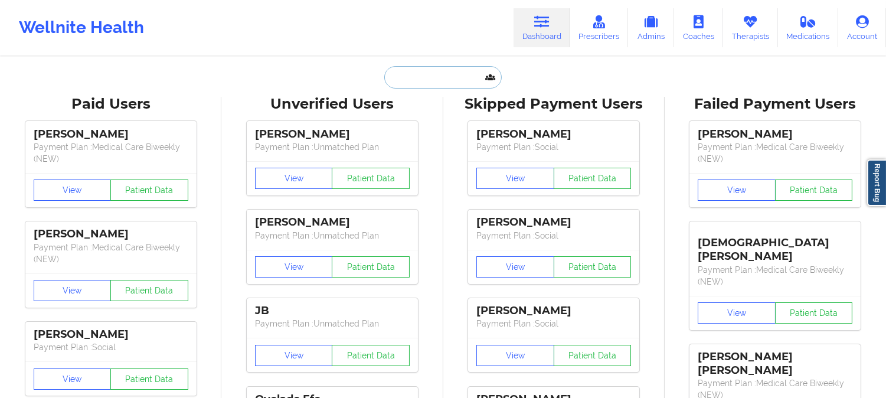
click at [423, 87] on input "text" at bounding box center [442, 77] width 117 height 22
paste input "doranrichardson@gmail.com"
type input "doranrichardson@gmail.com"
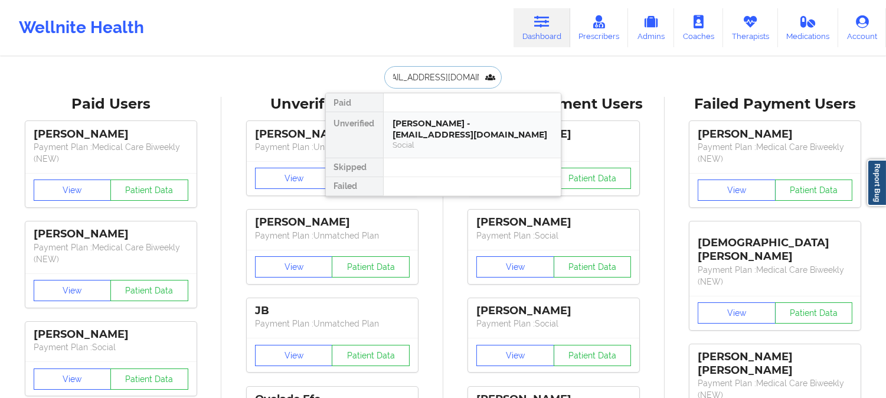
click at [441, 132] on div "DORAN RICHARDSON - doranrichardson@gmail.com" at bounding box center [472, 129] width 158 height 22
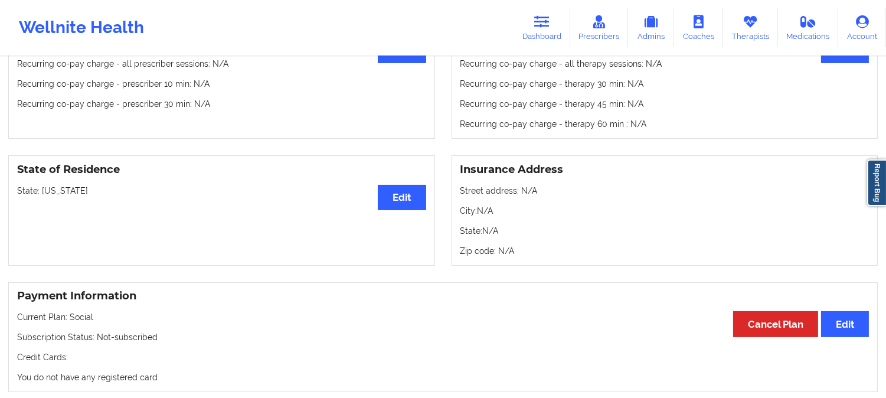
scroll to position [399, 0]
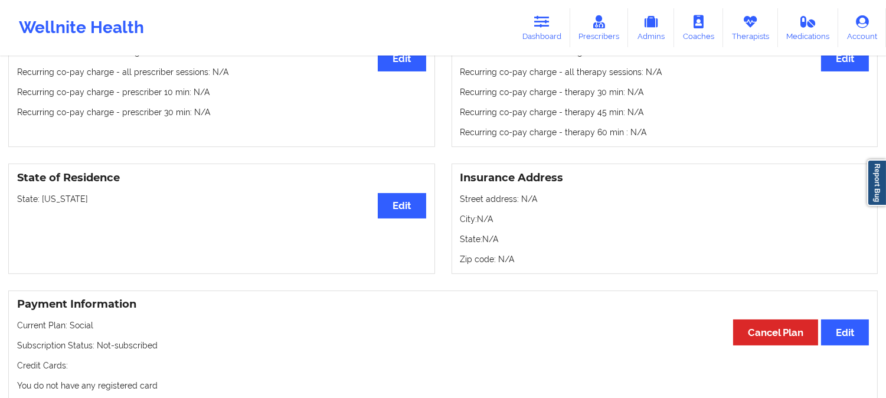
click at [60, 202] on p "State: Louisiana" at bounding box center [221, 199] width 409 height 12
click at [540, 26] on icon at bounding box center [541, 21] width 15 height 13
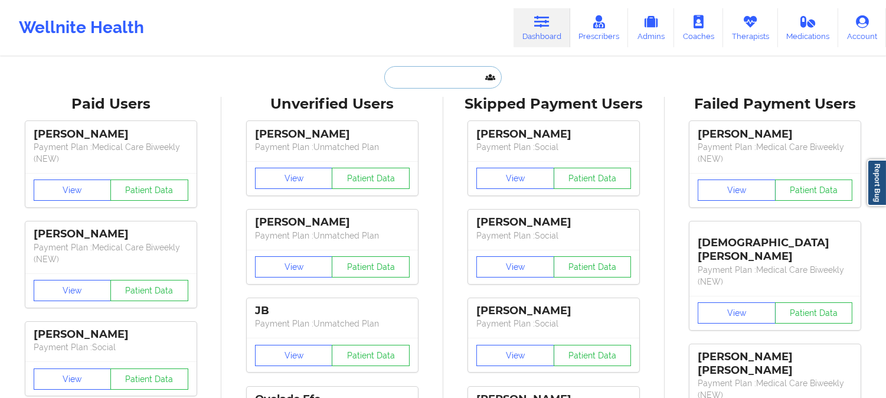
click at [431, 73] on input "text" at bounding box center [442, 77] width 117 height 22
paste input "Thomas Pomerleau"
type input "Thomas Pomerleau"
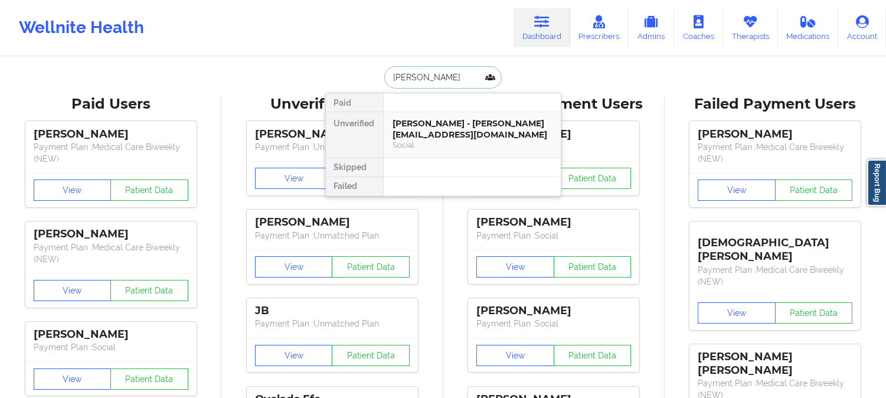
click at [427, 134] on div "Thomas Pomerleau - tompomerleau@yahoo.com" at bounding box center [472, 129] width 158 height 22
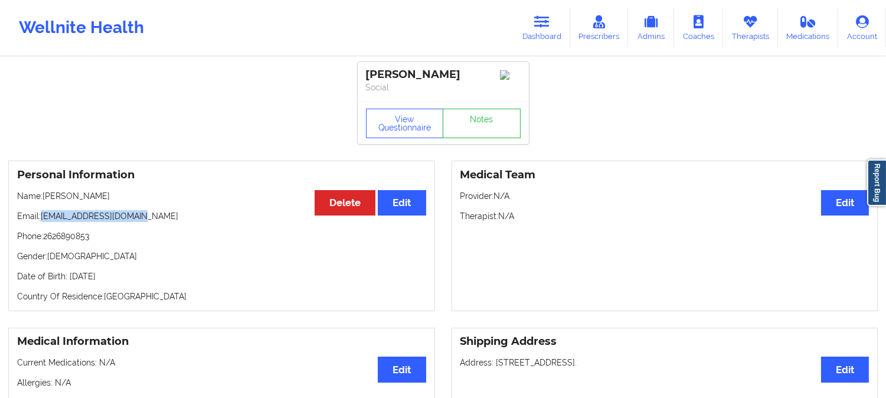
drag, startPoint x: 155, startPoint y: 218, endPoint x: 41, endPoint y: 217, distance: 113.3
click at [41, 217] on p "Email: tompomerleau@yahoo.com" at bounding box center [221, 216] width 409 height 12
click at [543, 19] on icon at bounding box center [541, 21] width 15 height 13
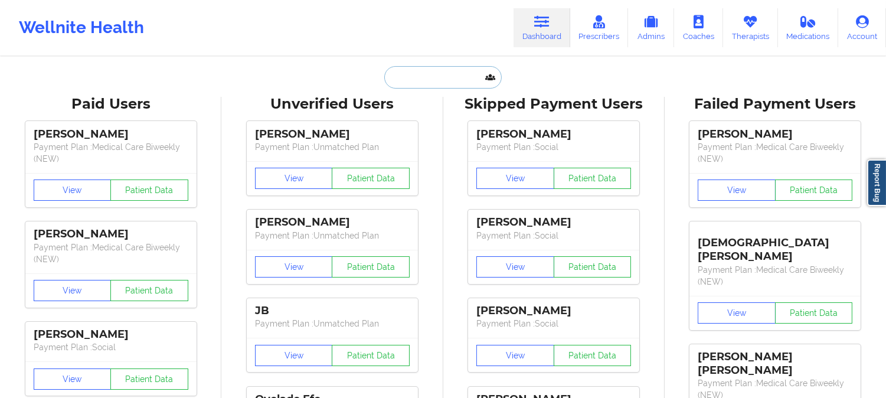
click at [415, 83] on input "text" at bounding box center [442, 77] width 117 height 22
paste input "smpatterson2007@gmail.com"
type input "smpatterson2007@gmail.com"
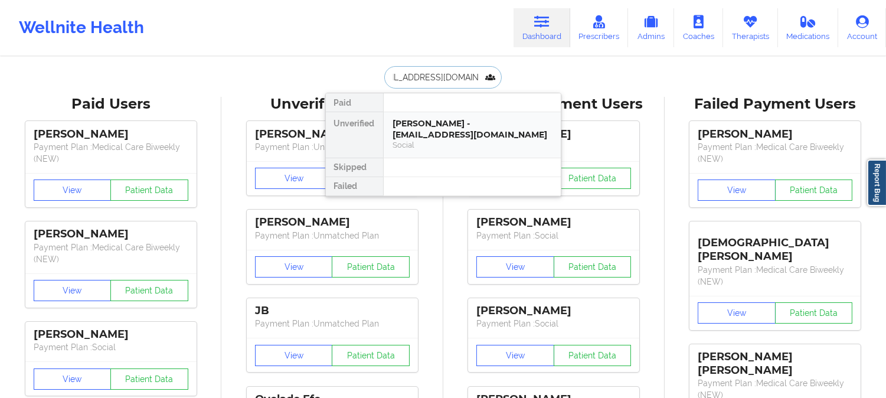
click at [429, 140] on div "Social" at bounding box center [472, 145] width 158 height 10
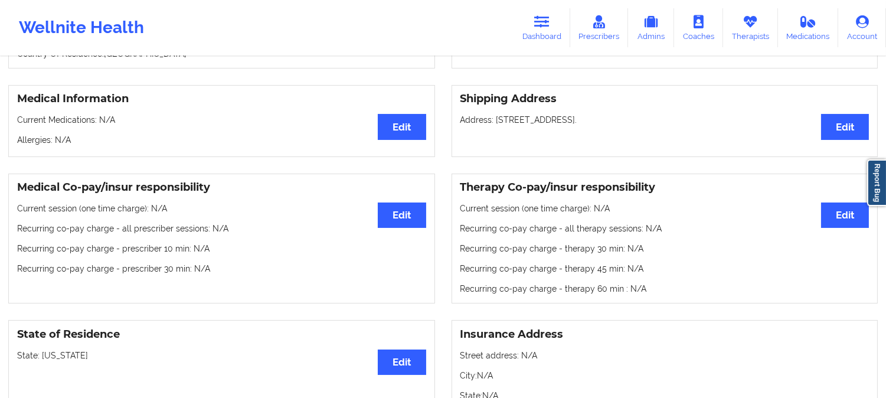
scroll to position [262, 0]
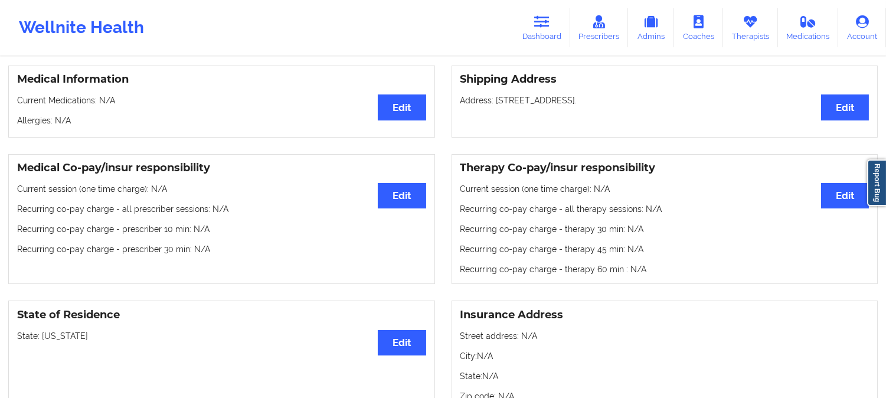
click at [55, 337] on p "State: Texas" at bounding box center [221, 336] width 409 height 12
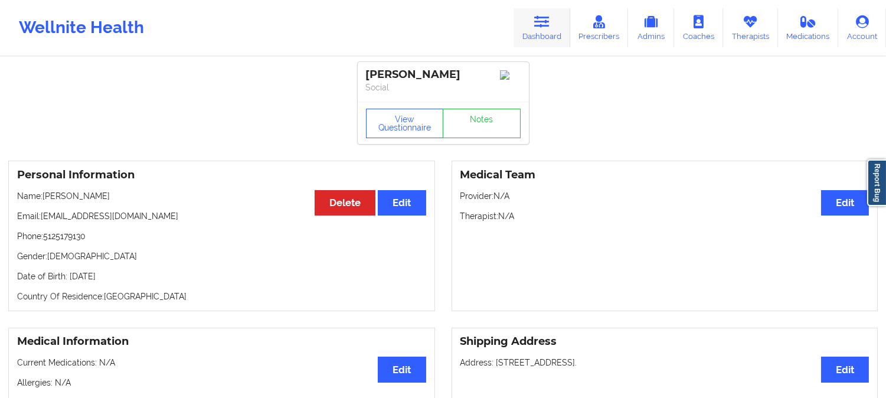
click at [542, 29] on link "Dashboard" at bounding box center [541, 27] width 57 height 39
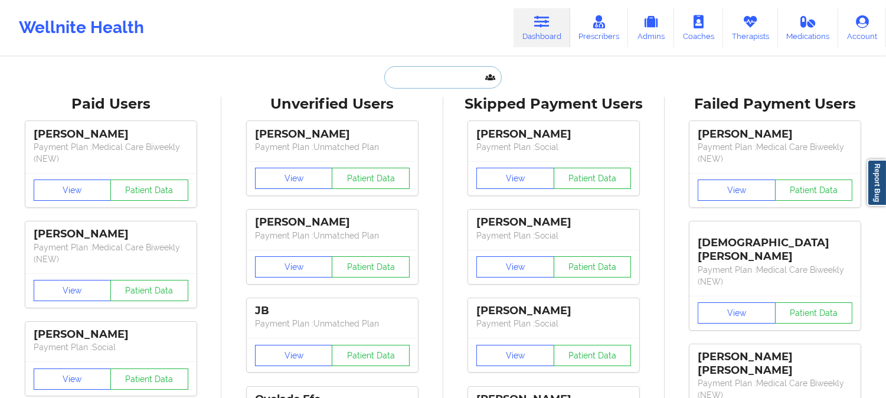
drag, startPoint x: 542, startPoint y: 29, endPoint x: 457, endPoint y: 67, distance: 92.4
click at [457, 67] on input "text" at bounding box center [442, 77] width 117 height 22
paste input "babydev5@yahoo.com"
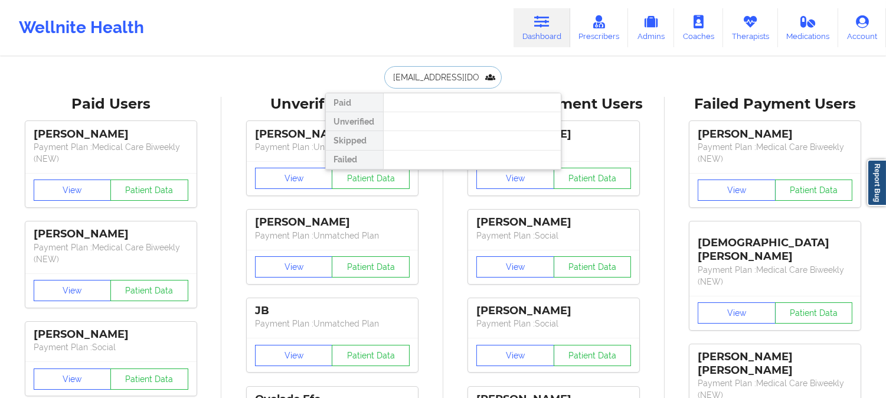
paste input "Giselle Gonzalez"
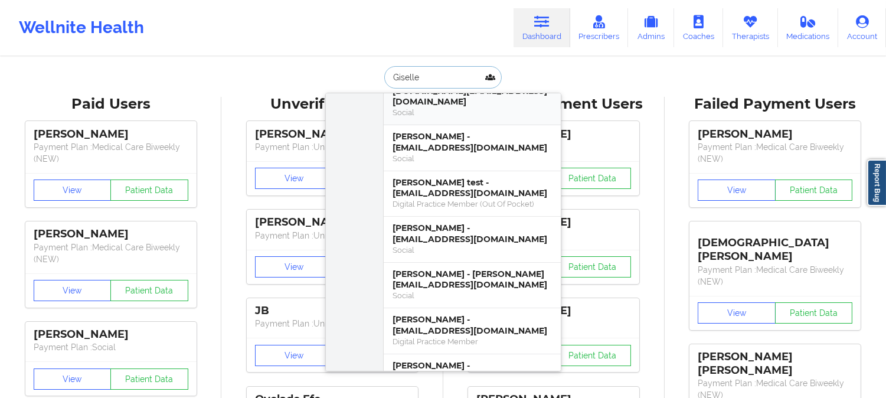
scroll to position [65, 0]
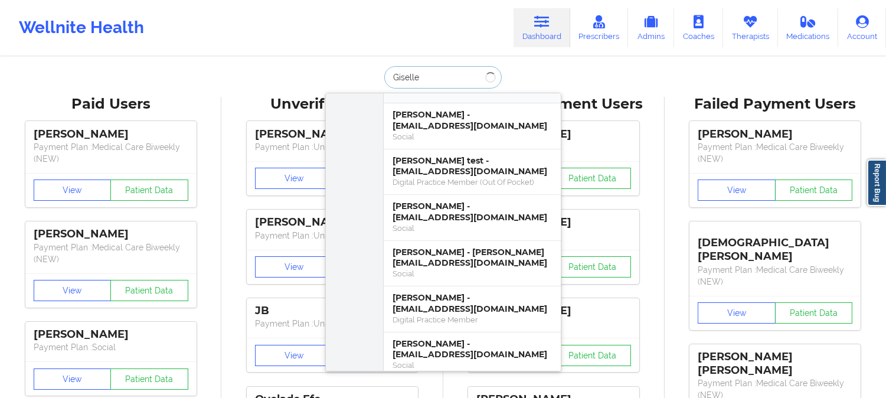
type input "Giselle g"
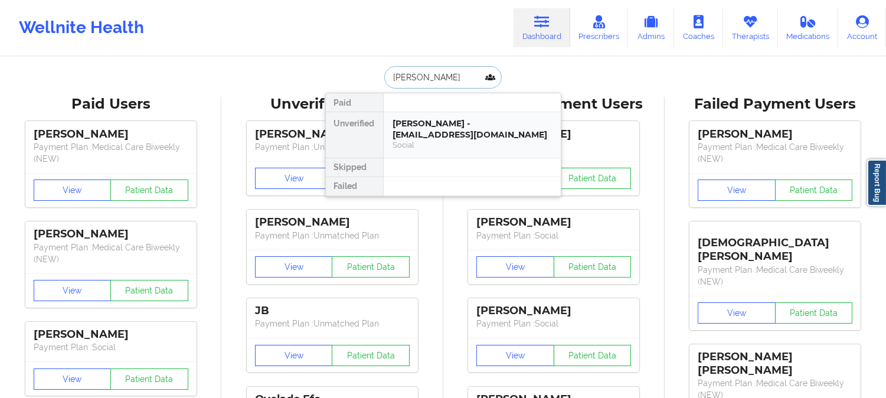
click at [467, 143] on div "Social" at bounding box center [472, 145] width 158 height 10
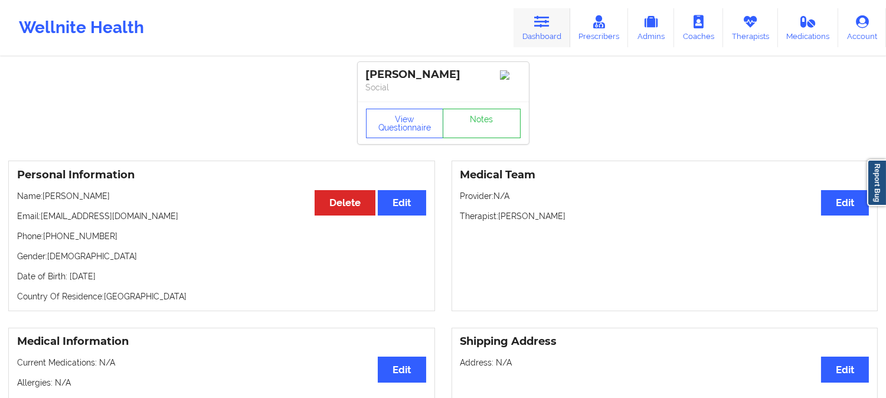
click at [552, 21] on link "Dashboard" at bounding box center [541, 27] width 57 height 39
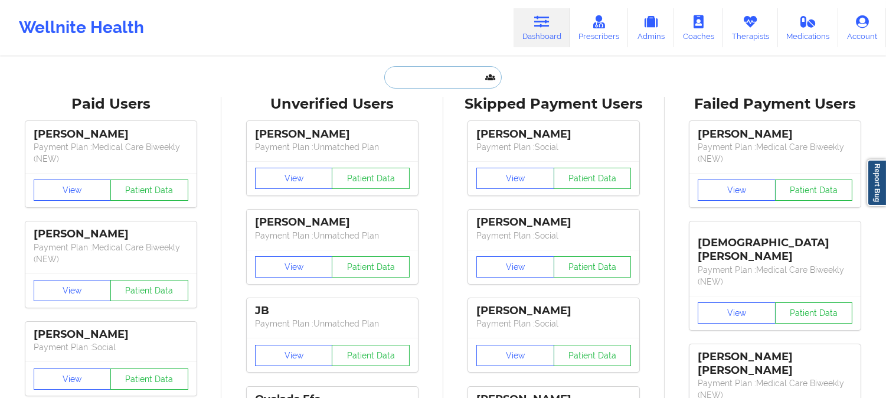
click at [448, 69] on input "text" at bounding box center [442, 77] width 117 height 22
paste input "Monica Arencibia"
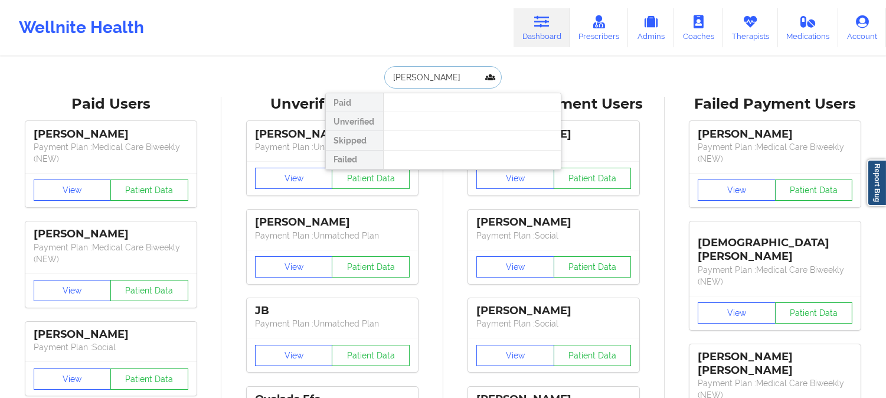
type input "Monica A"
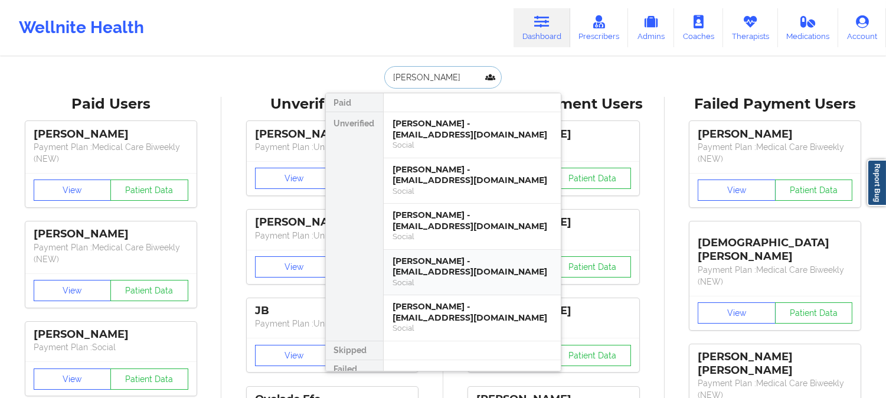
click at [485, 268] on div "Monica Andrade - monicadeniseandrade@gmail.com" at bounding box center [472, 266] width 158 height 22
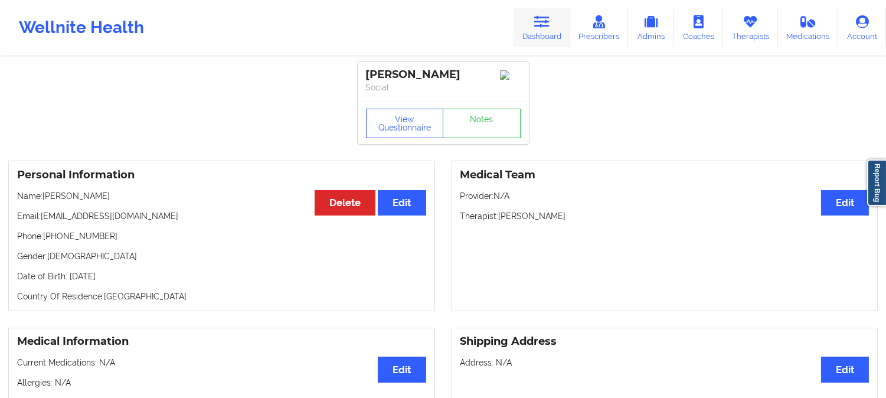
click at [549, 20] on icon at bounding box center [541, 21] width 15 height 13
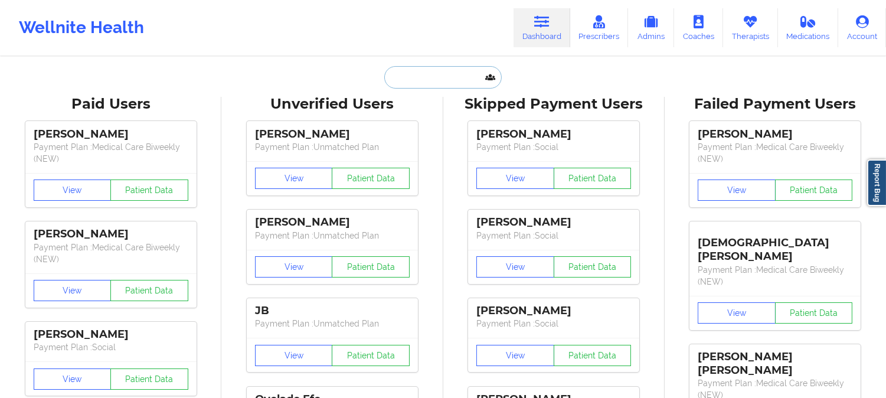
click at [462, 71] on input "text" at bounding box center [442, 77] width 117 height 22
paste input "Karsen Stuart"
type input "Karsen Stuart"
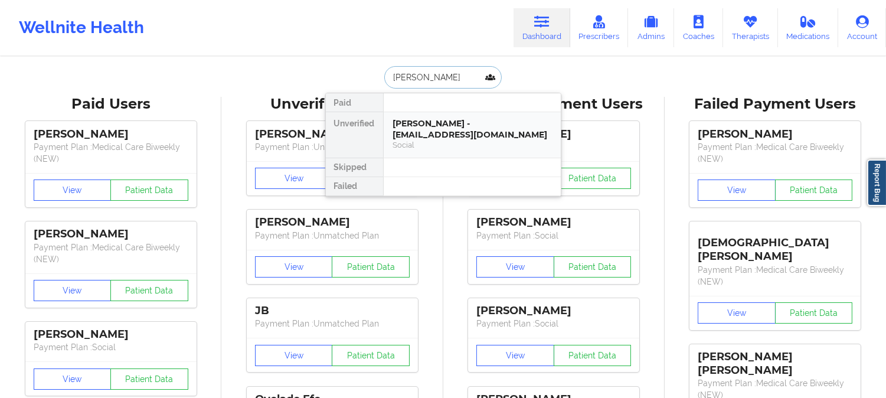
click at [451, 120] on div "Karsen Stuart - taylormstuart@hotmail.com" at bounding box center [472, 129] width 158 height 22
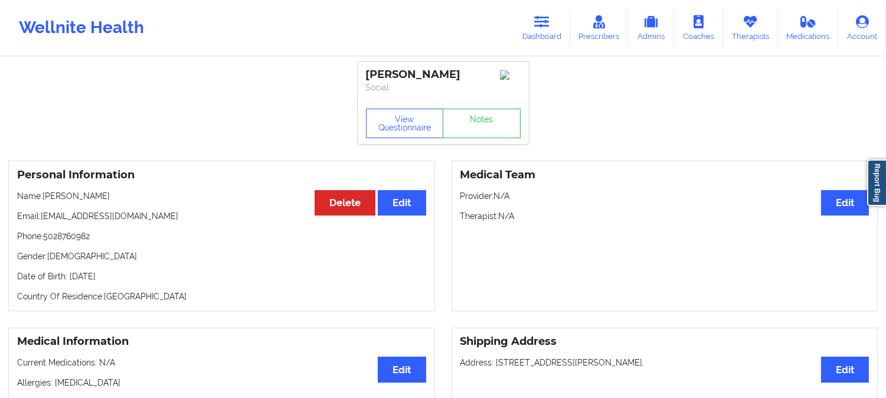
drag, startPoint x: 161, startPoint y: 224, endPoint x: 42, endPoint y: 222, distance: 118.6
click at [42, 222] on p "Email: taylormstuart@hotmail.com" at bounding box center [221, 216] width 409 height 12
click at [109, 199] on p "Name: Karsen Stuart" at bounding box center [221, 196] width 409 height 12
drag, startPoint x: 103, startPoint y: 199, endPoint x: 45, endPoint y: 198, distance: 58.4
click at [45, 198] on p "Name: Karsen Stuart" at bounding box center [221, 196] width 409 height 12
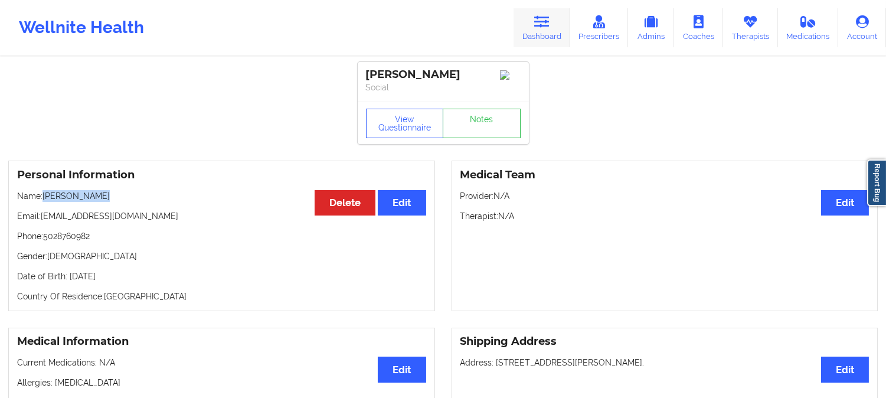
click at [543, 15] on icon at bounding box center [541, 21] width 15 height 13
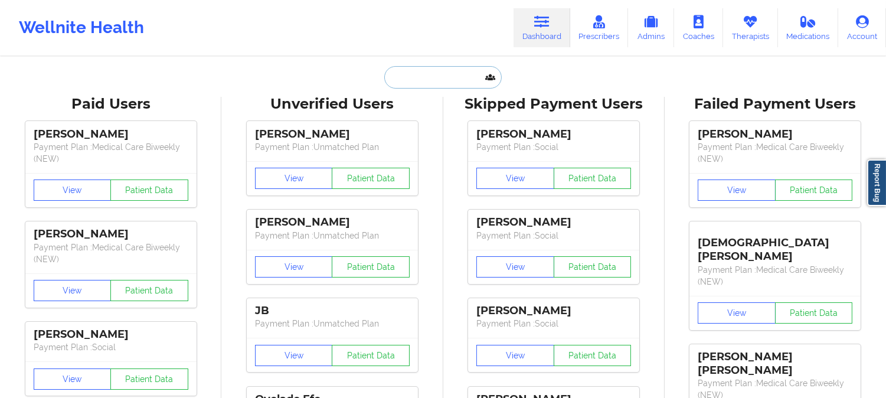
click at [451, 71] on input "text" at bounding box center [442, 77] width 117 height 22
paste input "Erica Pellegrini"
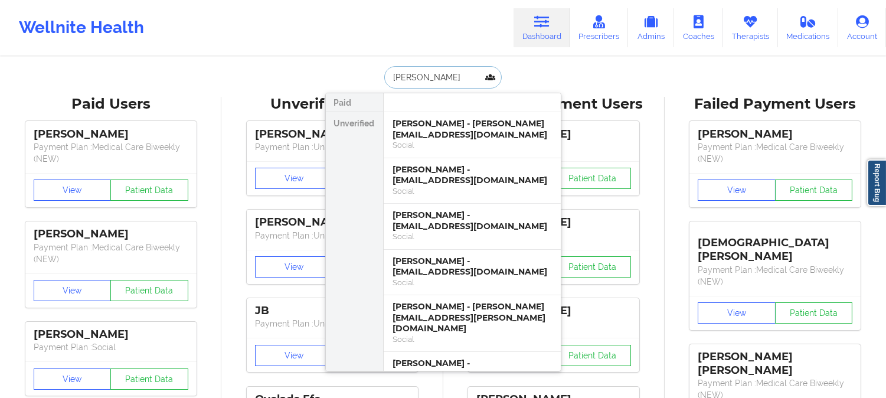
paste input "Pellegrini"
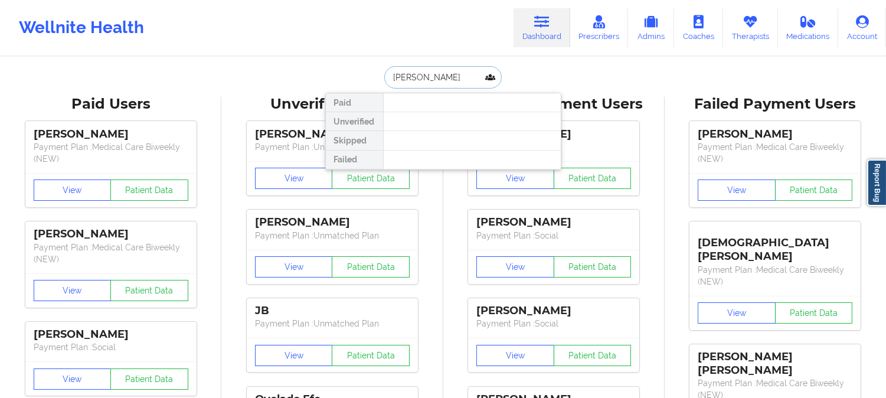
type input "Erica Pel"
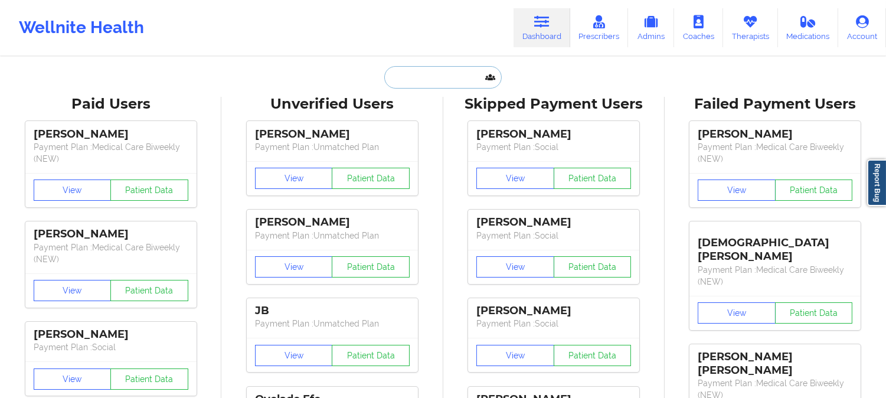
paste input "forrestthomas71@gmail.com"
type input "forrestthomas71@gmail.com"
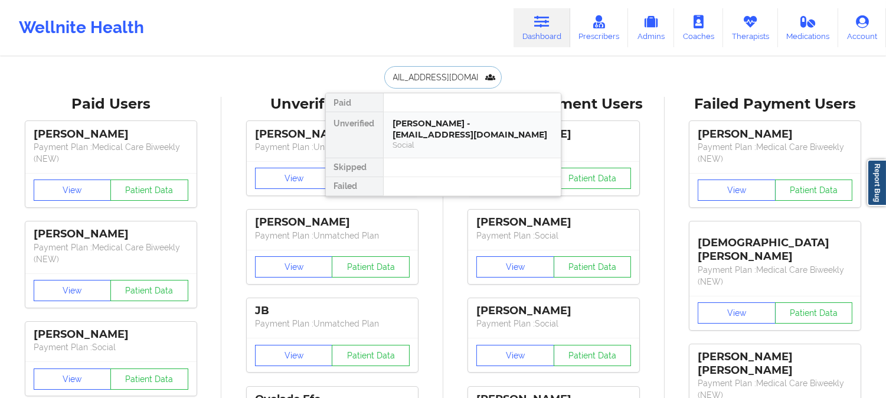
click at [445, 138] on div "Forrest Thomas - forrestthomas71@gmail.com" at bounding box center [472, 129] width 158 height 22
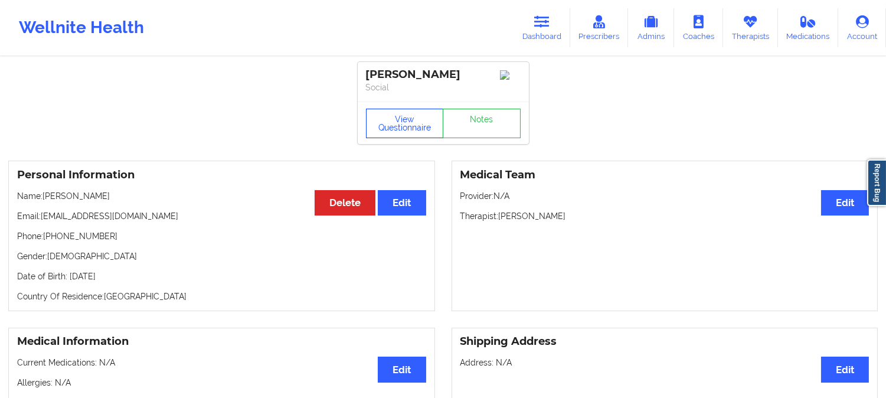
click at [402, 126] on button "View Questionnaire" at bounding box center [405, 123] width 78 height 29
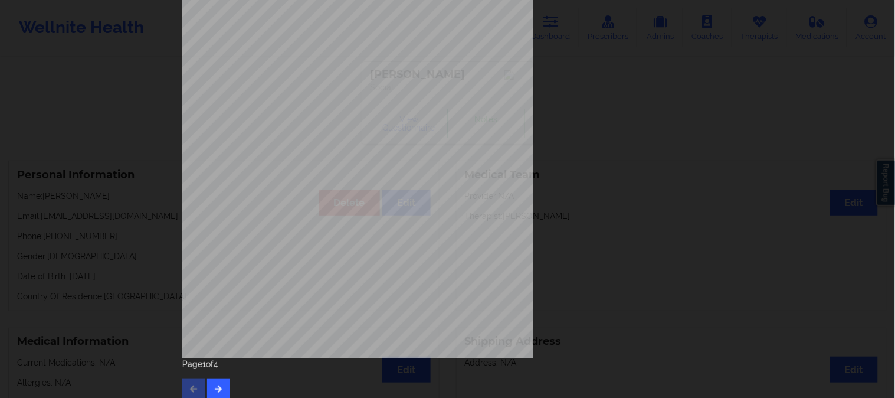
scroll to position [165, 0]
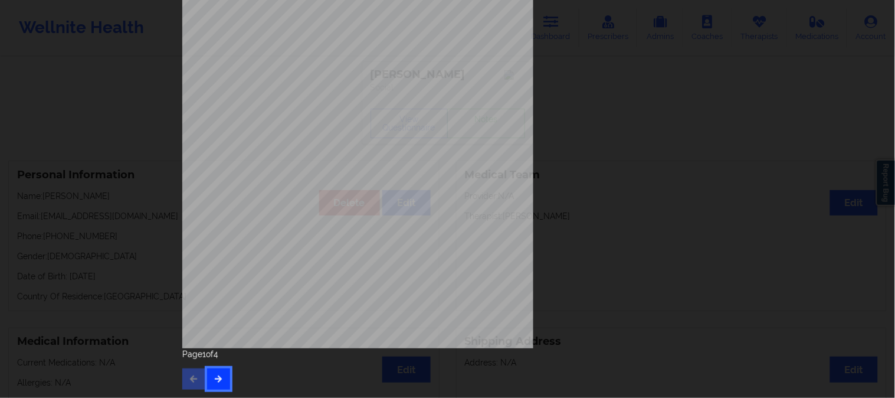
click at [214, 375] on icon "button" at bounding box center [219, 378] width 10 height 7
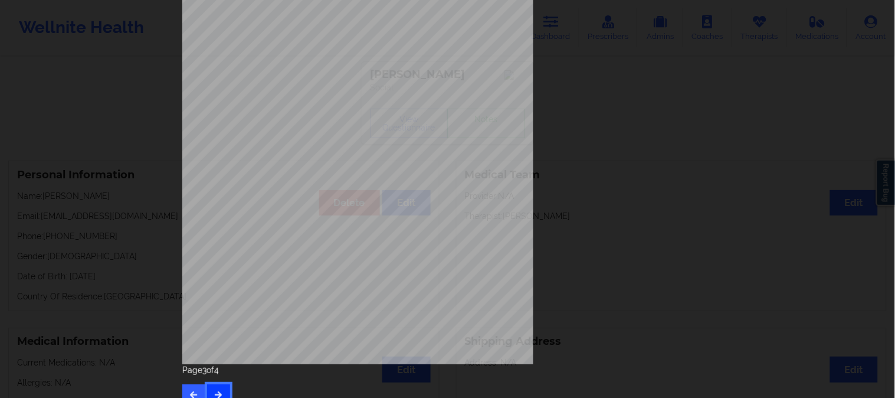
scroll to position [165, 0]
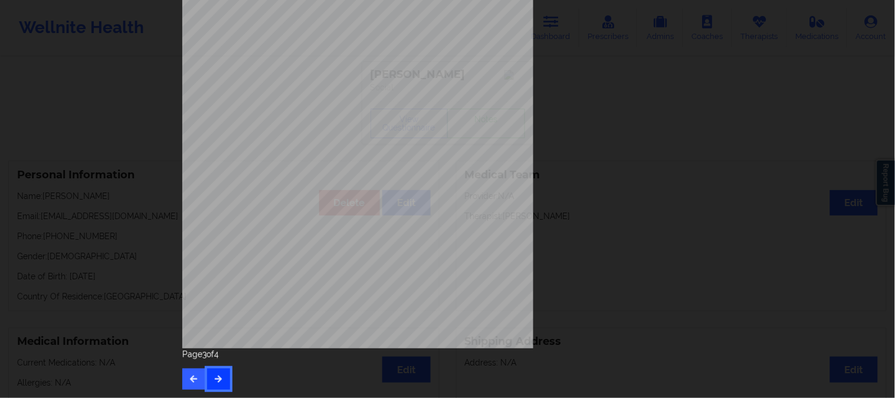
click at [207, 368] on button "button" at bounding box center [218, 378] width 23 height 21
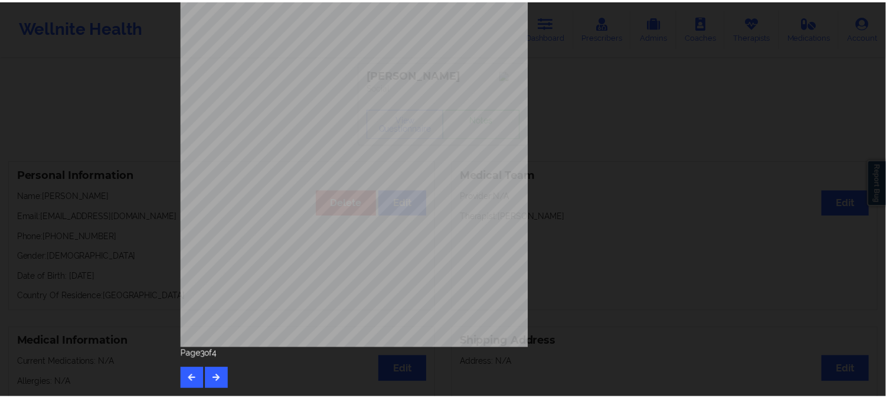
scroll to position [0, 0]
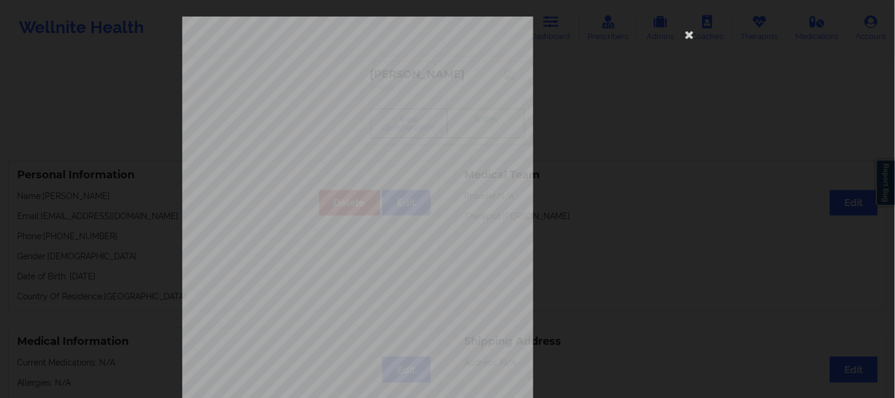
click at [137, 211] on div "Please feel free to provide us with any other additional details that have led …" at bounding box center [447, 199] width 895 height 398
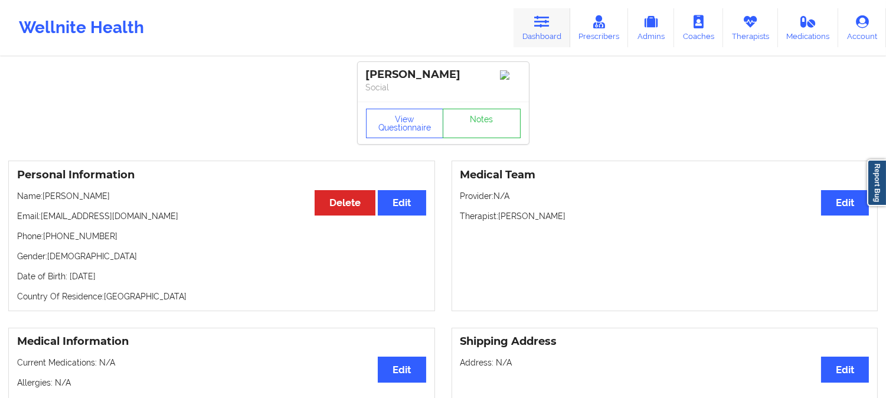
click at [559, 19] on link "Dashboard" at bounding box center [541, 27] width 57 height 39
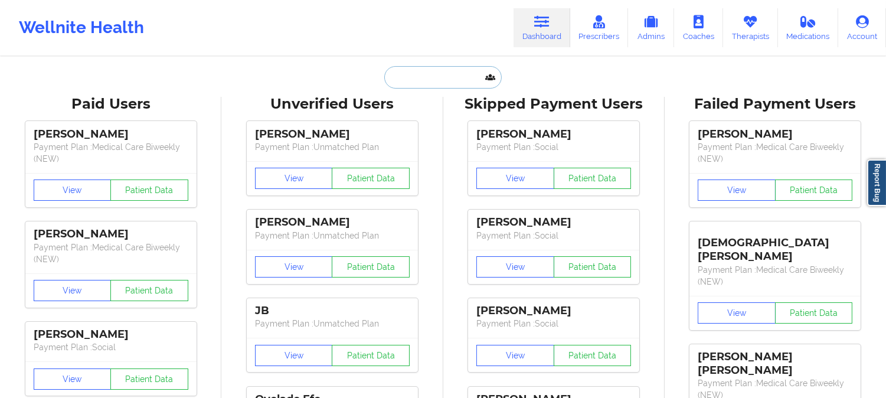
click at [456, 77] on input "text" at bounding box center [442, 77] width 117 height 22
paste input "Karem Machado-Morales"
type input "Karem Machado-Morales"
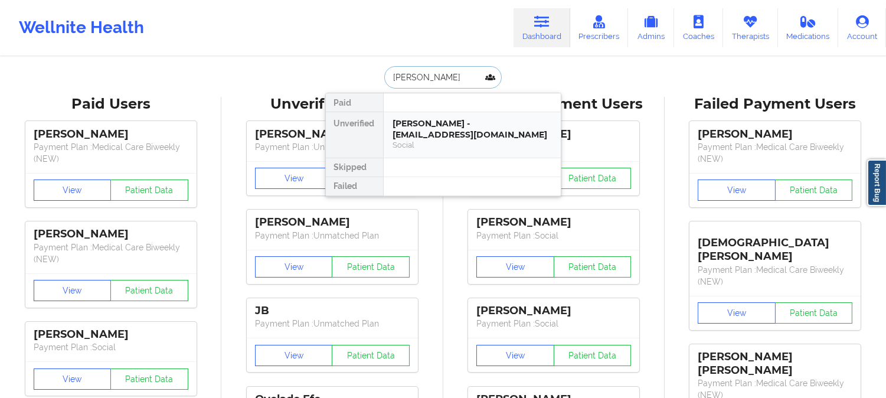
click at [439, 121] on div "Karem Machado-Morales - karenmacmo27@gmail.com" at bounding box center [472, 129] width 158 height 22
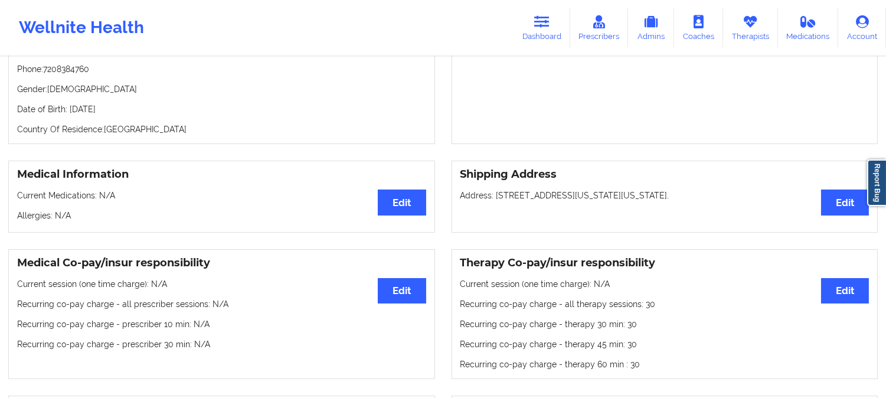
scroll to position [131, 0]
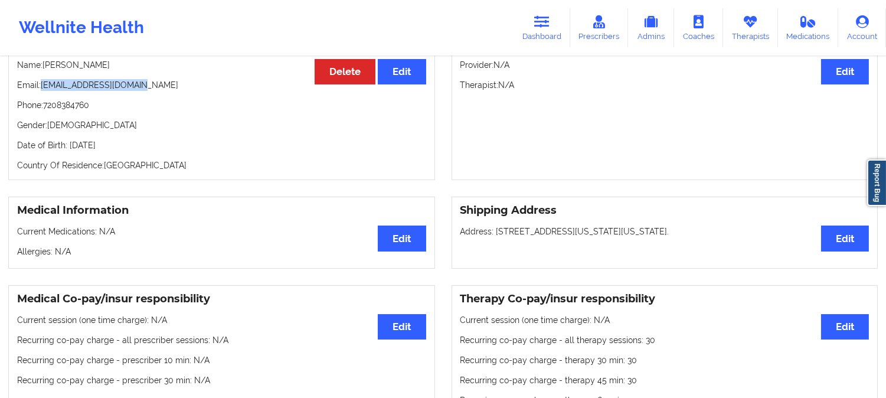
drag, startPoint x: 154, startPoint y: 100, endPoint x: 40, endPoint y: 96, distance: 113.9
click at [40, 91] on p "Email: karenmacmo27@gmail.com" at bounding box center [221, 85] width 409 height 12
click at [546, 22] on icon at bounding box center [541, 21] width 15 height 13
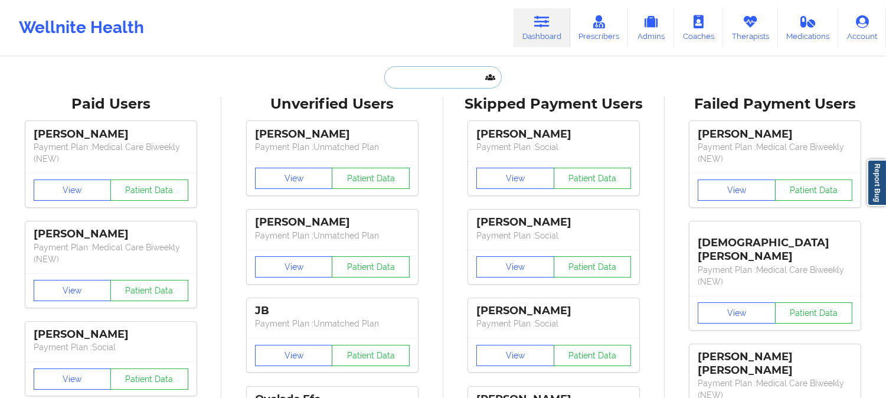
click at [447, 74] on input "text" at bounding box center [442, 77] width 117 height 22
paste input "April Montgomery"
type input "April Montgomery"
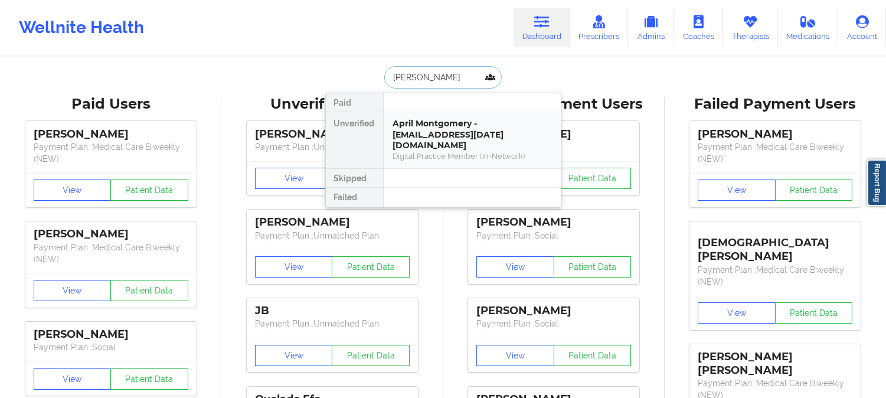
click at [435, 136] on div "April Montgomery - montgomery.april8@gmail.com" at bounding box center [472, 134] width 158 height 33
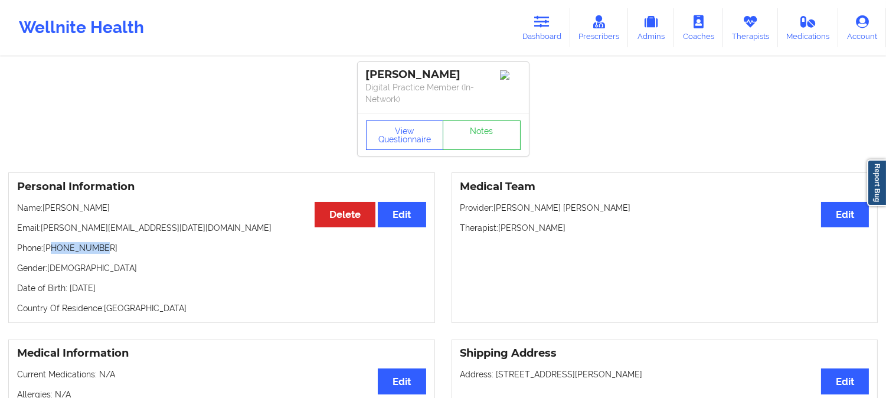
drag, startPoint x: 97, startPoint y: 250, endPoint x: 53, endPoint y: 247, distance: 44.4
click at [53, 247] on p "Phone: +13023674736" at bounding box center [221, 248] width 409 height 12
drag, startPoint x: 167, startPoint y: 229, endPoint x: 43, endPoint y: 219, distance: 124.2
click at [43, 219] on div "Personal Information Edit Delete Name: April Montgomery Email: montgomery.april…" at bounding box center [221, 247] width 427 height 150
drag, startPoint x: 165, startPoint y: 228, endPoint x: 44, endPoint y: 226, distance: 121.6
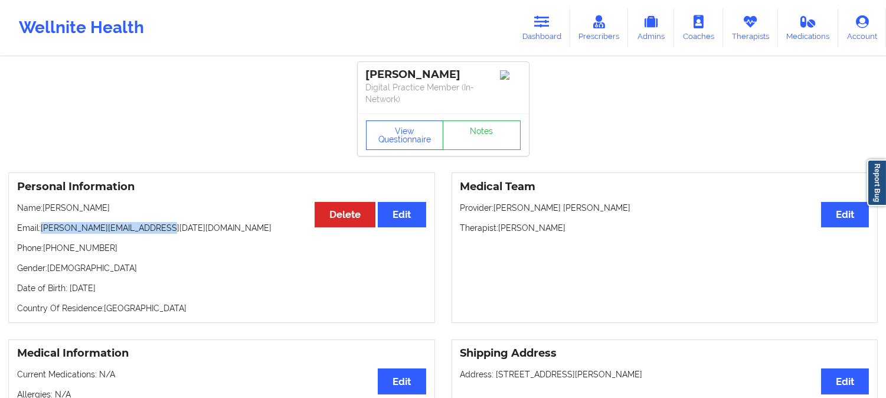
click at [44, 226] on p "Email: montgomery.april8@gmail.com" at bounding box center [221, 228] width 409 height 12
click at [549, 24] on icon at bounding box center [541, 21] width 15 height 13
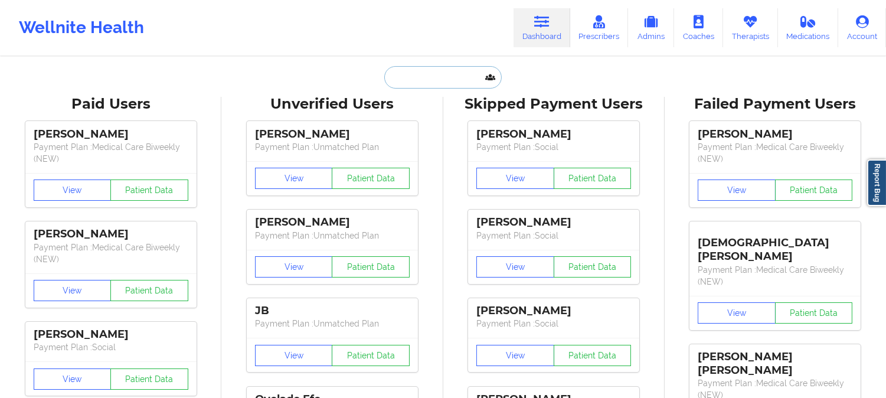
click at [435, 74] on input "text" at bounding box center [442, 77] width 117 height 22
paste input "Alexandria Daniel"
type input "Alexandria Daniel"
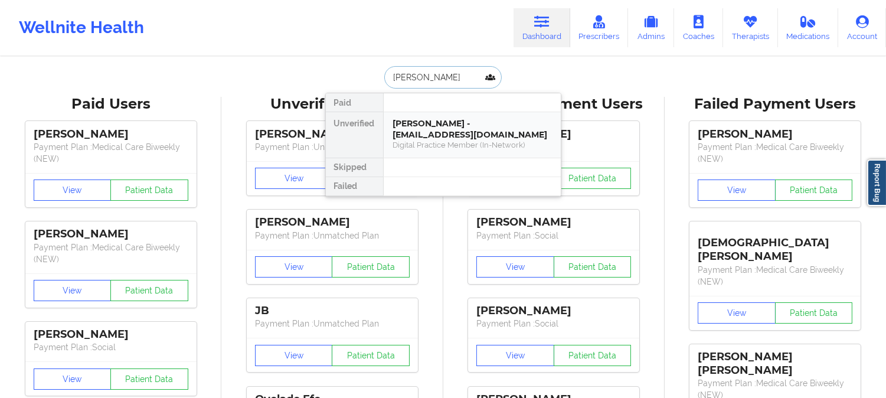
click at [418, 145] on div "Digital Practice Member (In-Network)" at bounding box center [472, 145] width 158 height 10
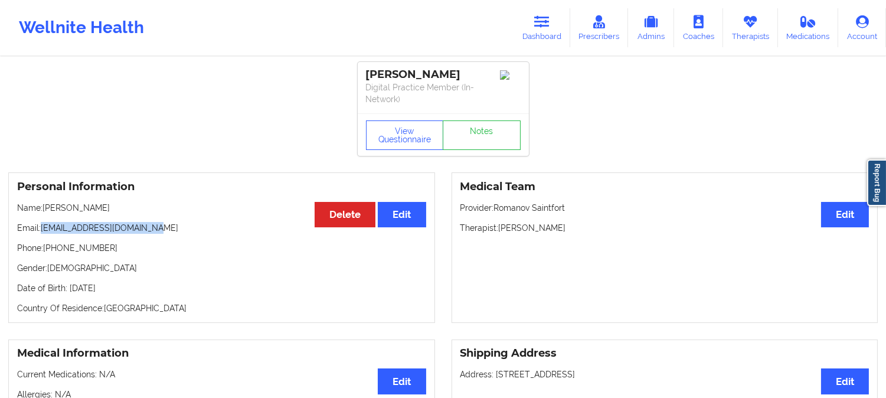
drag, startPoint x: 158, startPoint y: 227, endPoint x: 43, endPoint y: 226, distance: 115.0
click at [43, 226] on p "Email: allydaniels1908@gmail.com" at bounding box center [221, 228] width 409 height 12
drag, startPoint x: 154, startPoint y: 226, endPoint x: 42, endPoint y: 225, distance: 112.1
click at [42, 225] on p "Email: allydaniels1908@gmail.com" at bounding box center [221, 228] width 409 height 12
click at [544, 22] on icon at bounding box center [541, 21] width 15 height 13
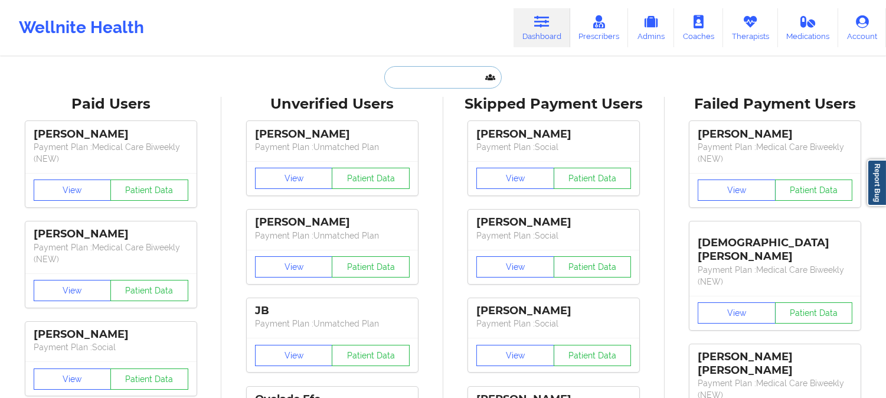
click at [443, 75] on input "text" at bounding box center [442, 77] width 117 height 22
paste input "wmbryant327@gmail.com"
type input "wmbryant327@gmail.com"
paste input "ALEXIS ROGERS-SAPP"
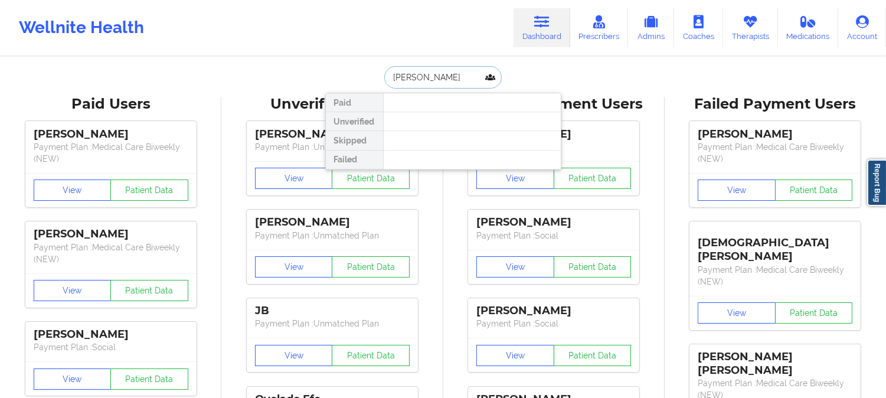
paste input "alexrogers01@gmail.com"
type input "alexrogers01@gmail.com"
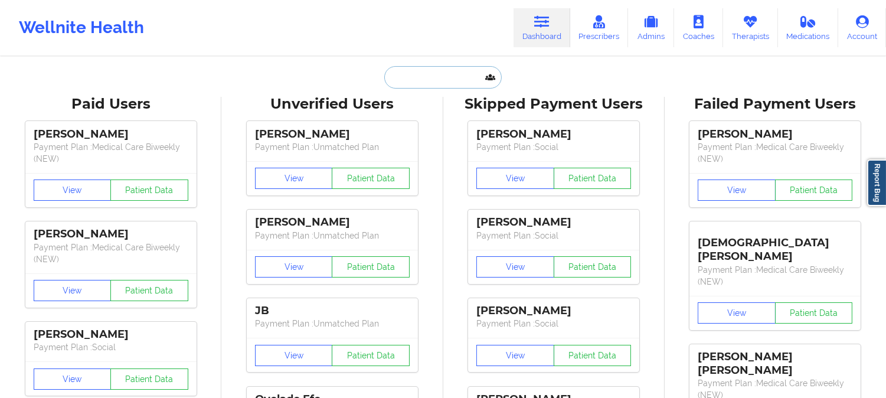
drag, startPoint x: 468, startPoint y: 87, endPoint x: 462, endPoint y: 86, distance: 6.6
click at [468, 87] on input "text" at bounding box center [442, 77] width 117 height 22
paste input "AVA MONTGOMERY"
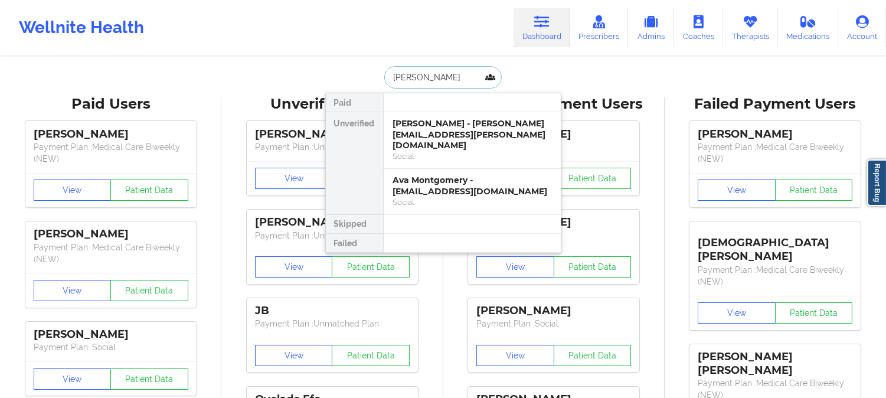
type input "AVA MONTGOMERY"
click at [466, 125] on div "Ava Montgomery - mimi.montgomery@icloud.com" at bounding box center [472, 134] width 158 height 33
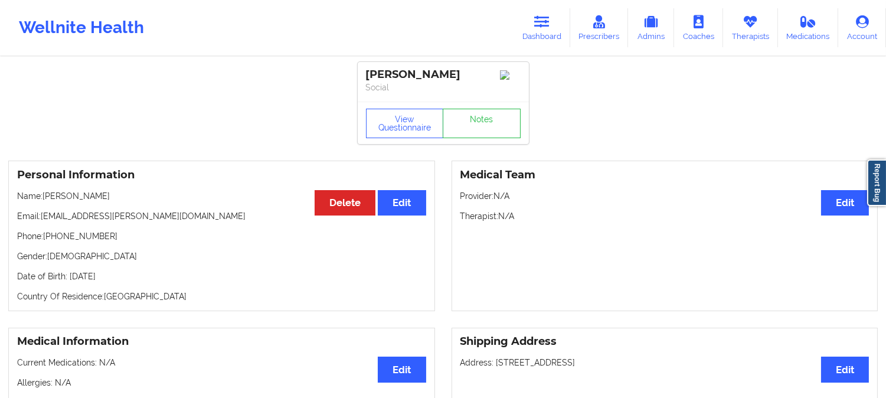
drag, startPoint x: 117, startPoint y: 201, endPoint x: 45, endPoint y: 201, distance: 71.4
click at [45, 201] on p "Name: Ava Montgomery" at bounding box center [221, 196] width 409 height 12
click at [559, 21] on link "Dashboard" at bounding box center [541, 27] width 57 height 39
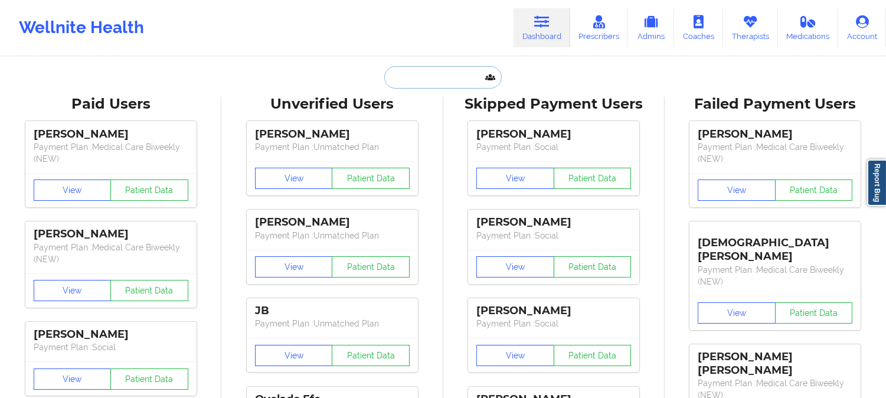
click at [431, 83] on input "text" at bounding box center [442, 77] width 117 height 22
paste input "Ava Montgomery"
type input "Ava Montgomery"
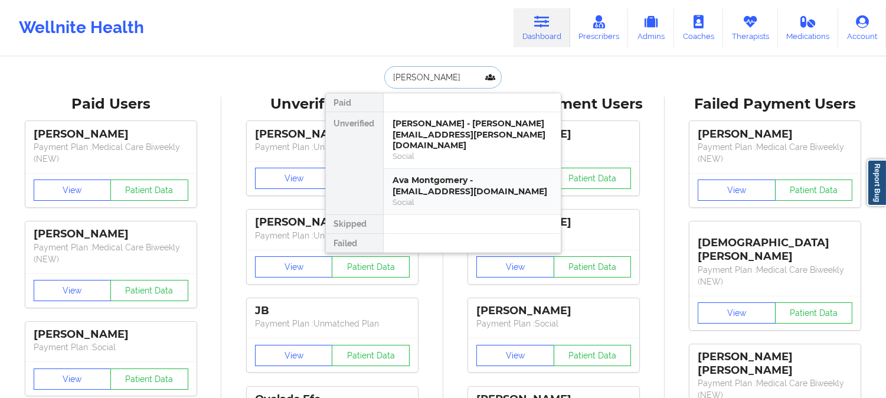
click at [447, 178] on div "Ava Montgomery - benson.montgomery11@gmail.com" at bounding box center [472, 186] width 158 height 22
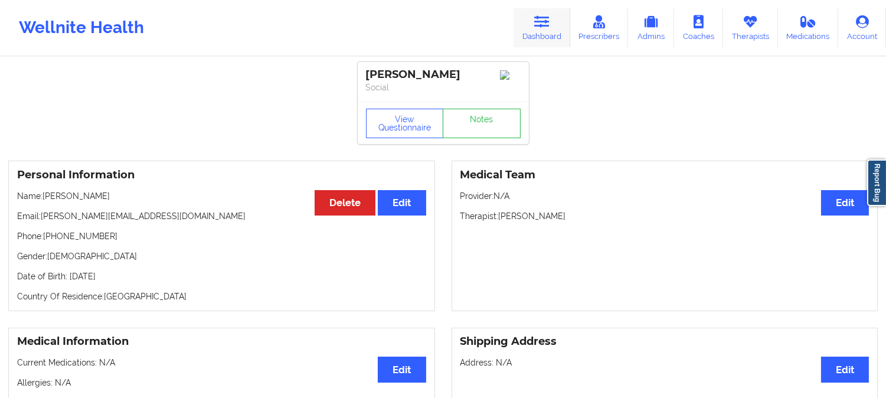
click at [533, 31] on link "Dashboard" at bounding box center [541, 27] width 57 height 39
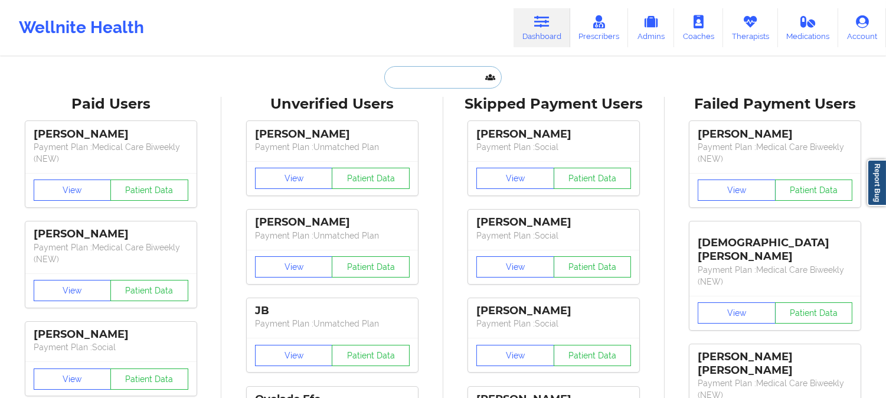
click at [450, 77] on input "text" at bounding box center [442, 77] width 117 height 22
paste input "Ava Montgomery"
type input "Ava Montgomery"
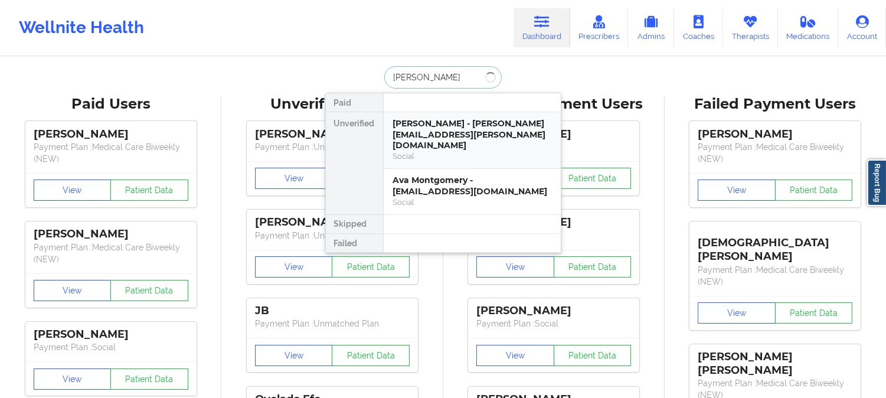
click at [459, 119] on div "Ava Montgomery - mimi.montgomery@icloud.com" at bounding box center [472, 134] width 158 height 33
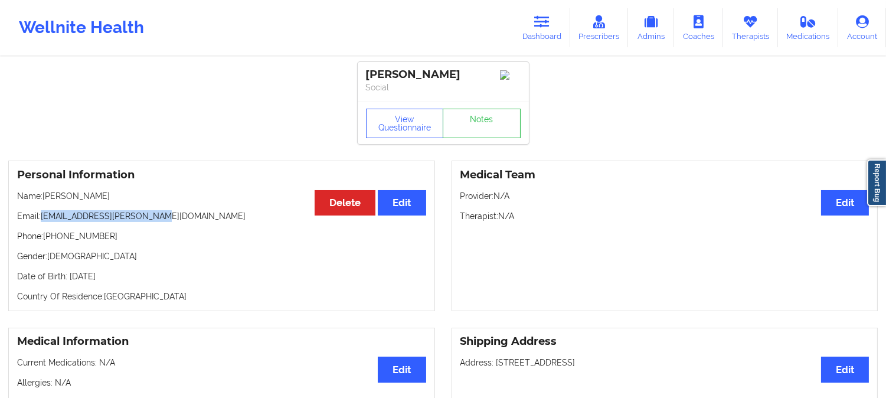
drag, startPoint x: 163, startPoint y: 220, endPoint x: 44, endPoint y: 222, distance: 119.2
click at [44, 222] on p "Email: mimi.montgomery@icloud.com" at bounding box center [221, 216] width 409 height 12
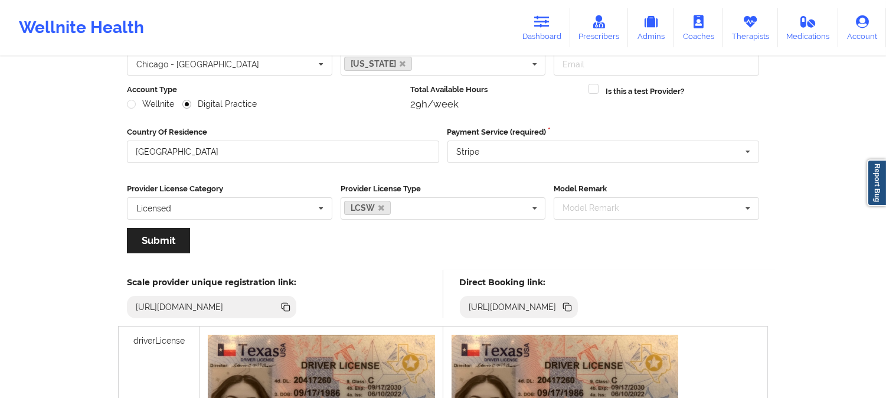
scroll to position [130, 0]
click at [752, 36] on link "Therapists" at bounding box center [750, 27] width 55 height 39
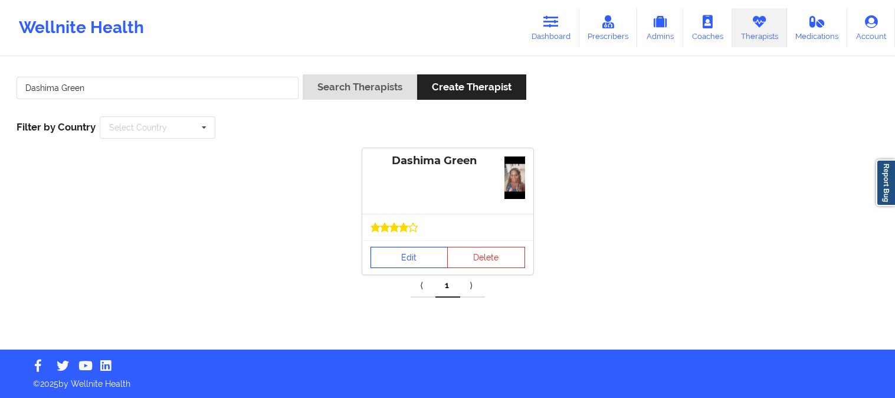
click at [394, 247] on link "Edit" at bounding box center [409, 257] width 78 height 21
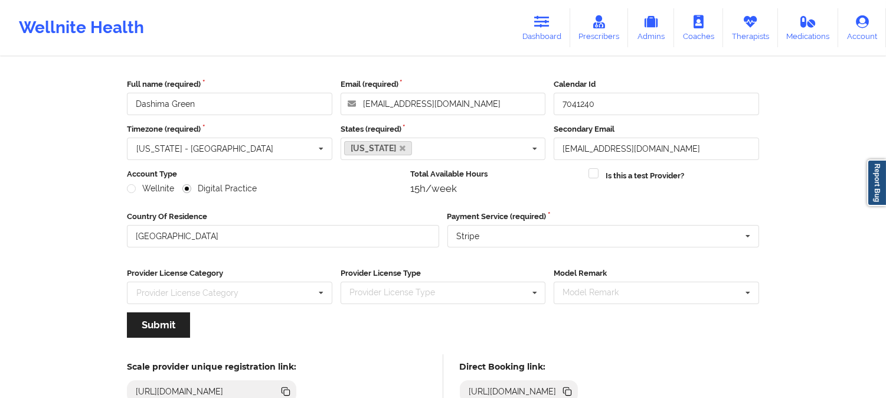
scroll to position [65, 0]
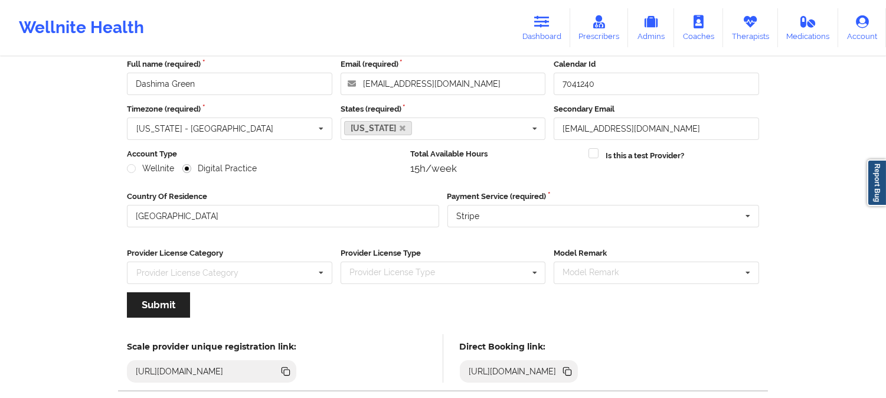
click at [571, 372] on icon at bounding box center [568, 372] width 6 height 6
click at [732, 22] on link "Therapists" at bounding box center [750, 27] width 55 height 39
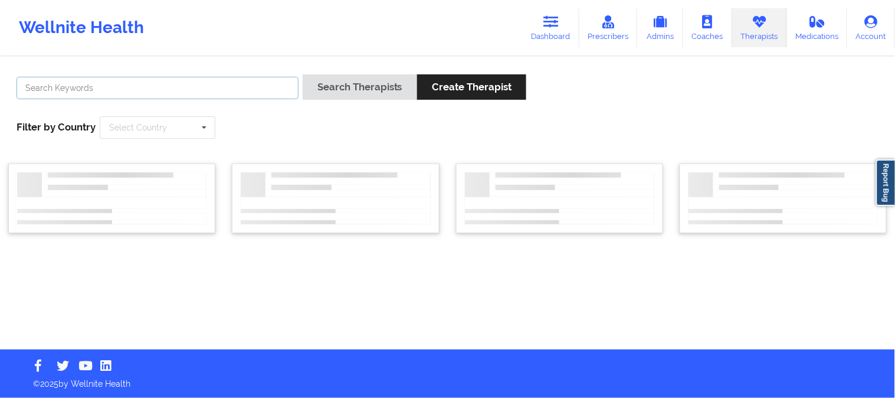
click at [176, 88] on input "text" at bounding box center [158, 88] width 282 height 22
paste input "Bianca Nwokem"
type input "Bianca Nwokem"
click at [366, 73] on div "Bianca Nwokem Search Therapists Create Therapist Filter by Country Select Count…" at bounding box center [447, 106] width 878 height 81
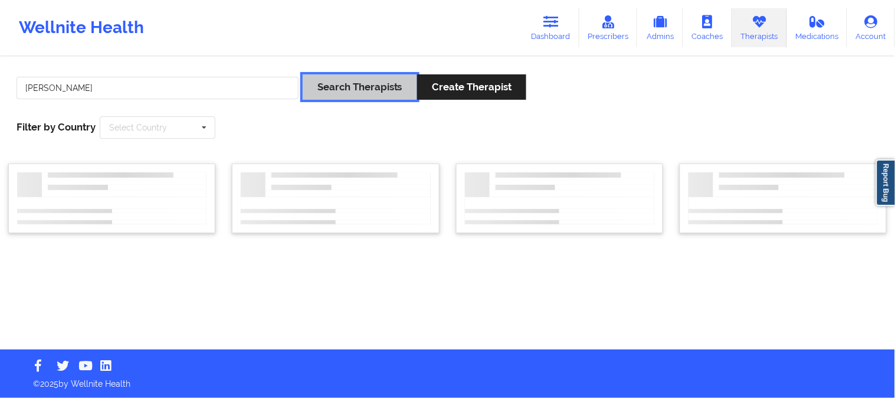
click at [368, 81] on button "Search Therapists" at bounding box center [360, 86] width 114 height 25
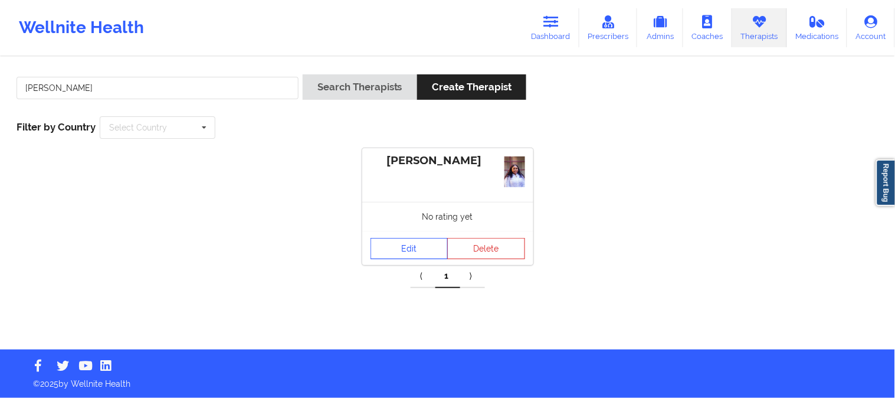
click at [408, 238] on link "Edit" at bounding box center [409, 248] width 78 height 21
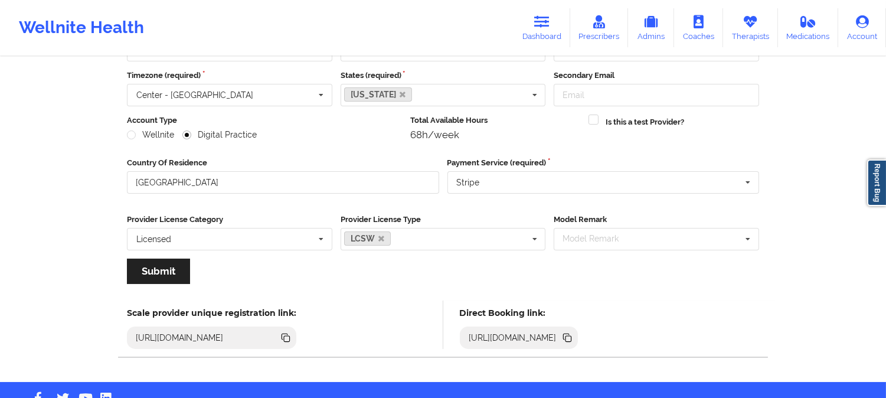
scroll to position [132, 0]
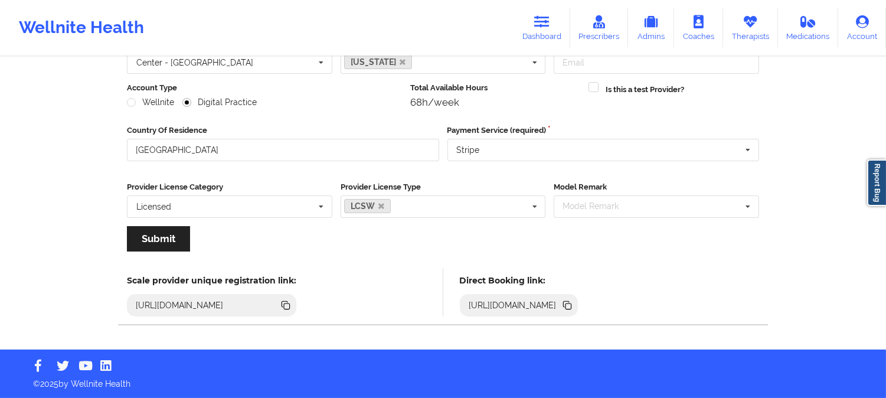
click at [569, 304] on icon at bounding box center [566, 304] width 6 height 6
click at [745, 32] on link "Therapists" at bounding box center [750, 27] width 55 height 39
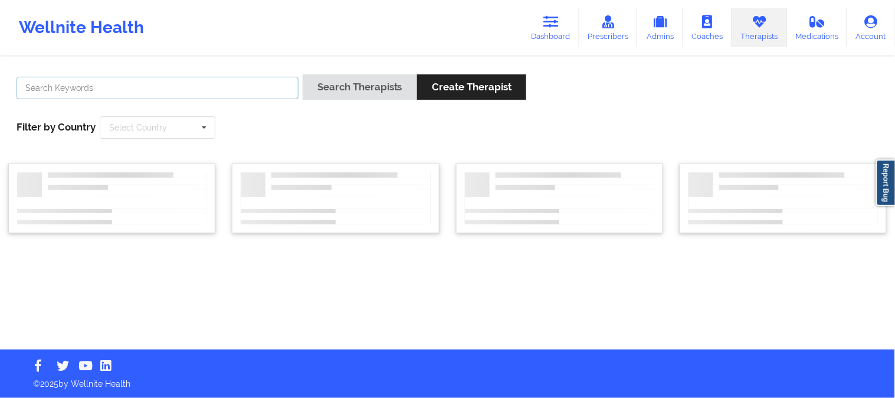
click at [260, 83] on input "text" at bounding box center [158, 88] width 282 height 22
paste input "Kelli Walker"
type input "Kelli Walker"
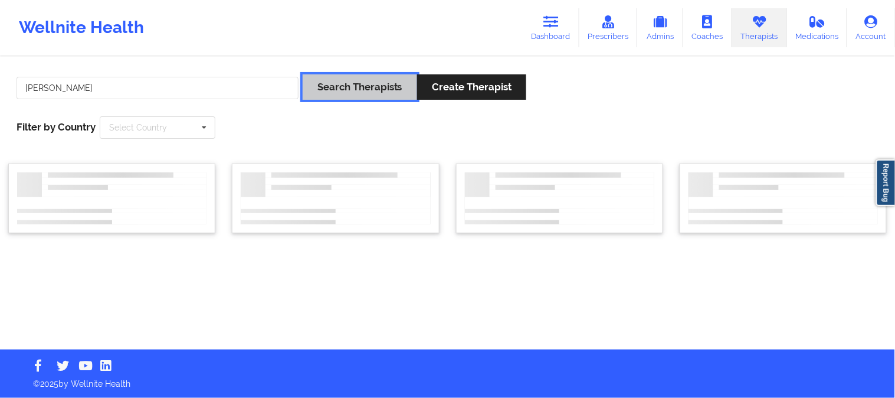
click at [346, 87] on button "Search Therapists" at bounding box center [360, 86] width 114 height 25
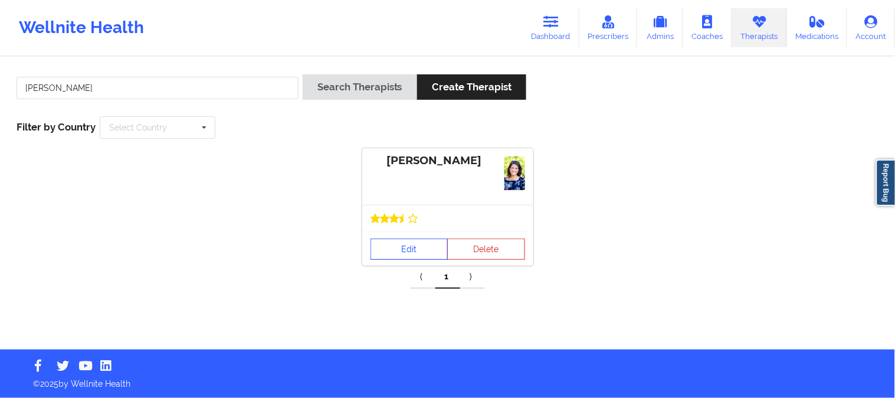
click at [407, 250] on link "Edit" at bounding box center [409, 248] width 78 height 21
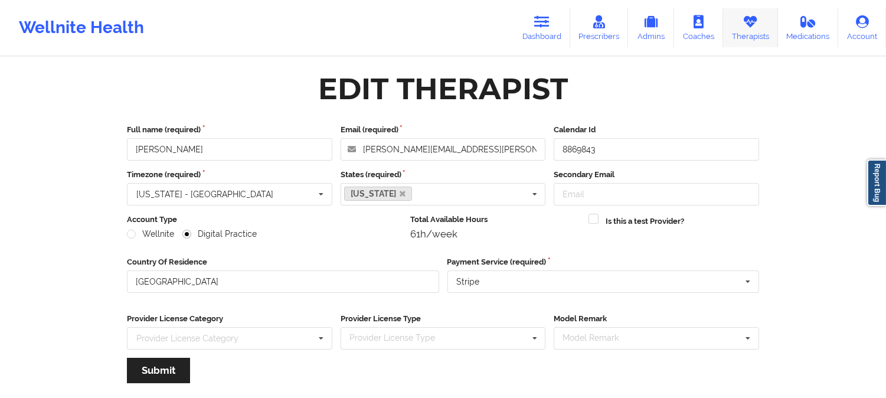
click at [757, 17] on icon at bounding box center [749, 21] width 15 height 13
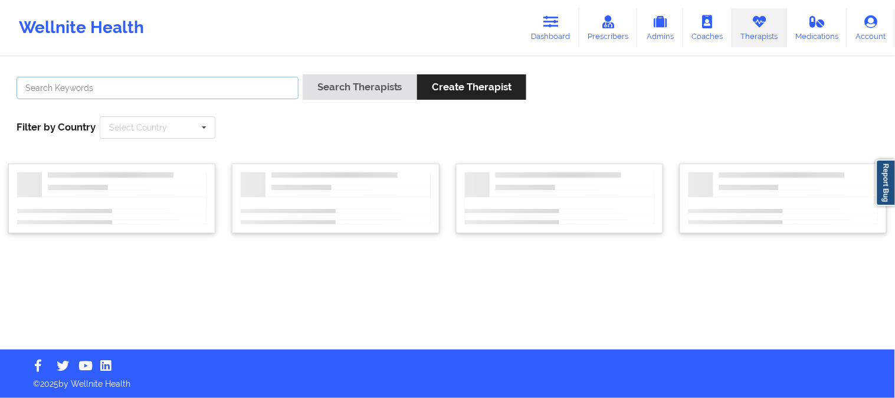
click at [237, 92] on input "text" at bounding box center [158, 88] width 282 height 22
paste input "Micheal Weuste"
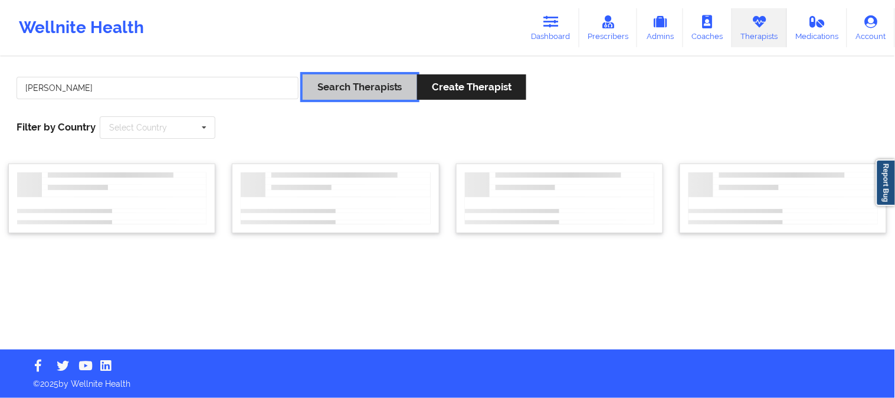
click at [350, 86] on button "Search Therapists" at bounding box center [360, 86] width 114 height 25
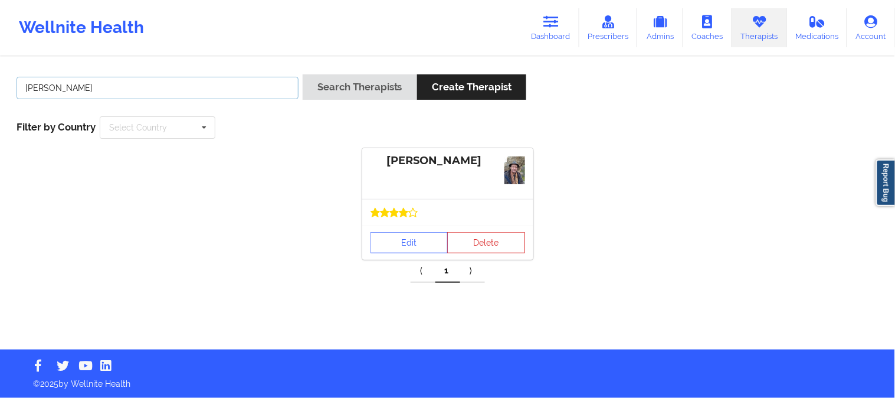
click at [172, 83] on input "Micheal Weuste" at bounding box center [158, 88] width 282 height 22
paste input "quia Thompson"
type input "Miquia Thompson"
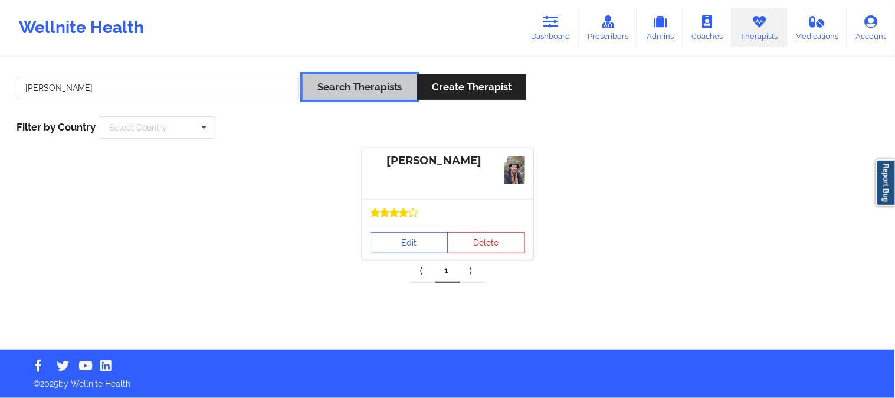
click at [332, 80] on button "Search Therapists" at bounding box center [360, 86] width 114 height 25
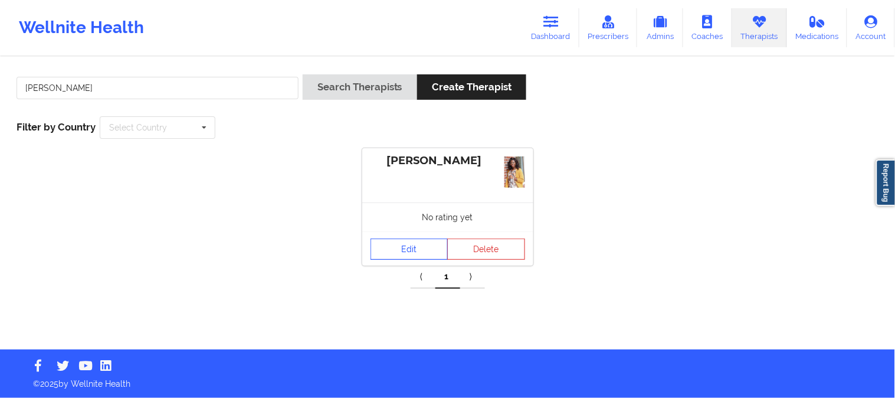
click at [400, 248] on link "Edit" at bounding box center [409, 248] width 78 height 21
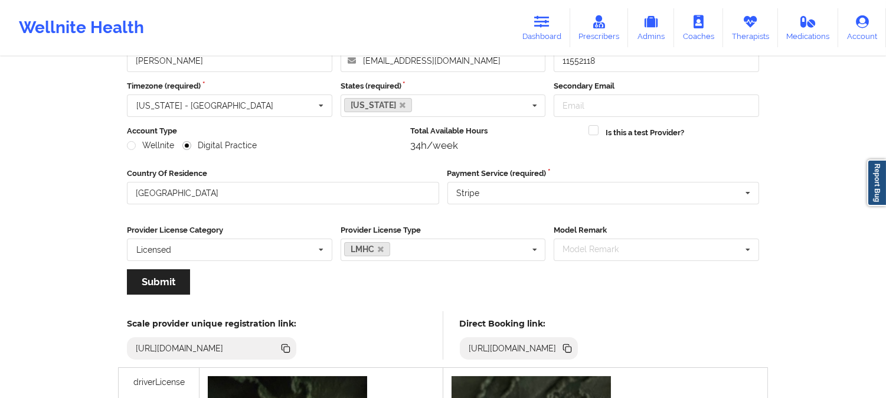
scroll to position [131, 0]
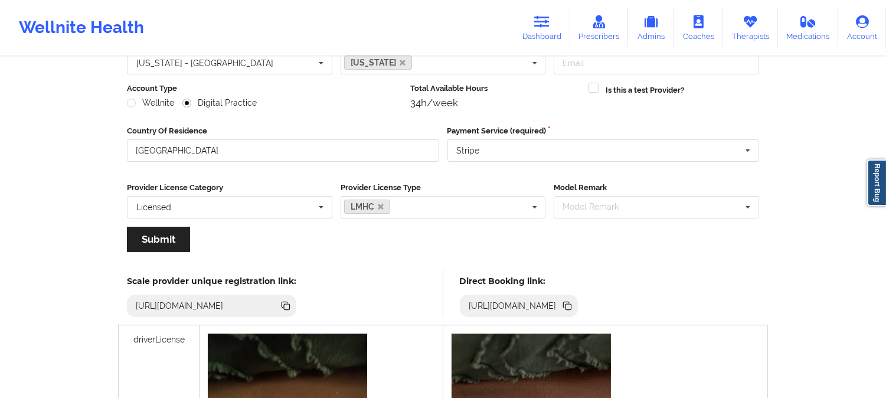
click at [571, 305] on icon at bounding box center [568, 307] width 6 height 6
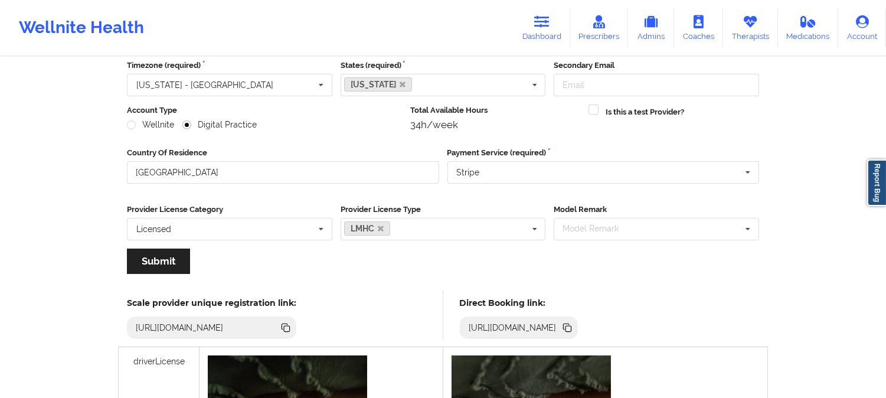
scroll to position [0, 0]
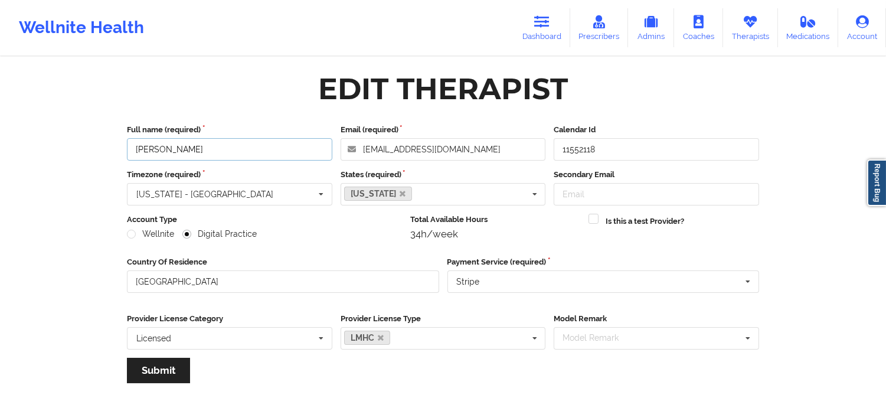
click at [260, 149] on input "Miquia Thompson" at bounding box center [229, 149] width 205 height 22
click at [740, 30] on link "Therapists" at bounding box center [750, 27] width 55 height 39
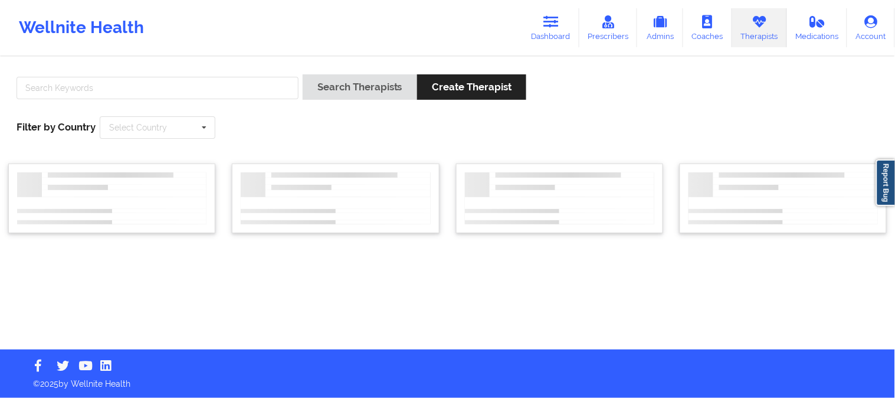
click at [202, 103] on div at bounding box center [157, 91] width 290 height 34
click at [232, 91] on input "text" at bounding box center [158, 88] width 282 height 22
paste input "Lisa Underwood"
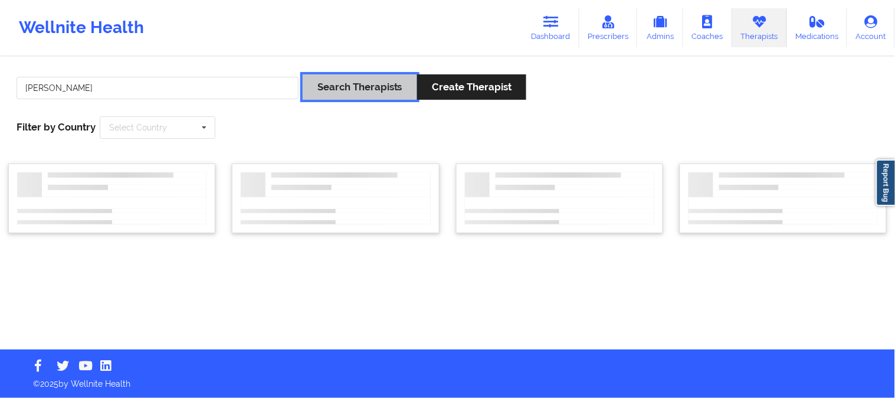
click at [349, 83] on button "Search Therapists" at bounding box center [360, 86] width 114 height 25
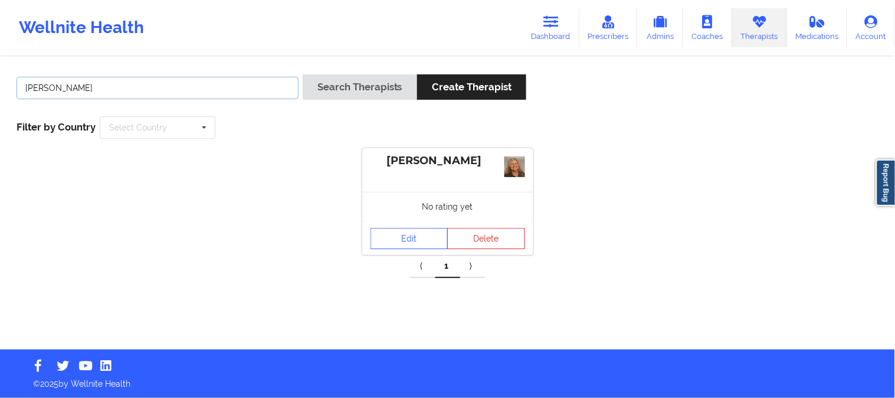
click at [211, 86] on input "Lisa Underwood" at bounding box center [158, 88] width 282 height 22
paste input "Alicia Jones"
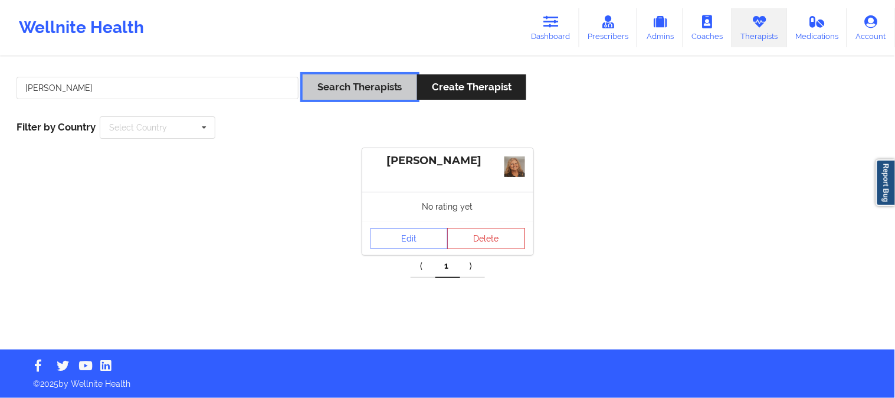
click at [332, 84] on button "Search Therapists" at bounding box center [360, 86] width 114 height 25
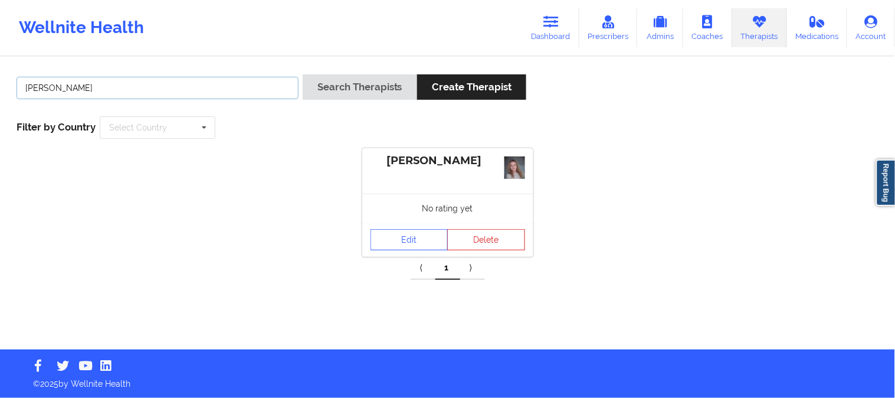
click at [225, 93] on input "Alicia Jones" at bounding box center [158, 88] width 282 height 22
paste input "Melissa McVan"
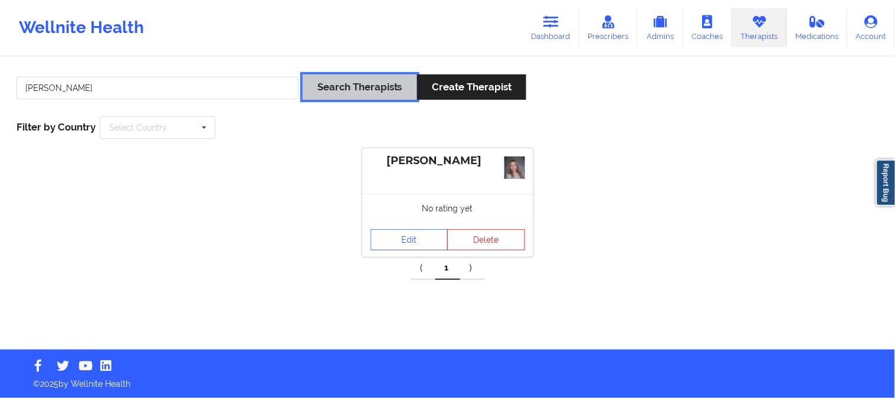
click at [358, 77] on button "Search Therapists" at bounding box center [360, 86] width 114 height 25
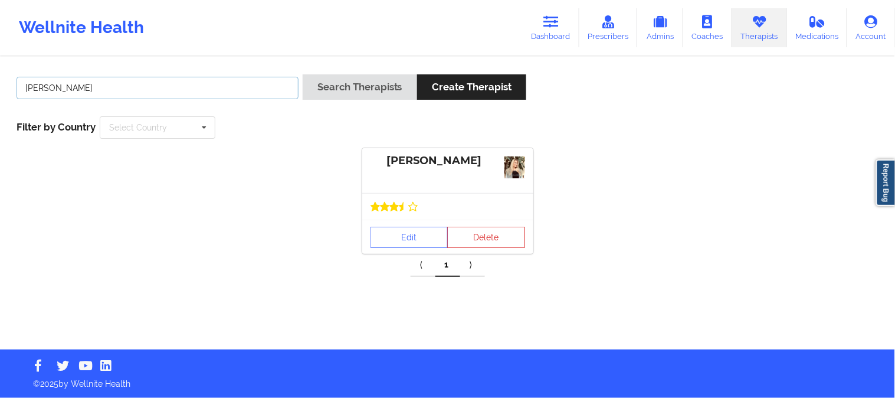
click at [221, 77] on input "Melissa McVan" at bounding box center [158, 88] width 282 height 22
paste input "Jocelyn Acevedo"
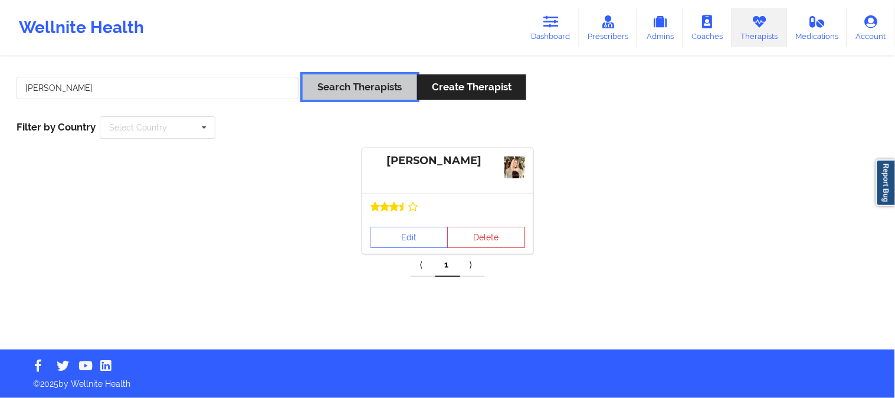
click at [363, 83] on button "Search Therapists" at bounding box center [360, 86] width 114 height 25
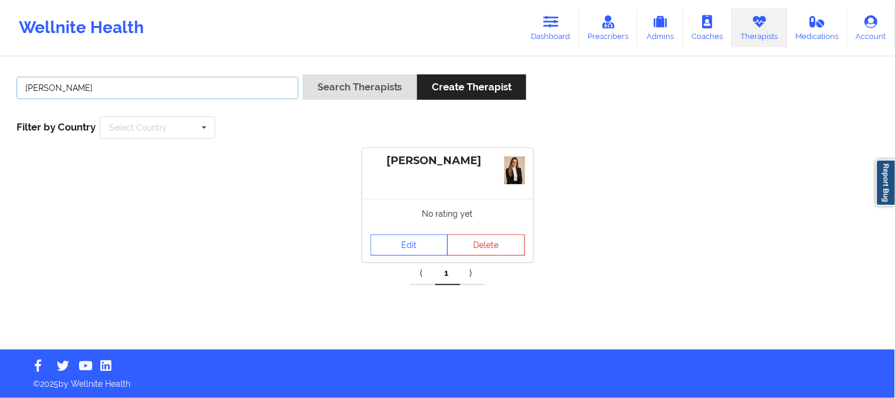
click at [250, 93] on input "Jocelyn Acevedo" at bounding box center [158, 88] width 282 height 22
paste input "Erean Bishara"
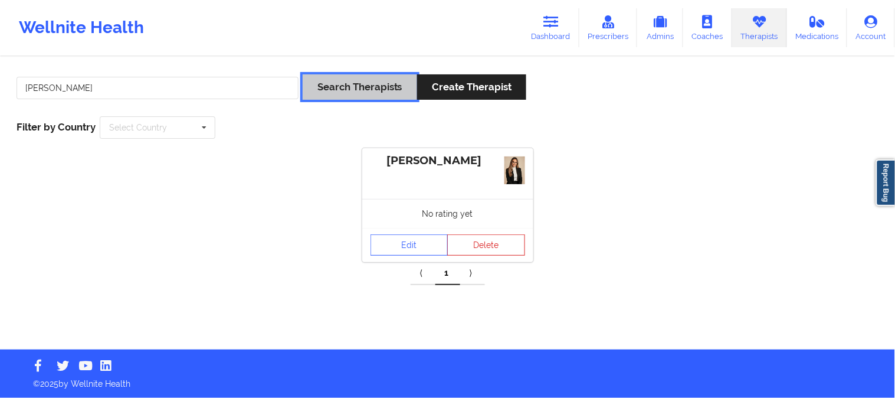
click at [348, 87] on button "Search Therapists" at bounding box center [360, 86] width 114 height 25
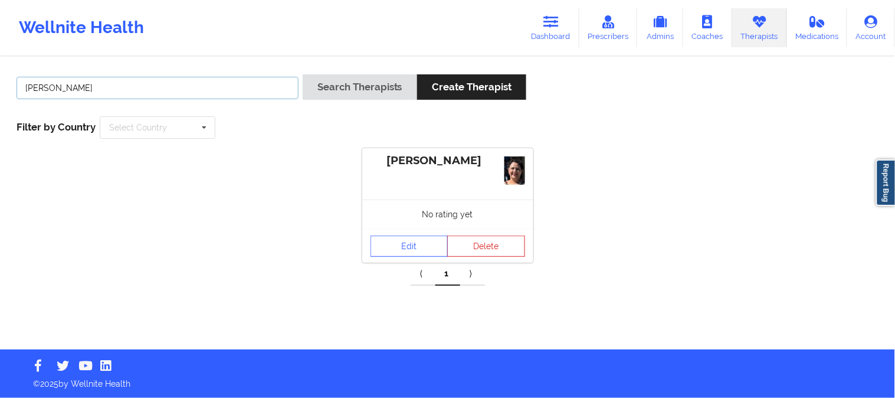
click at [254, 91] on input "Erean Bishara" at bounding box center [158, 88] width 282 height 22
paste input "Candice S Jackson"
type input "Candice S Jackson"
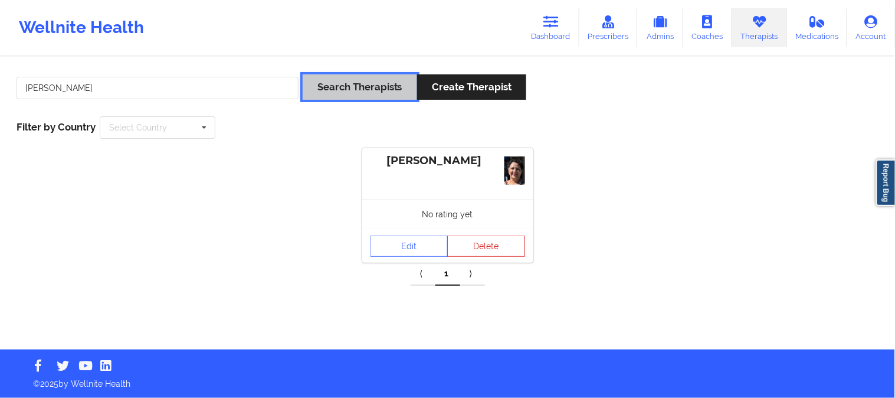
click at [354, 89] on button "Search Therapists" at bounding box center [360, 86] width 114 height 25
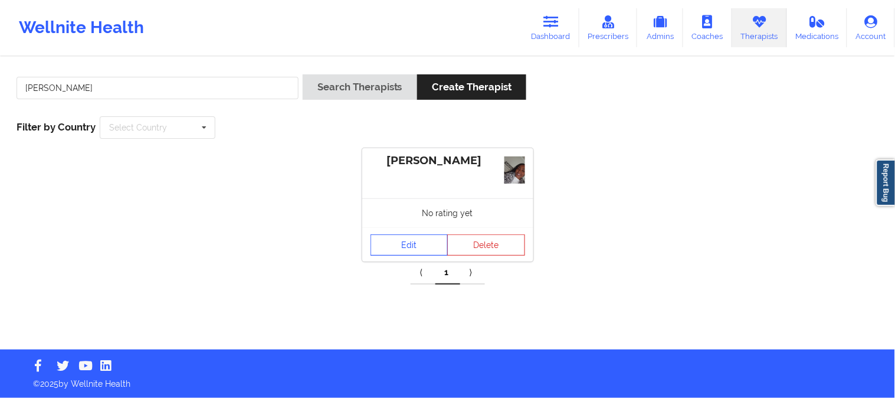
click at [408, 246] on link "Edit" at bounding box center [409, 244] width 78 height 21
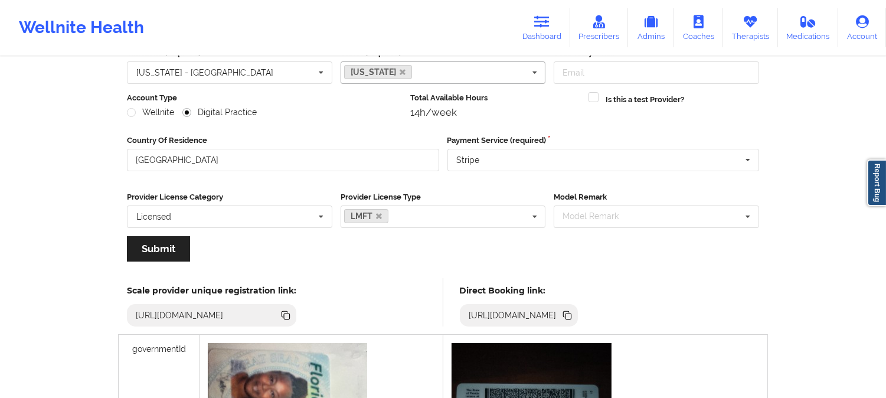
scroll to position [131, 0]
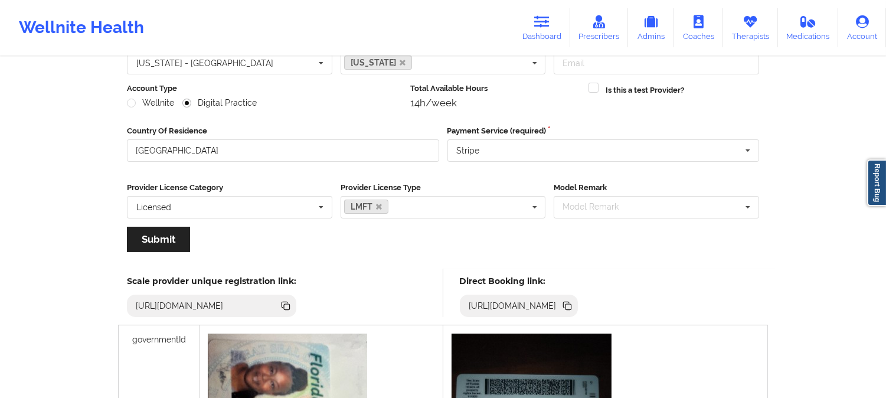
click at [571, 304] on icon at bounding box center [568, 307] width 6 height 6
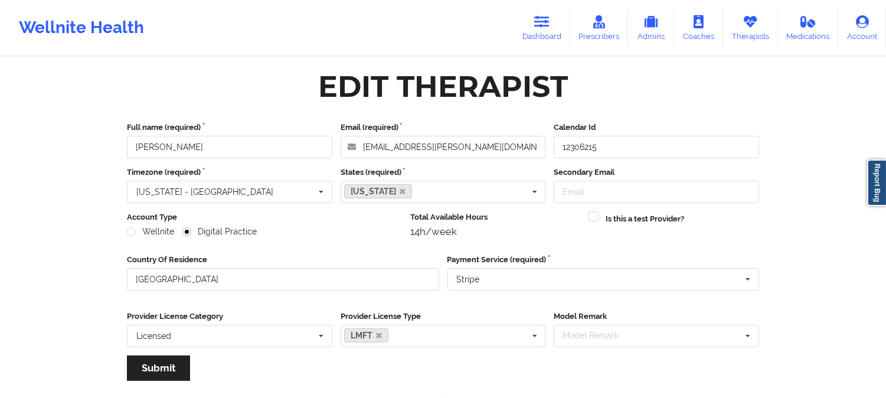
scroll to position [0, 0]
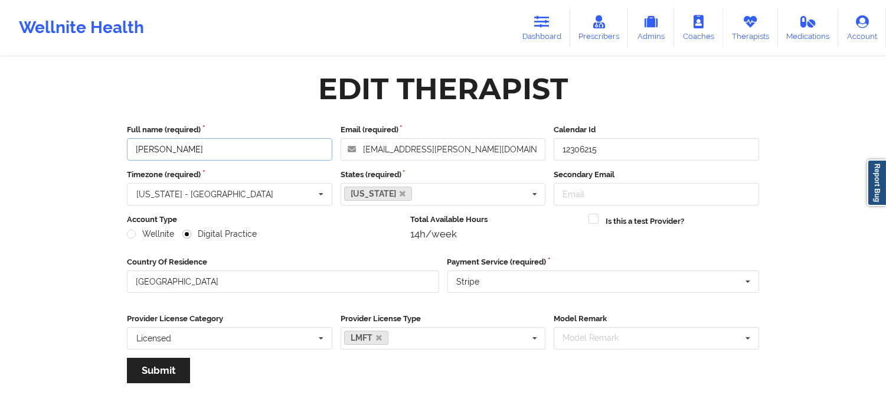
click at [240, 145] on input "Candice S Jackson" at bounding box center [229, 149] width 205 height 22
click at [752, 24] on icon at bounding box center [749, 21] width 15 height 13
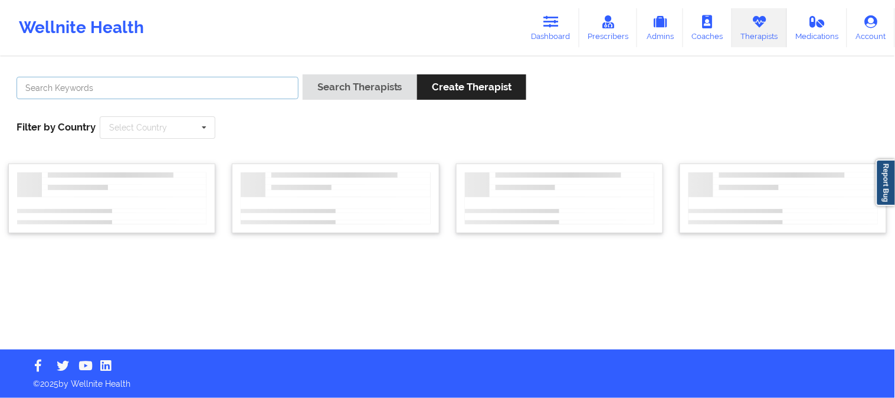
click at [197, 91] on input "text" at bounding box center [158, 88] width 282 height 22
paste input "[PERSON_NAME]"
type input "[PERSON_NAME]"
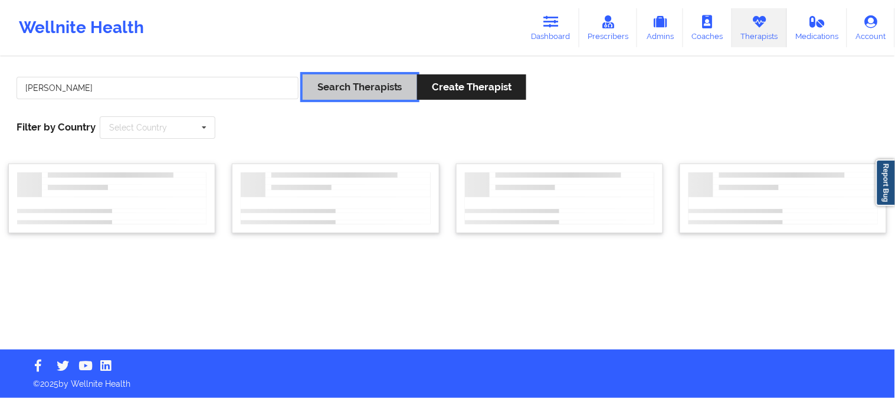
click at [340, 80] on button "Search Therapists" at bounding box center [360, 86] width 114 height 25
